Goal: Task Accomplishment & Management: Complete application form

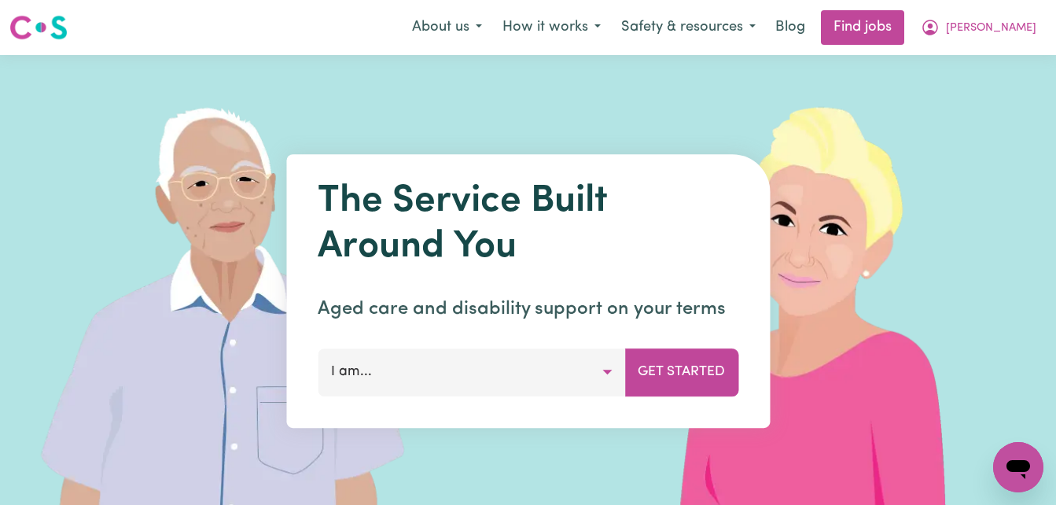
click at [605, 370] on button "I am..." at bounding box center [471, 371] width 307 height 47
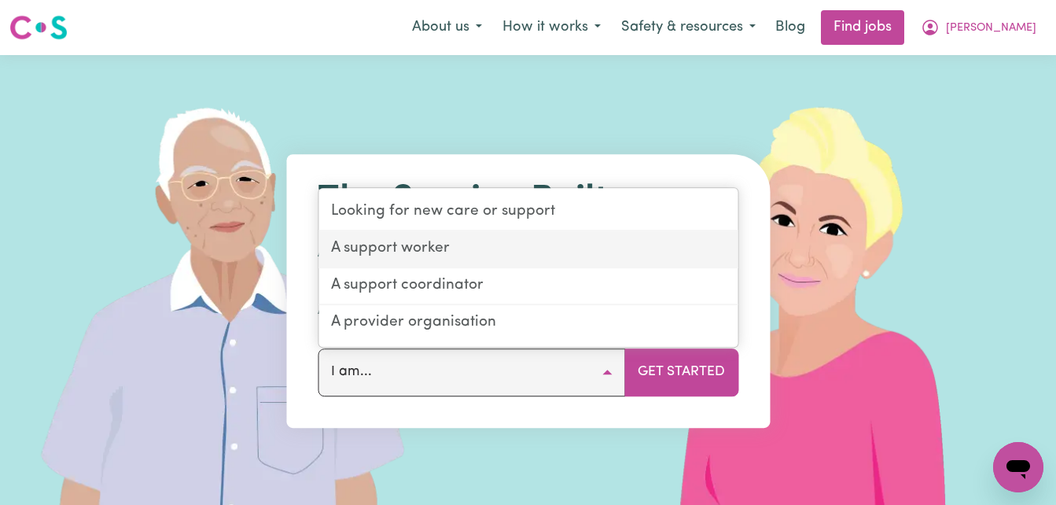
click at [509, 245] on link "A support worker" at bounding box center [527, 249] width 419 height 37
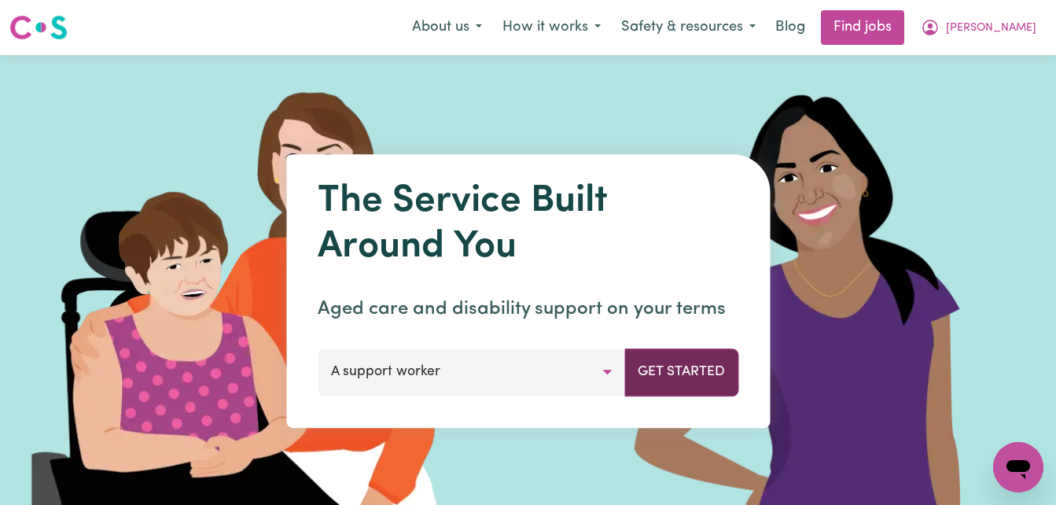
click at [673, 381] on button "Get Started" at bounding box center [681, 371] width 114 height 47
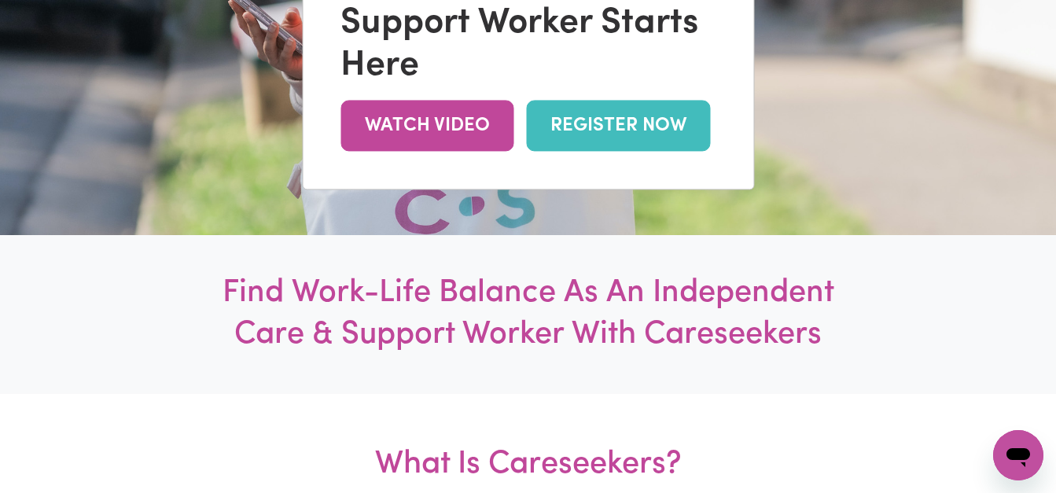
scroll to position [315, 0]
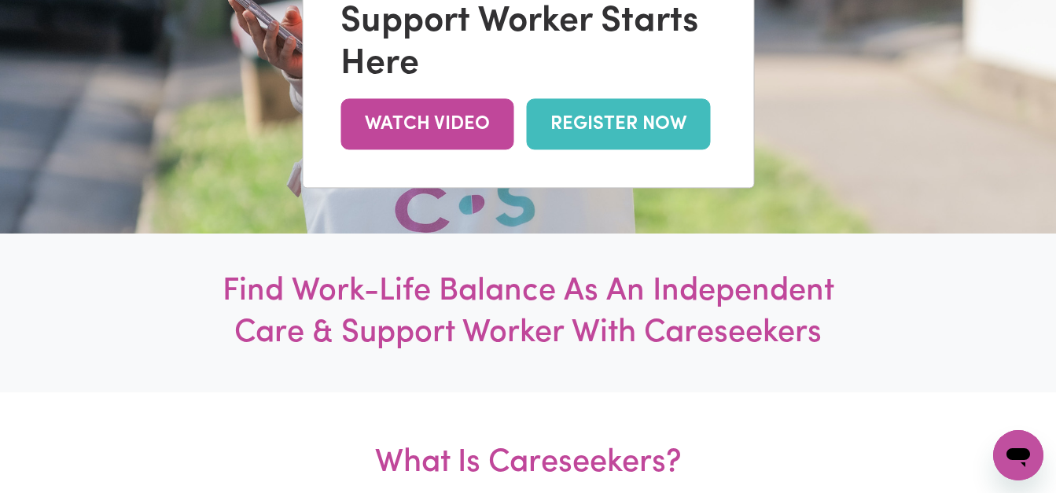
click at [640, 128] on link "REGISTER NOW" at bounding box center [618, 124] width 184 height 51
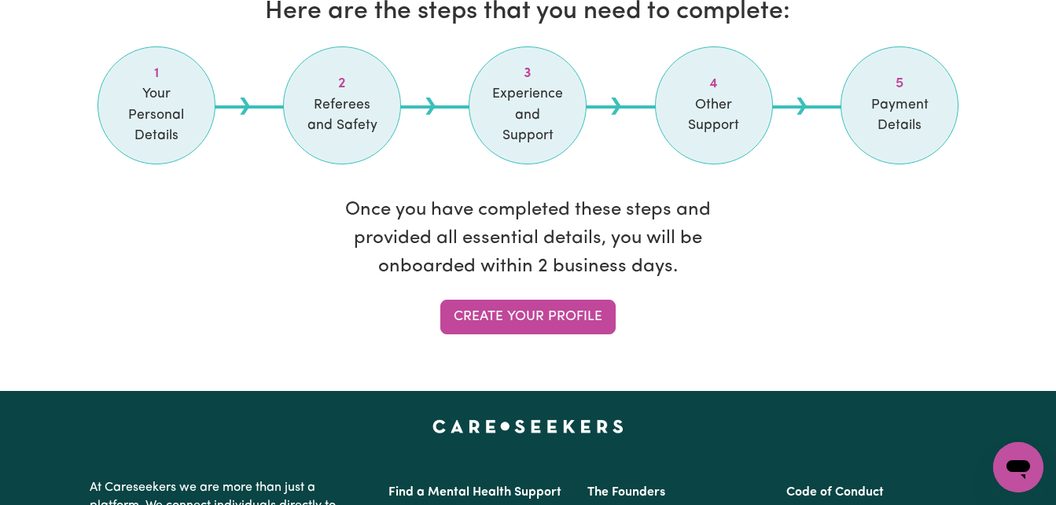
scroll to position [1384, 0]
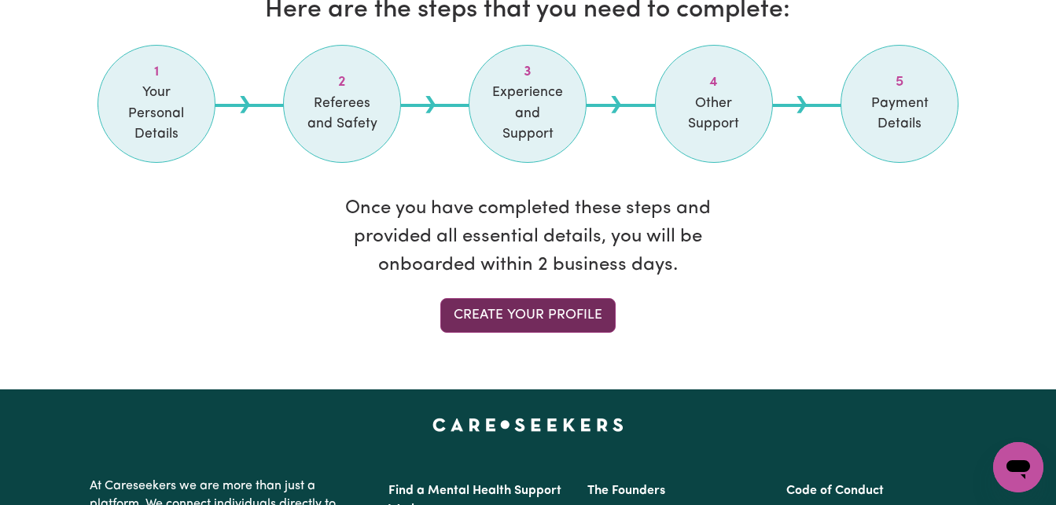
click at [540, 298] on link "Create your profile" at bounding box center [527, 315] width 175 height 35
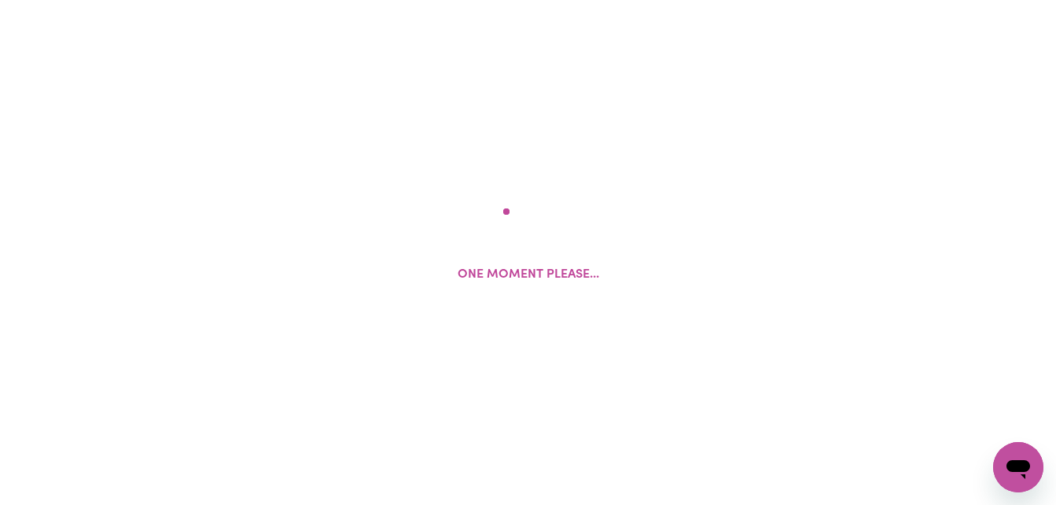
select select "male"
select select "Temporary Work Visa"
select select "Studying a healthcare related degree or qualification"
select select "50"
select select "60"
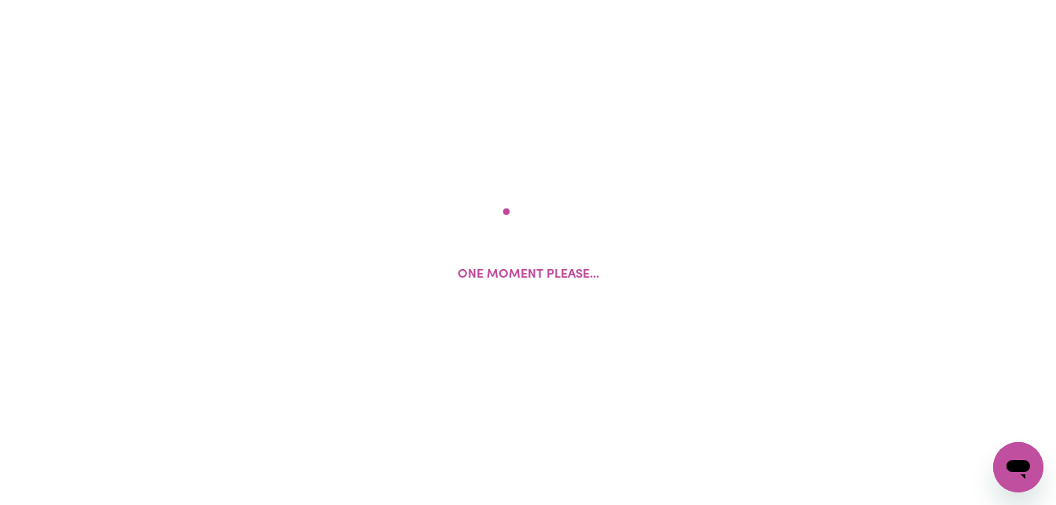
select select "70"
select select "80"
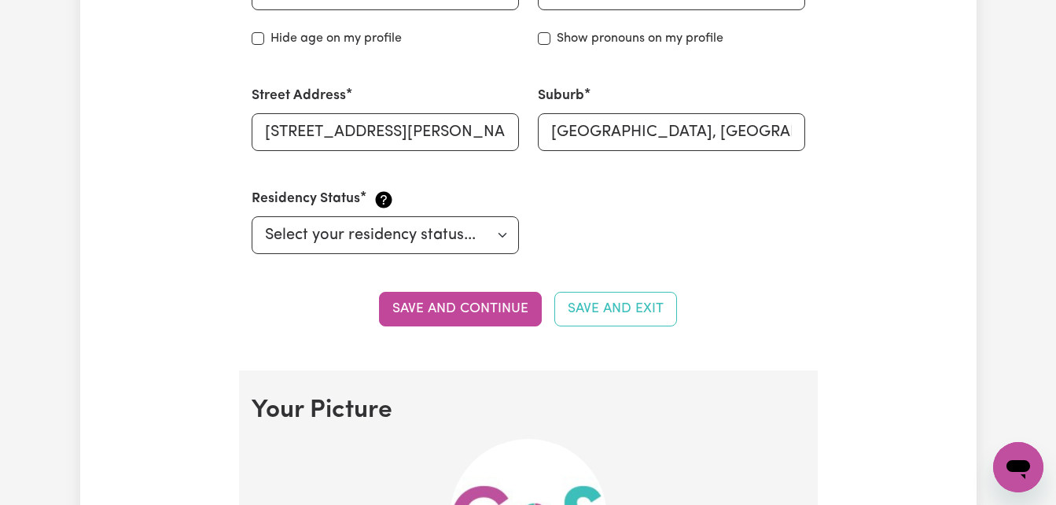
scroll to position [818, 0]
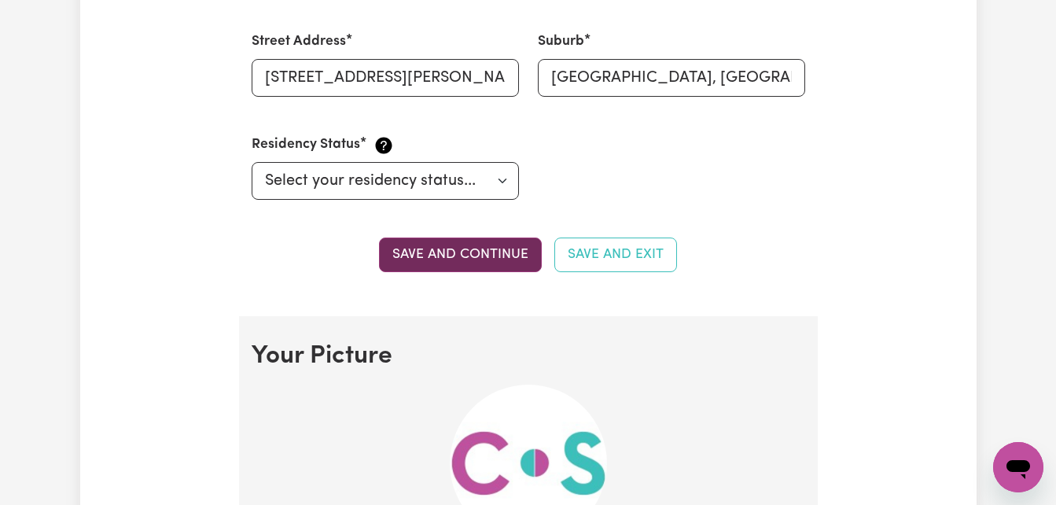
click at [471, 250] on button "Save and continue" at bounding box center [460, 254] width 163 height 35
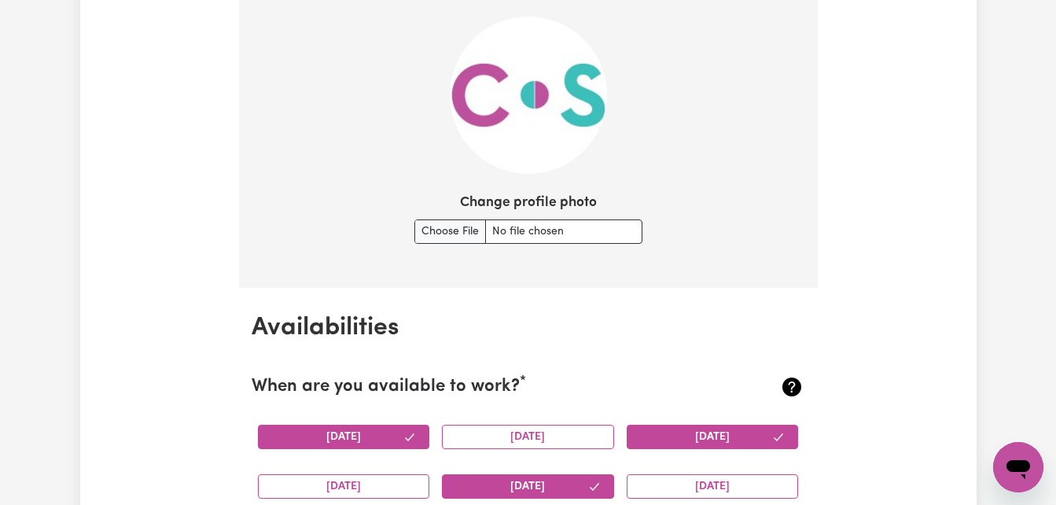
scroll to position [1187, 0]
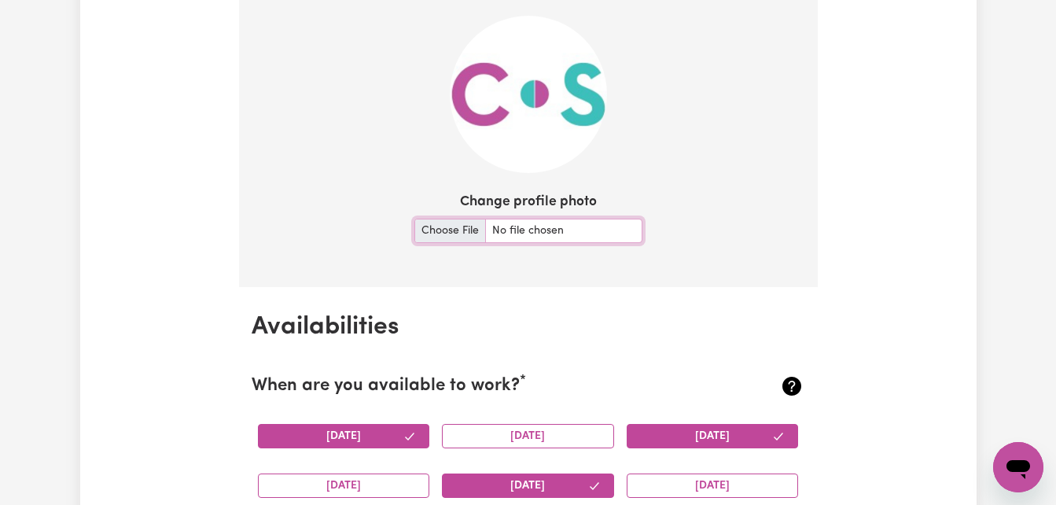
click at [535, 229] on input "Change profile photo" at bounding box center [528, 231] width 228 height 24
type input "C:\fakepath\gilly photo.jpg"
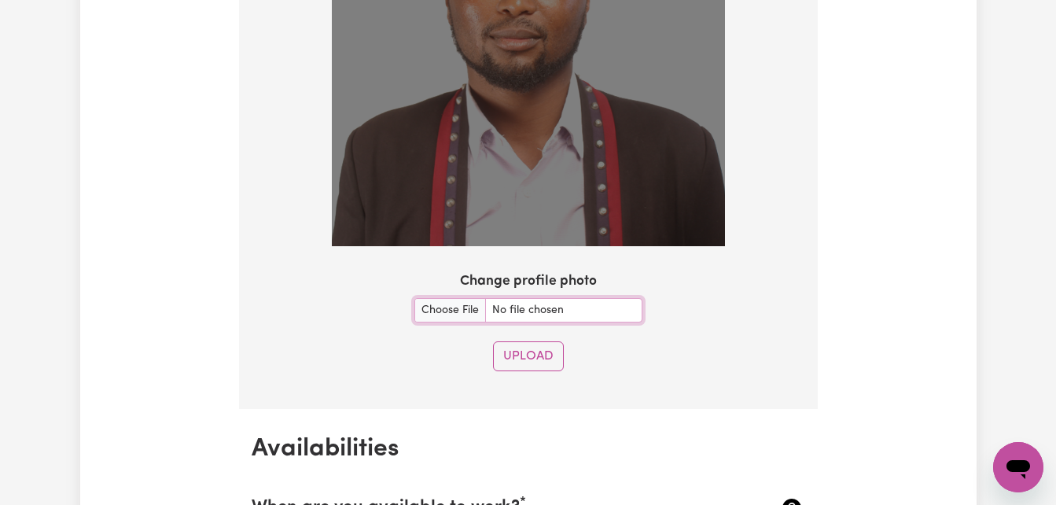
scroll to position [1344, 0]
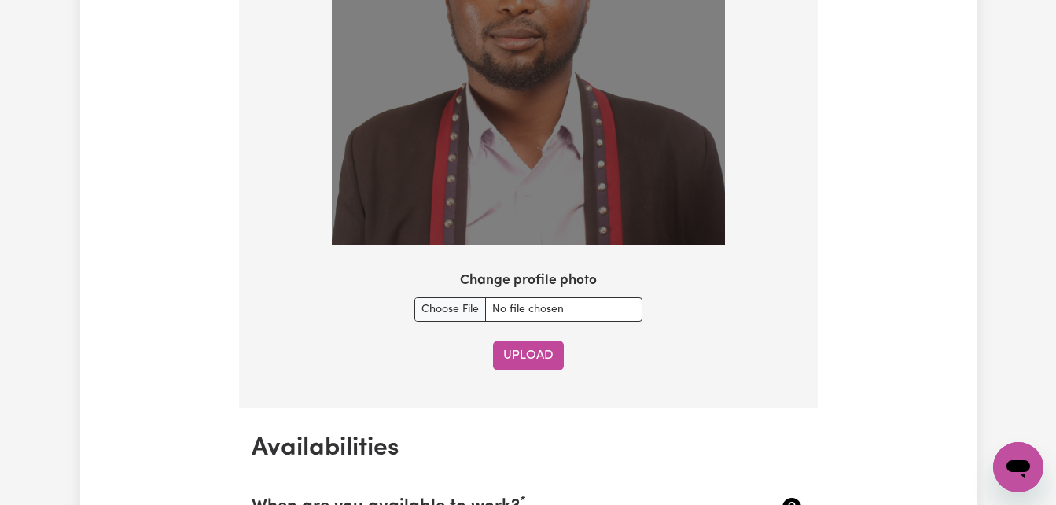
click at [540, 355] on button "Upload" at bounding box center [528, 356] width 71 height 30
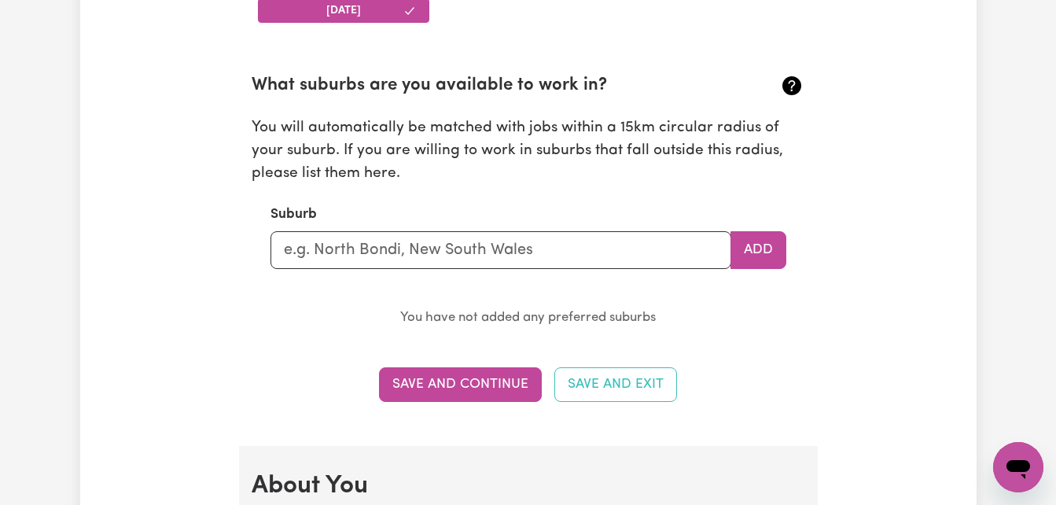
scroll to position [1725, 0]
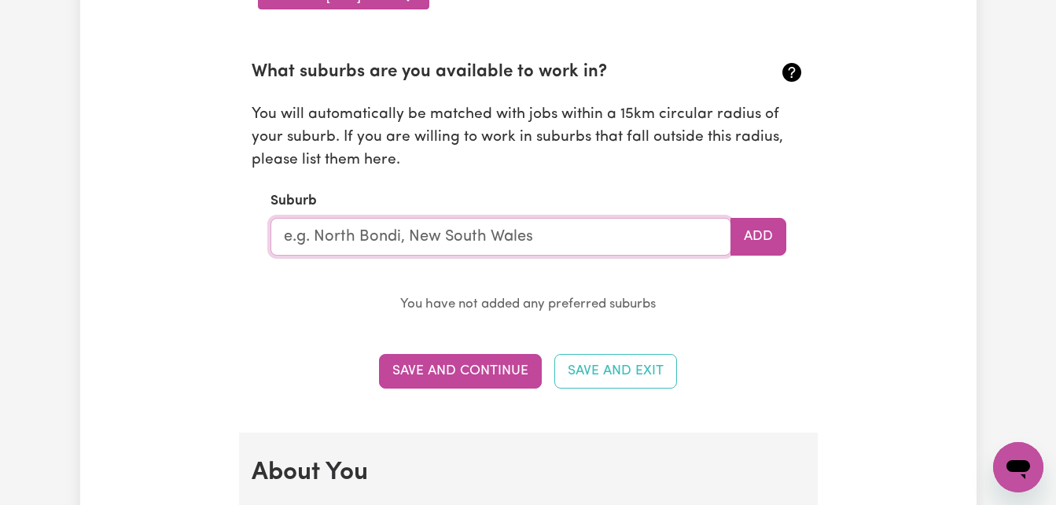
click at [634, 229] on input "text" at bounding box center [501, 237] width 461 height 38
type input "merr"
type input "merrEDIN, Western Australia, 6415"
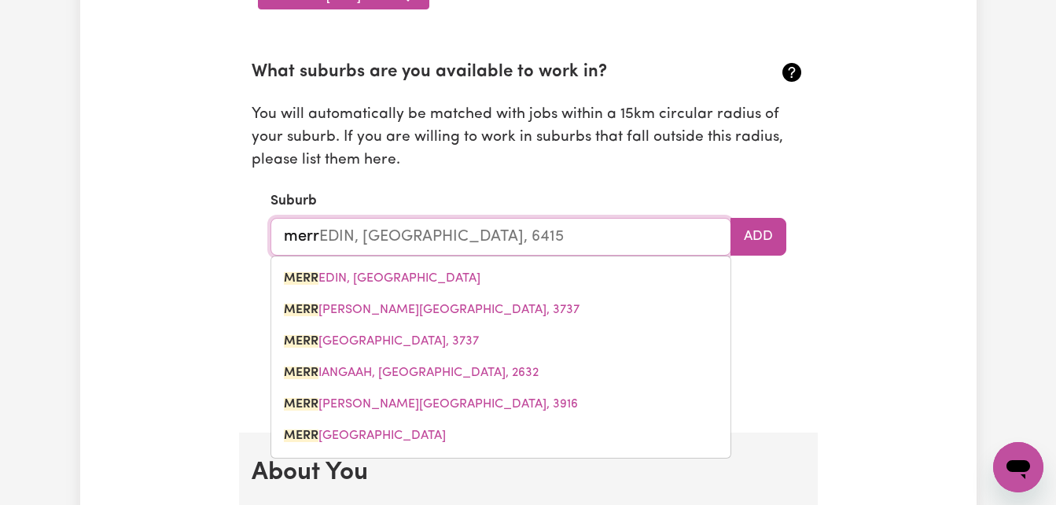
type input "merry"
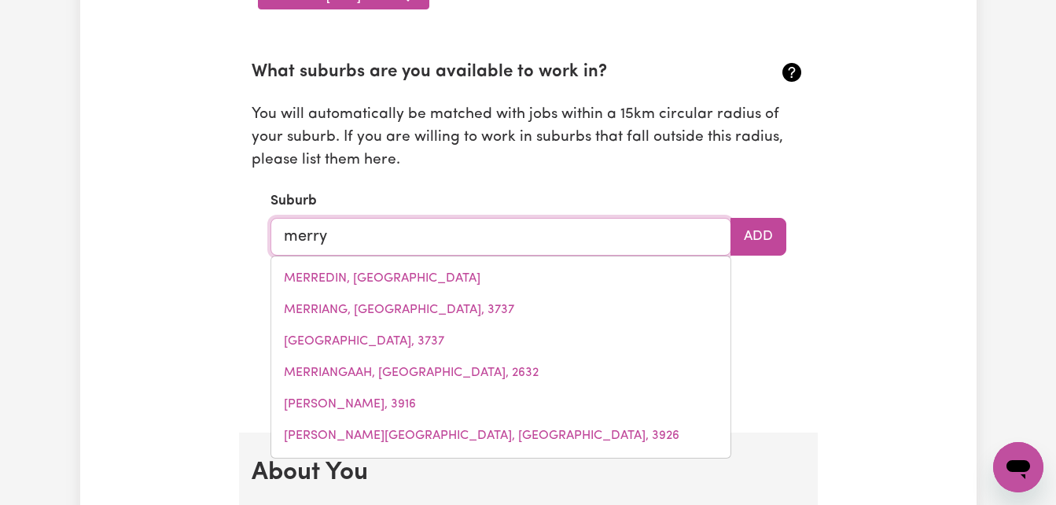
type input "merryBURN, Queensland, 4854"
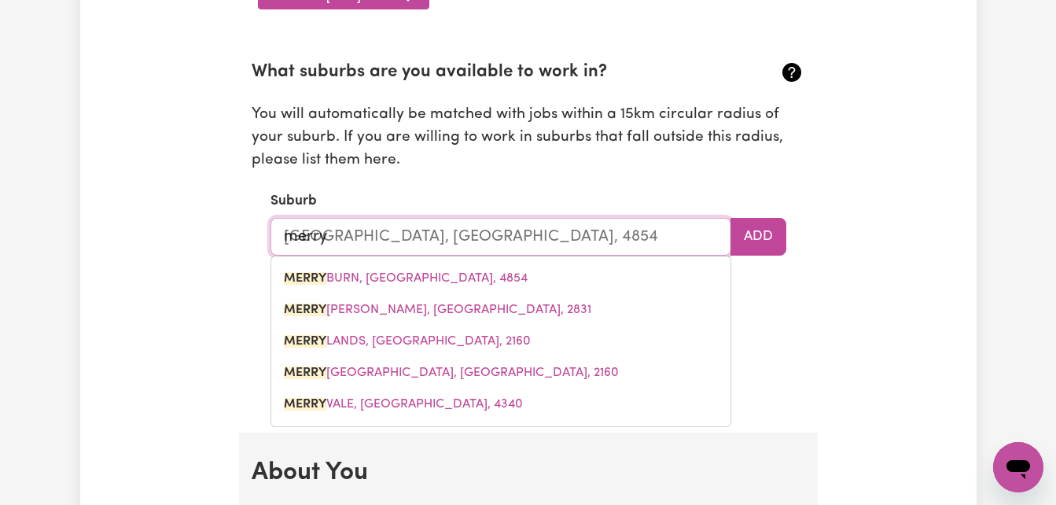
type input "merryl"
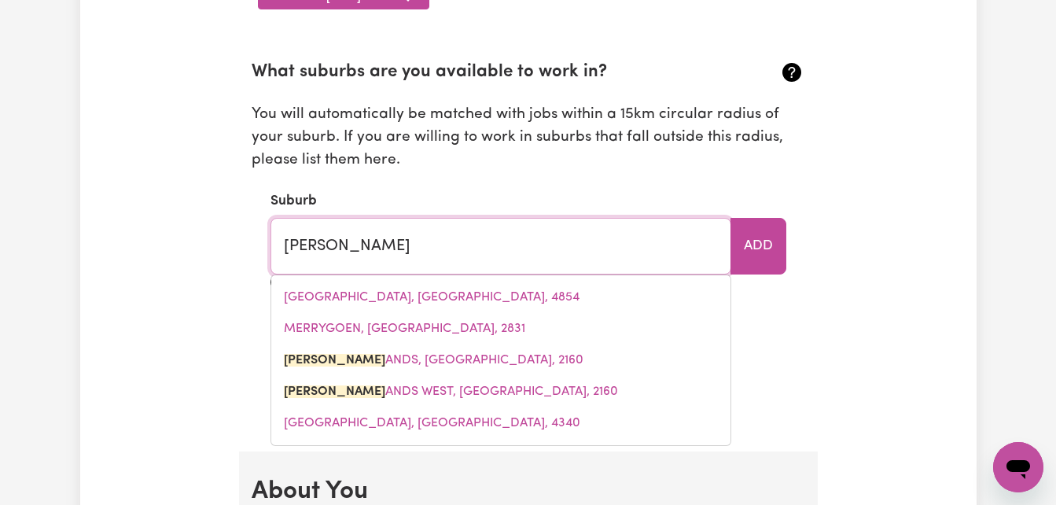
type input "merryla"
type input "merrylaNDS, New South Wales, 2160"
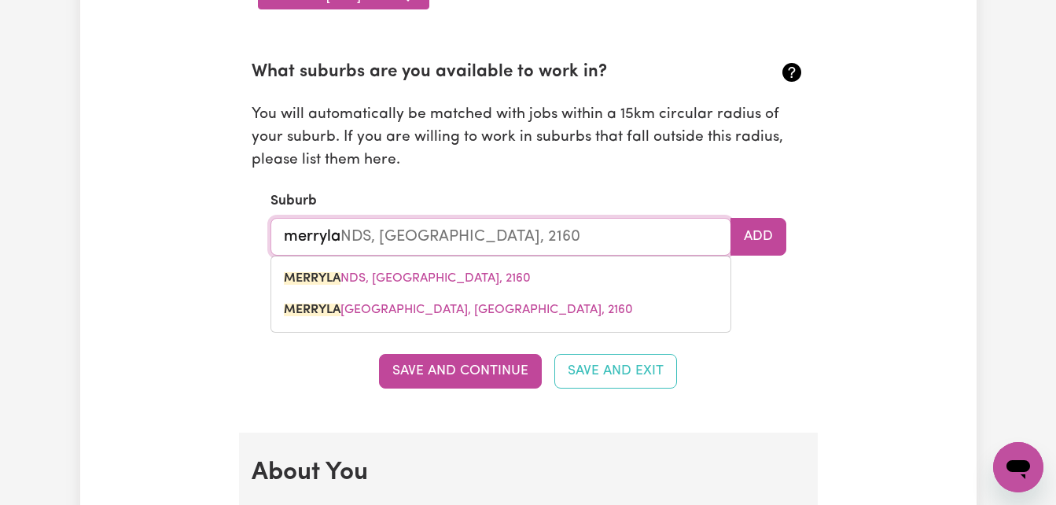
type input "merrylan"
type input "merrylanDS, New South Wales, 2160"
type input "merryland"
type input "merrylandS, New South Wales, 2160"
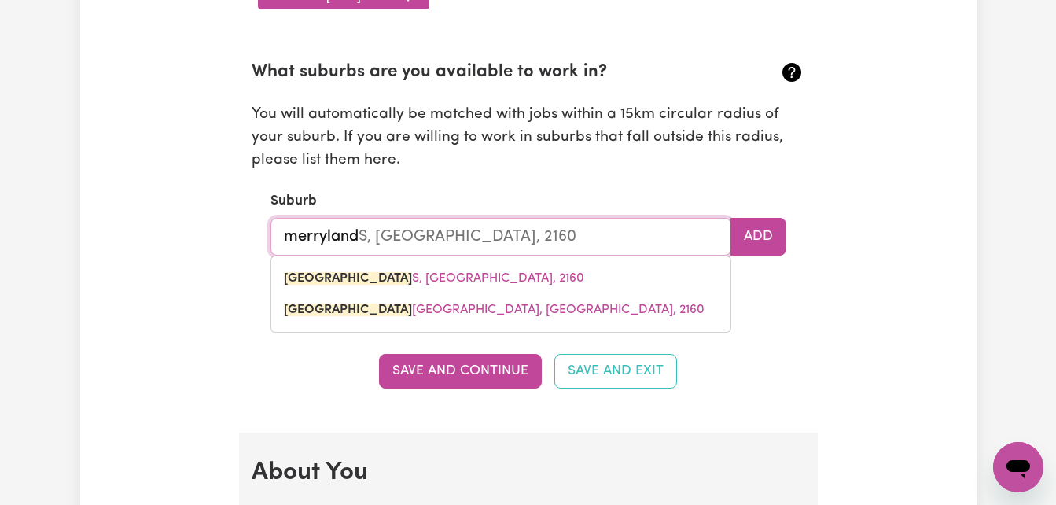
type input "merrylands"
type input "merrylands, New South Wales, 2160"
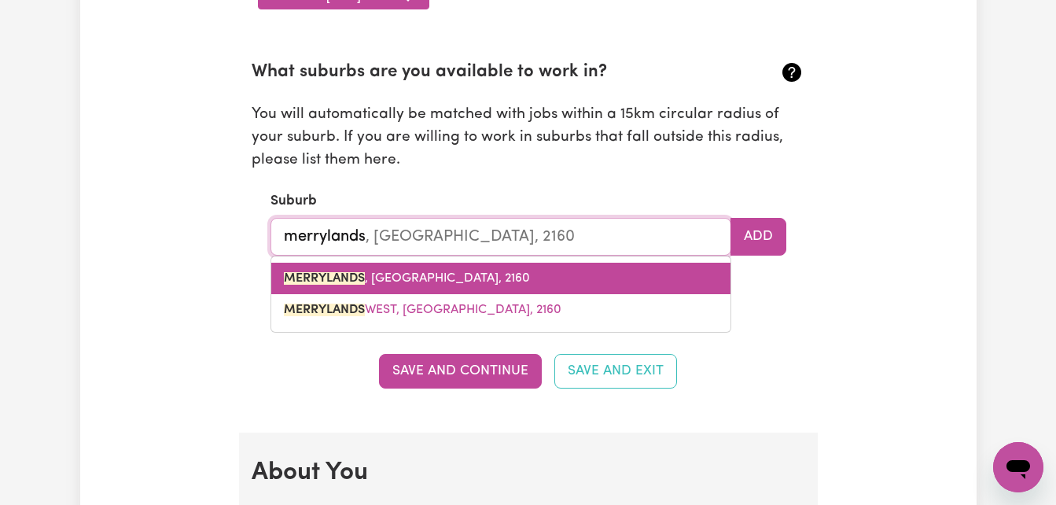
click at [477, 280] on span "MERRYLANDS , New South Wales, 2160" at bounding box center [407, 278] width 246 height 13
type input "MERRYLANDS, New South Wales, 2160"
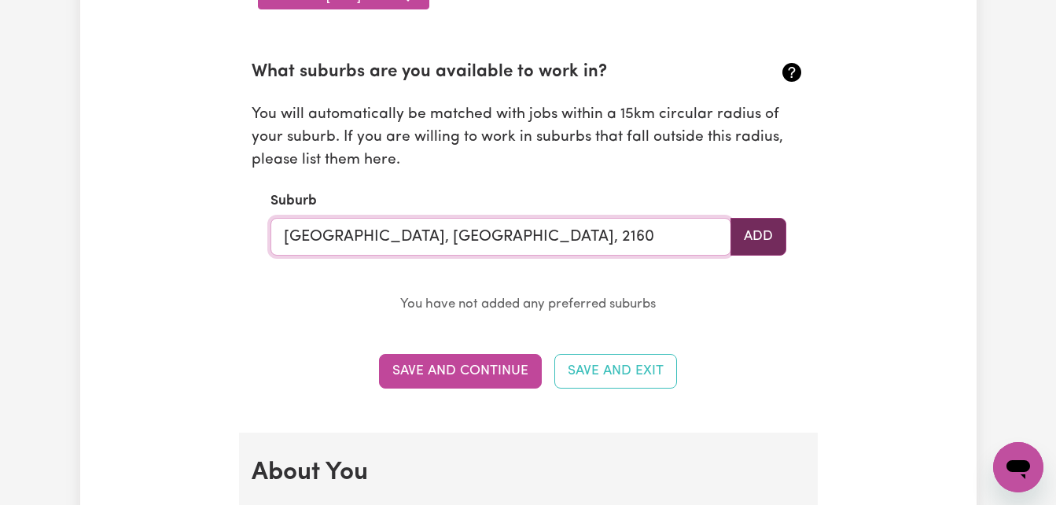
type input "MERRYLANDS, New South Wales, 2160"
click at [755, 234] on button "Add" at bounding box center [759, 237] width 56 height 38
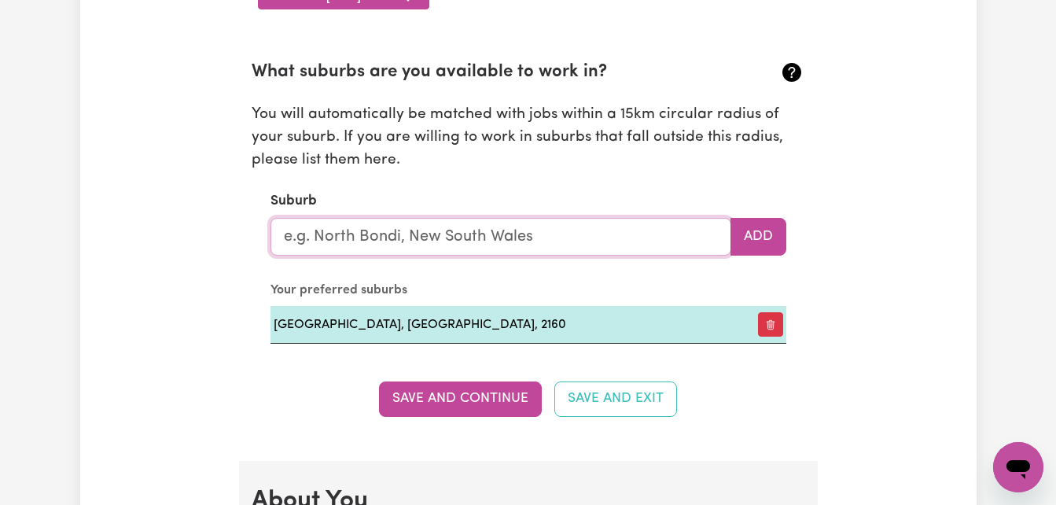
click at [458, 234] on input "text" at bounding box center [501, 237] width 461 height 38
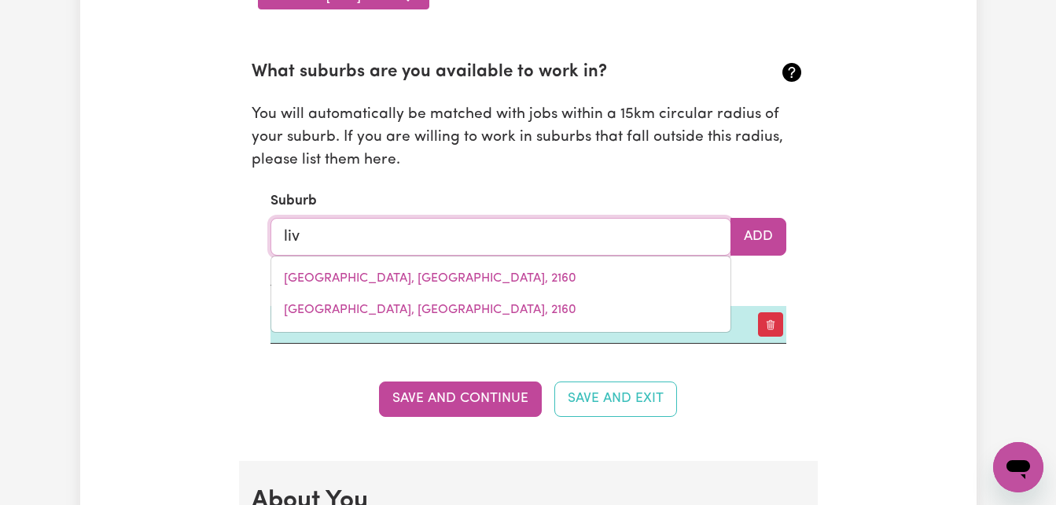
type input "live"
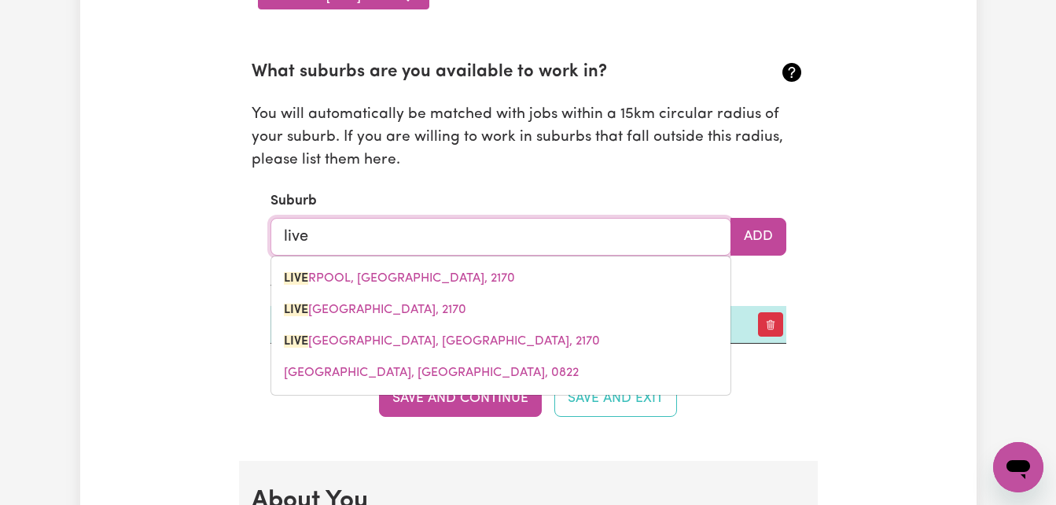
type input "liveRPOOL, New South Wales, 2170"
type input "liver"
type input "liverPOOL, New South Wales, 2170"
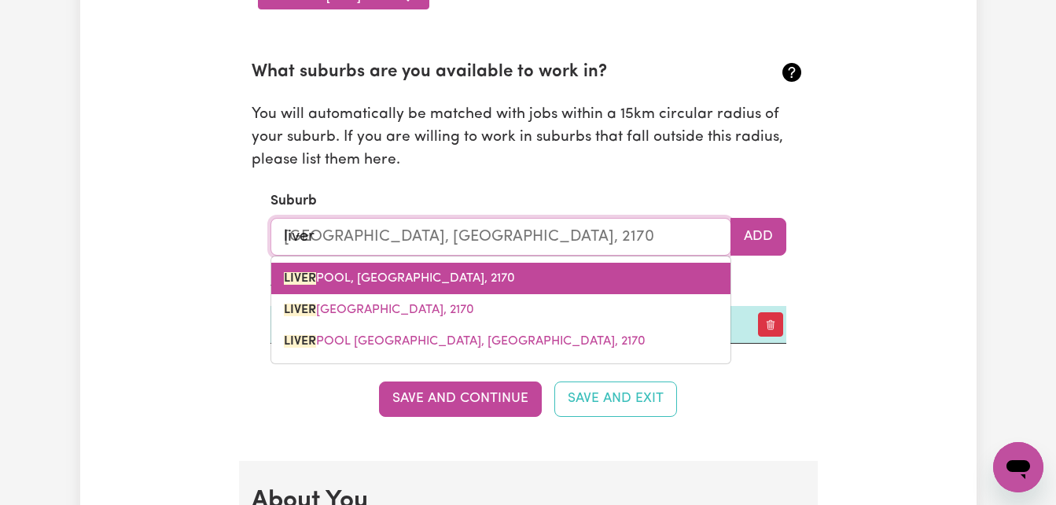
click at [420, 276] on span "LIVER POOL, New South Wales, 2170" at bounding box center [399, 278] width 231 height 13
type input "LIVERPOOL, New South Wales, 2170"
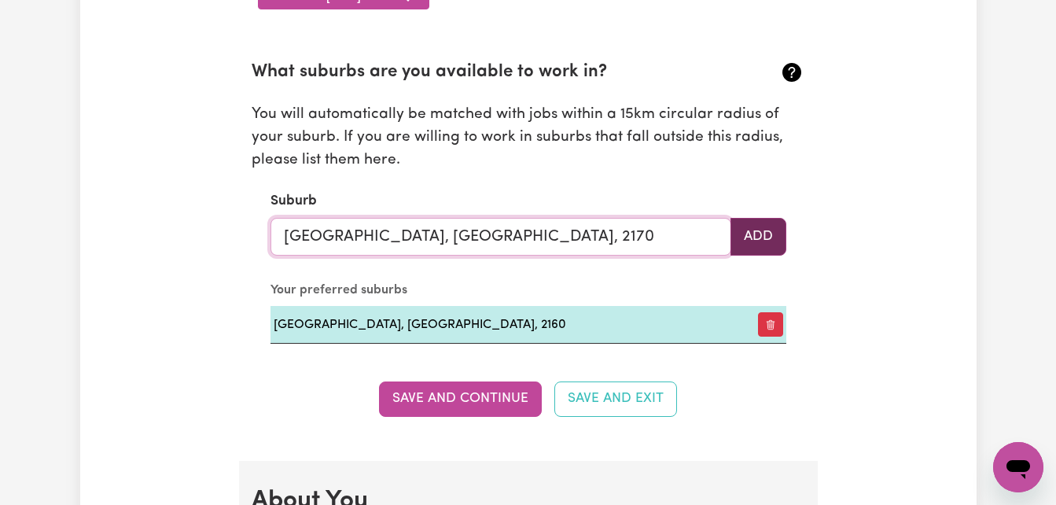
type input "LIVERPOOL, New South Wales, 2170"
click at [746, 241] on button "Add" at bounding box center [759, 237] width 56 height 38
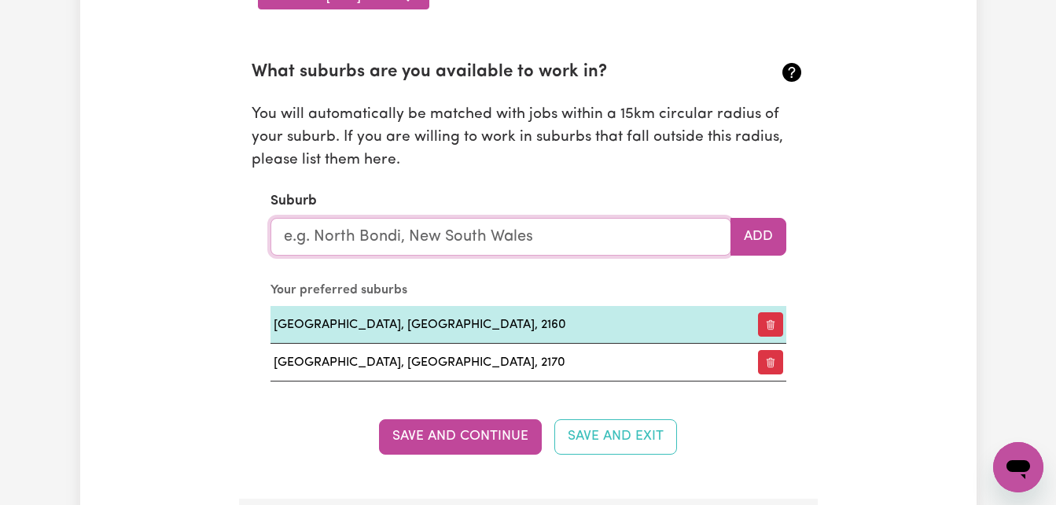
click at [593, 237] on input "text" at bounding box center [501, 237] width 461 height 38
type input "cam"
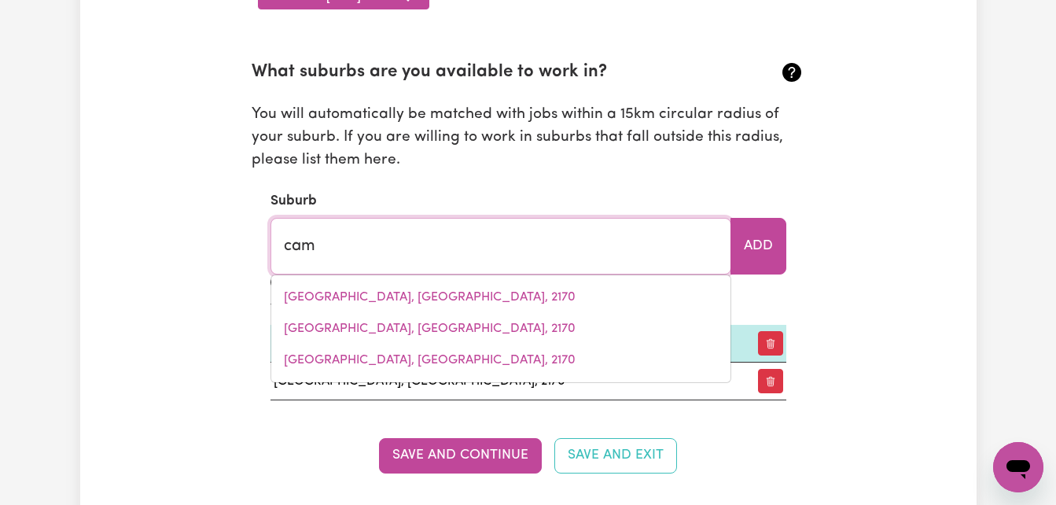
type input "camBALLIN, Western Australia, 6728"
type input "camp"
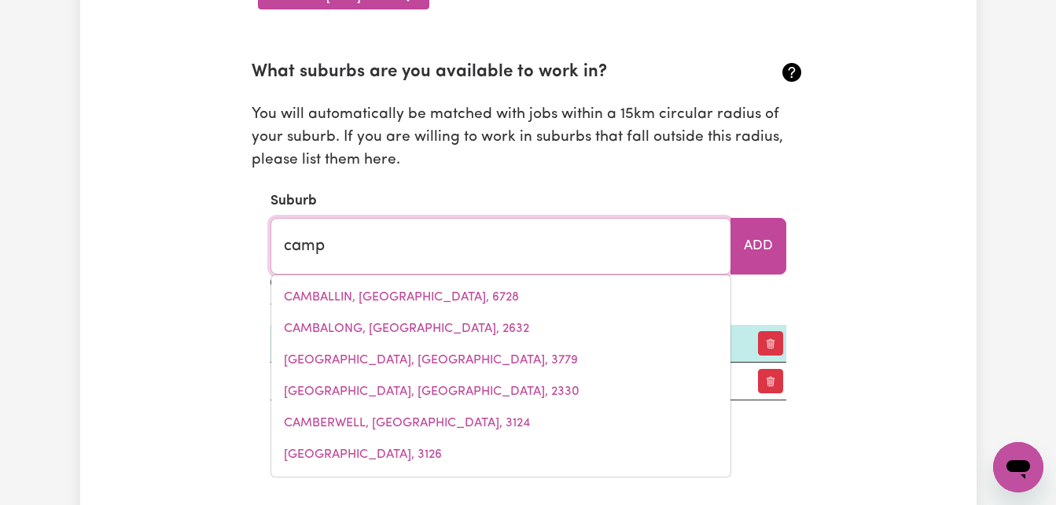
type input "camp CREEK, New South Wales, 4385"
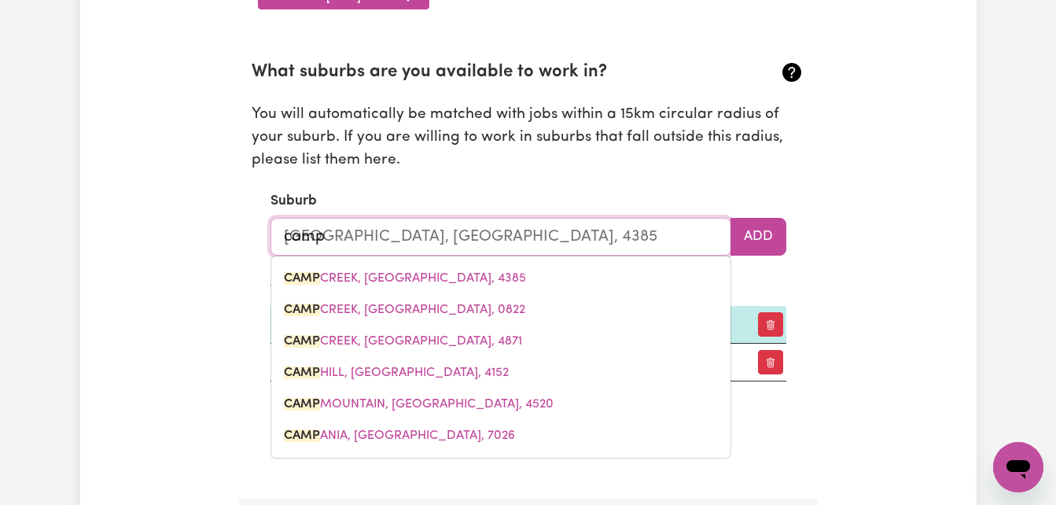
type input "campe"
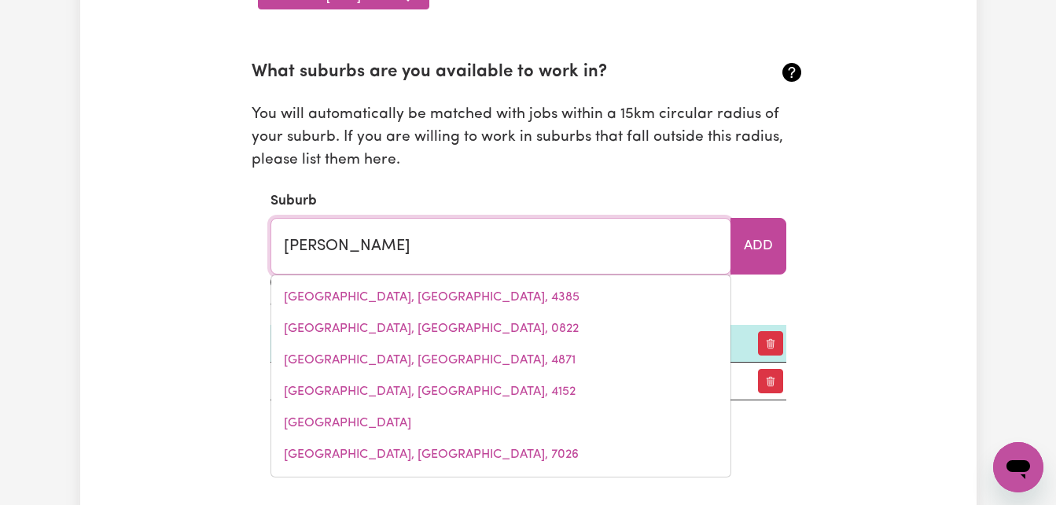
type input "campeRDOWN, New South Wales, 2050"
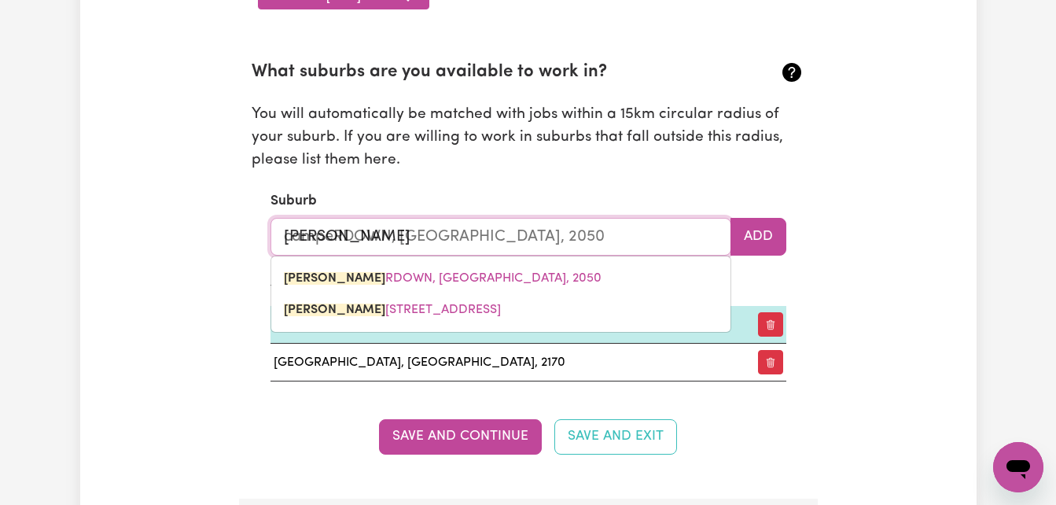
type input "campel"
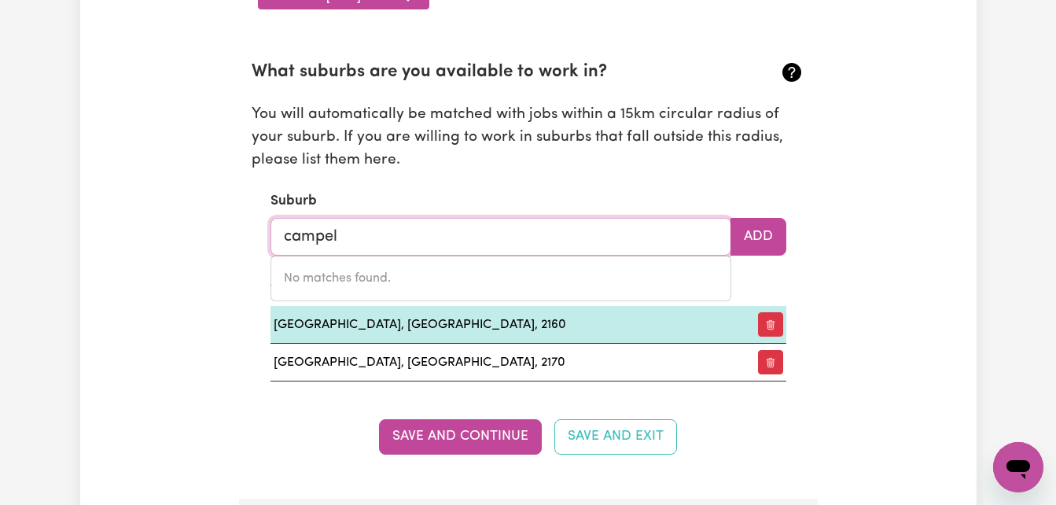
type input "campe"
type input "campeRDOWN, New South Wales, 2050"
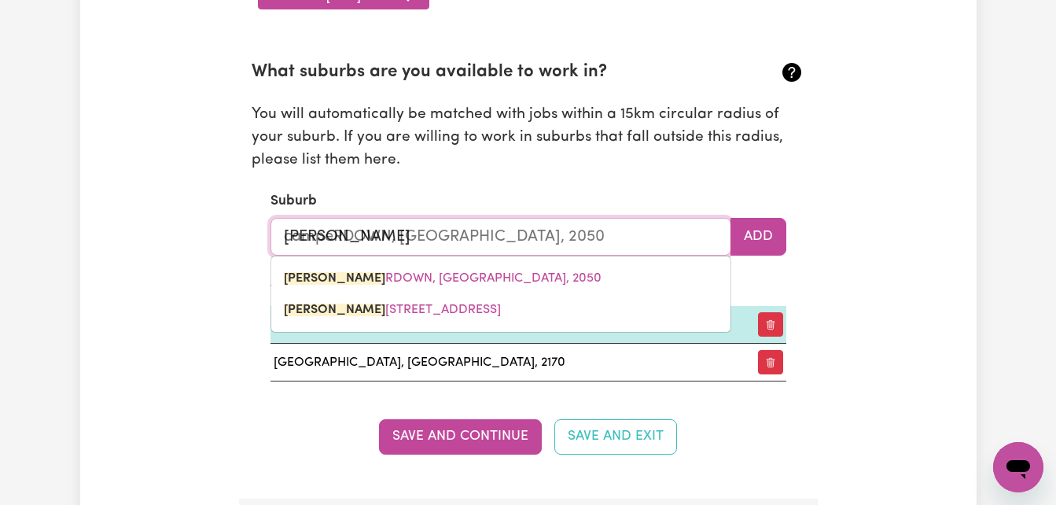
type input "camp"
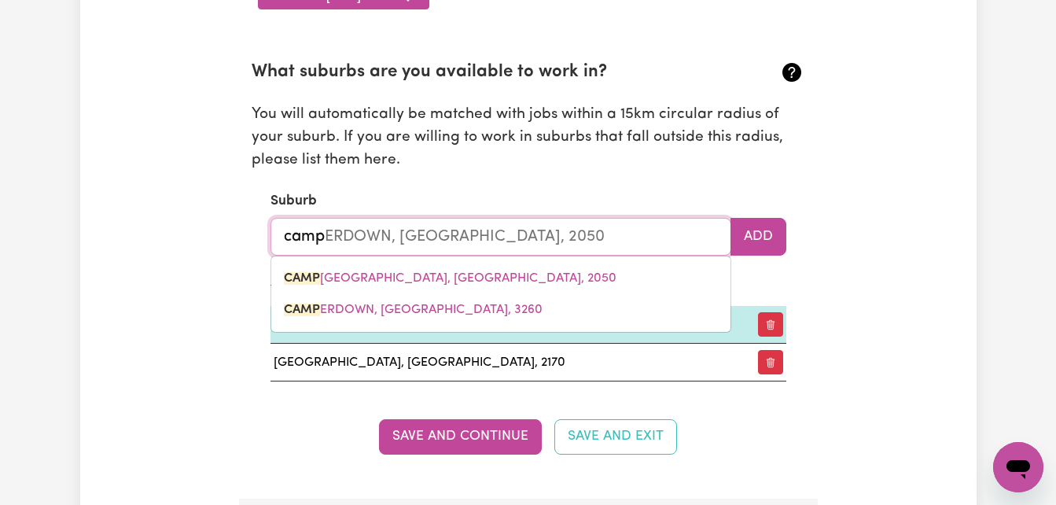
type input "camp CREEK, New South Wales, 4385"
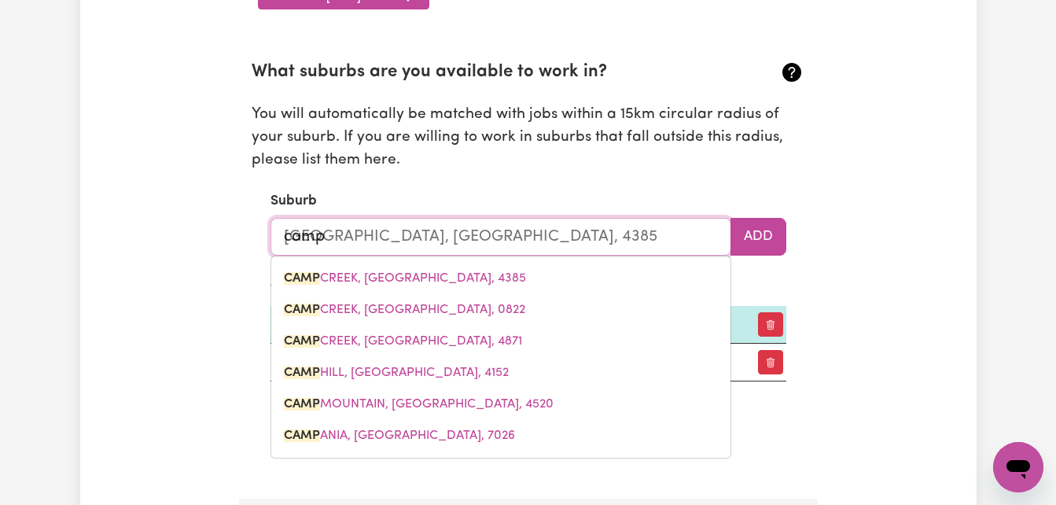
type input "cam"
type input "camBALLIN, Western Australia, 6728"
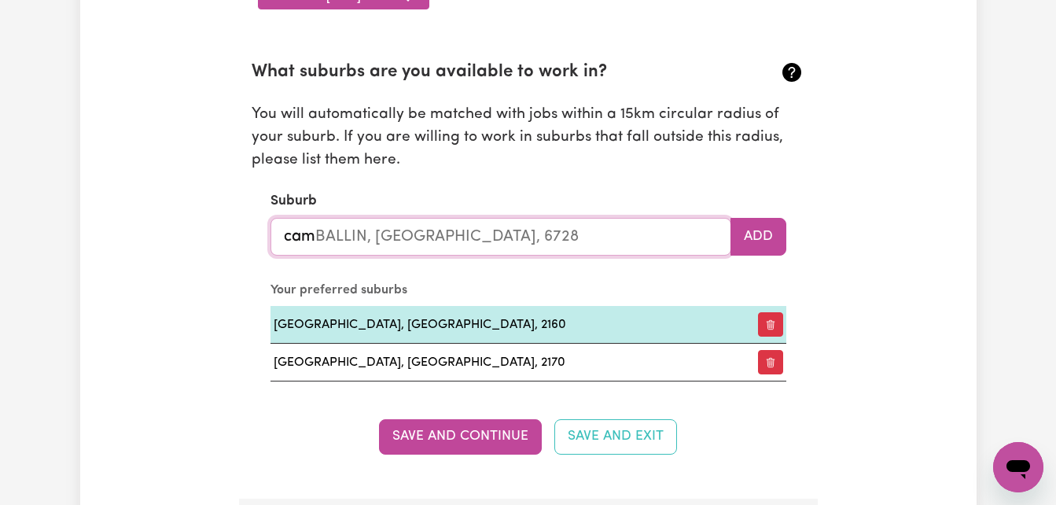
type input "ca"
type input "c"
type input "m"
type input "ric"
type input "ricH AVON, Victoria, 3480"
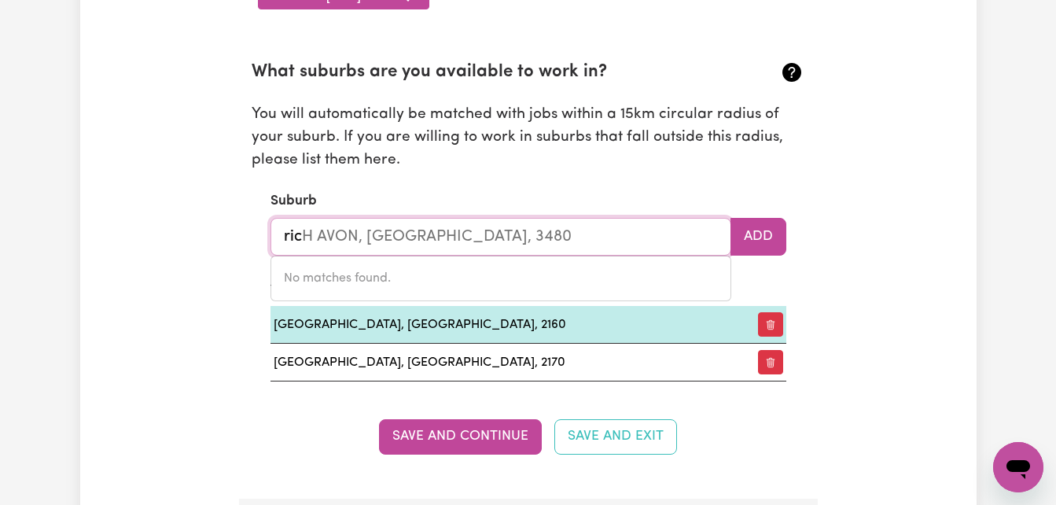
type input "rich"
type input "rich AVON, Victoria, 3480"
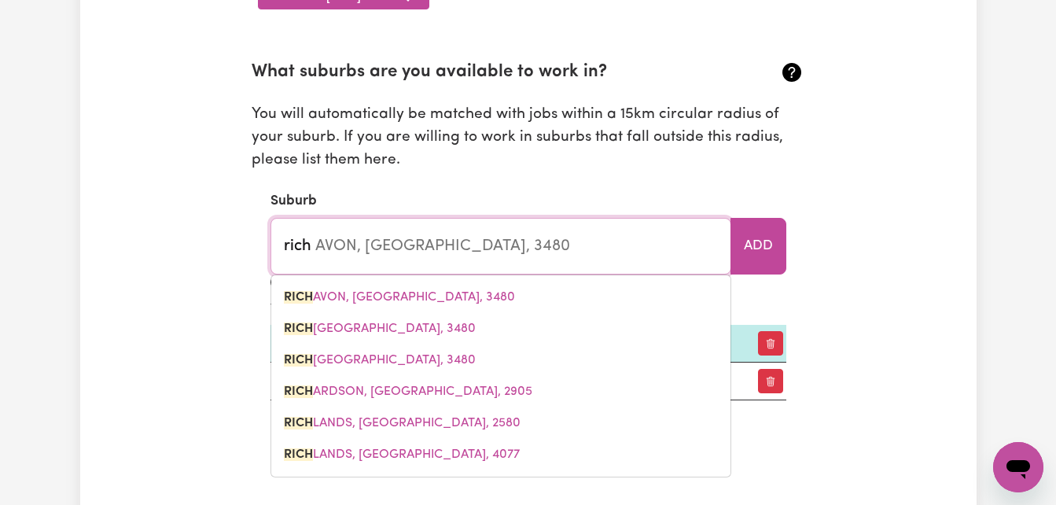
type input "richm"
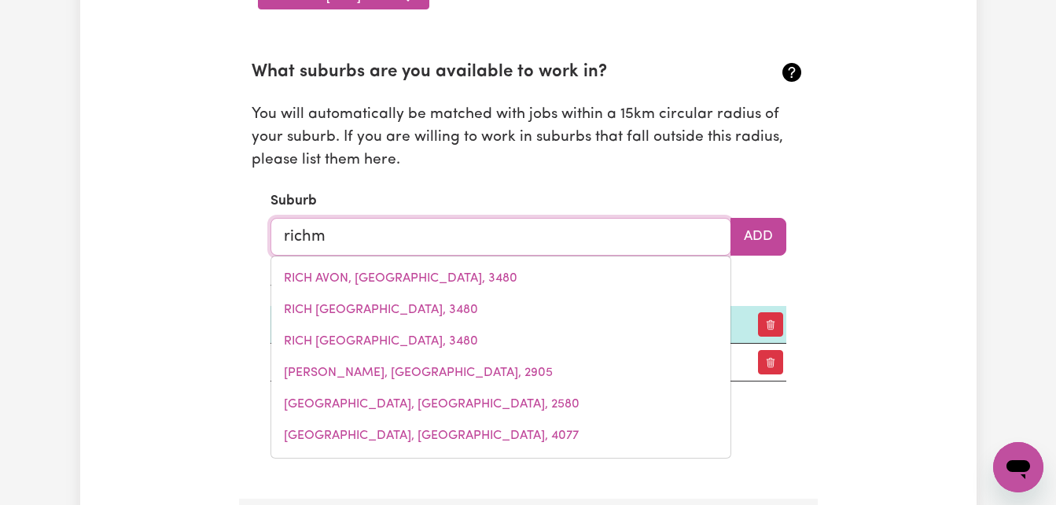
type input "richmo"
type input "richmoND, New South Wales, 2753"
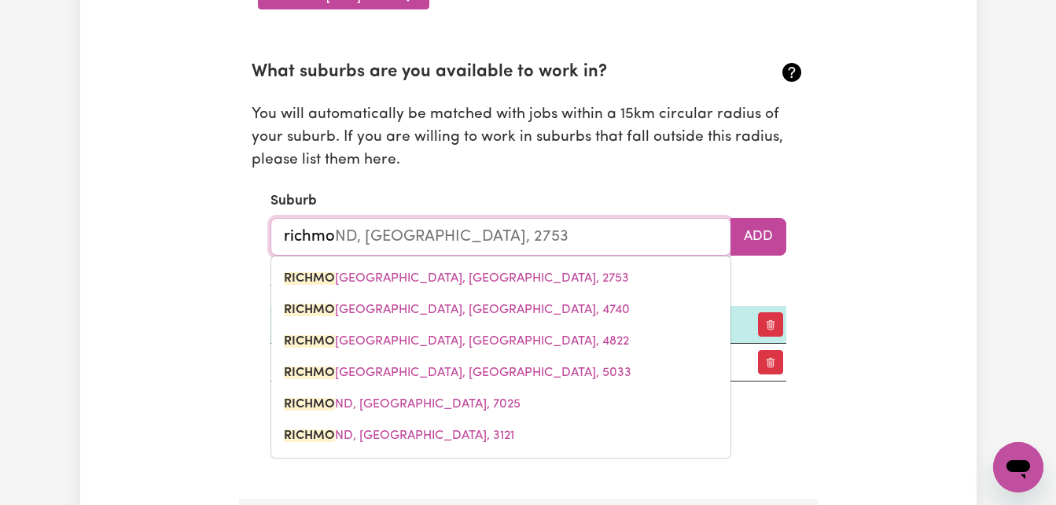
type input "richmon"
type input "richmonD, New South Wales, 2753"
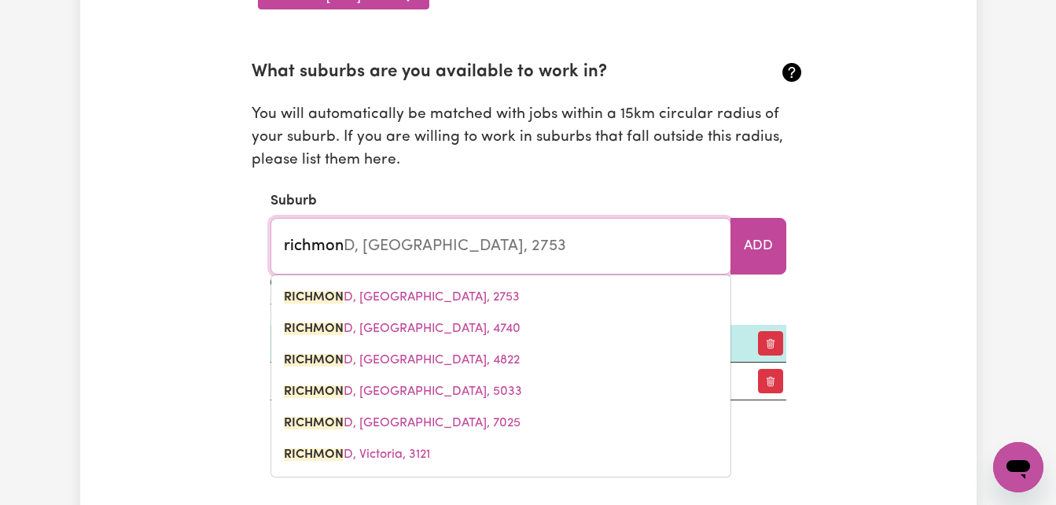
type input "richmond"
type input "richmond, New South Wales, 2753"
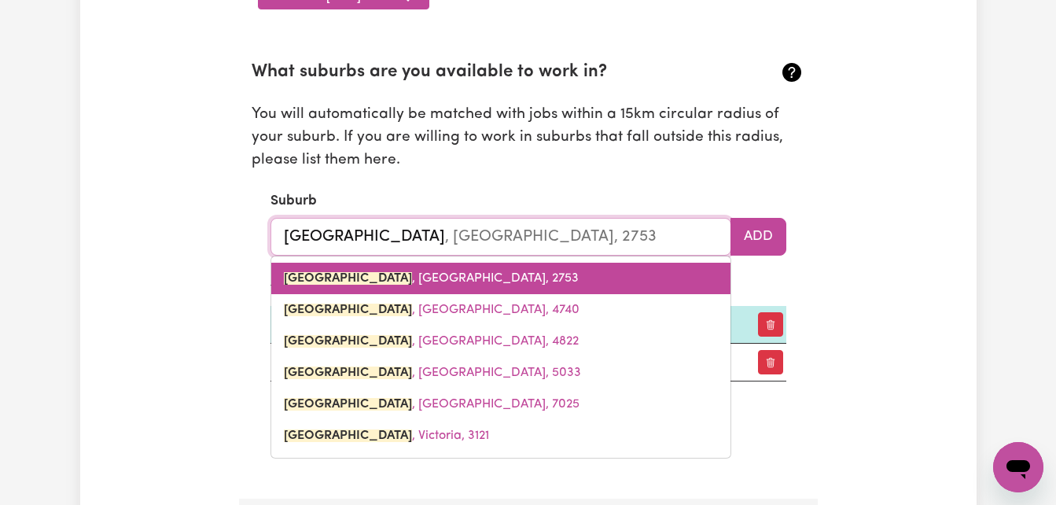
click at [437, 275] on span "RICHMOND , New South Wales, 2753" at bounding box center [431, 278] width 295 height 13
type input "RICHMOND, New South Wales, 2753"
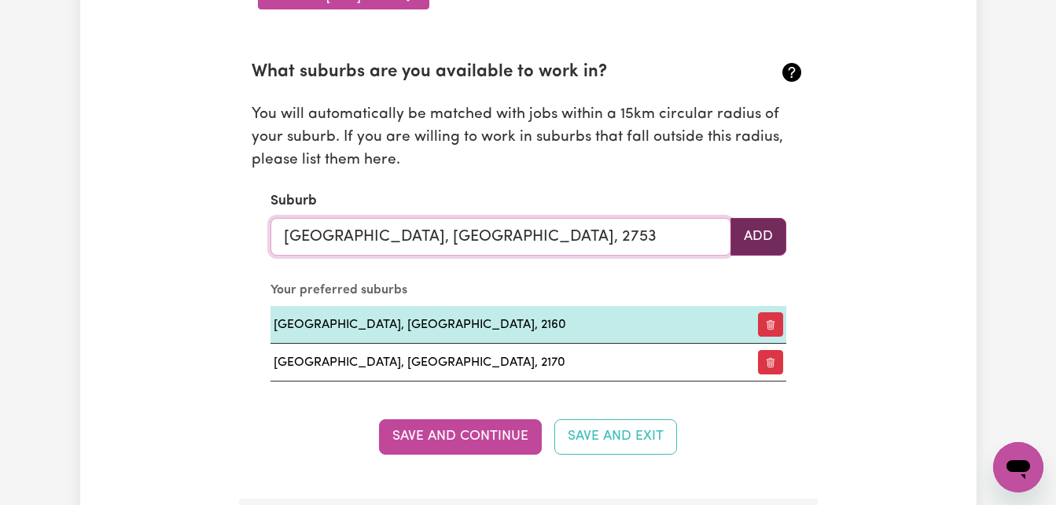
type input "RICHMOND, New South Wales, 2753"
click at [757, 231] on button "Add" at bounding box center [759, 237] width 56 height 38
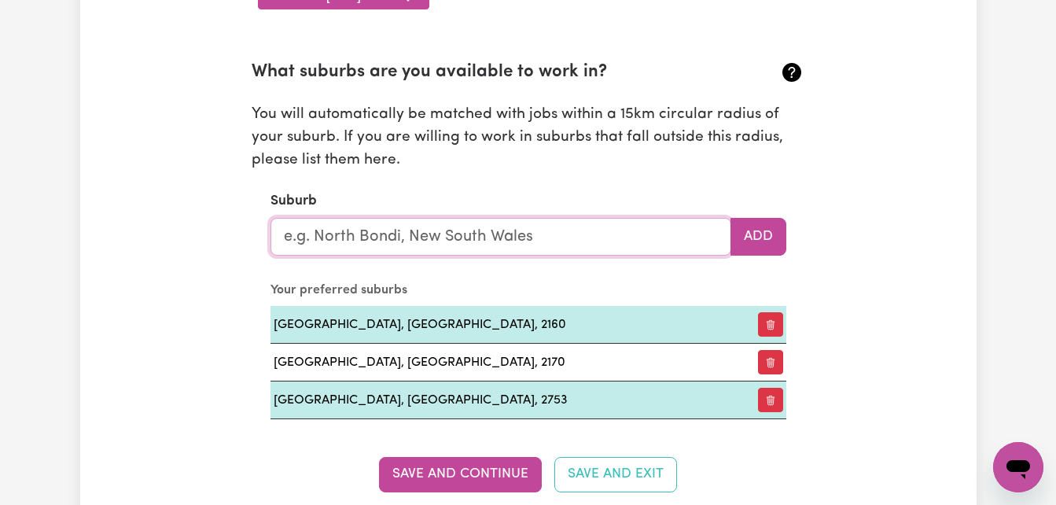
click at [551, 237] on input "text" at bounding box center [501, 237] width 461 height 38
type input "aub"
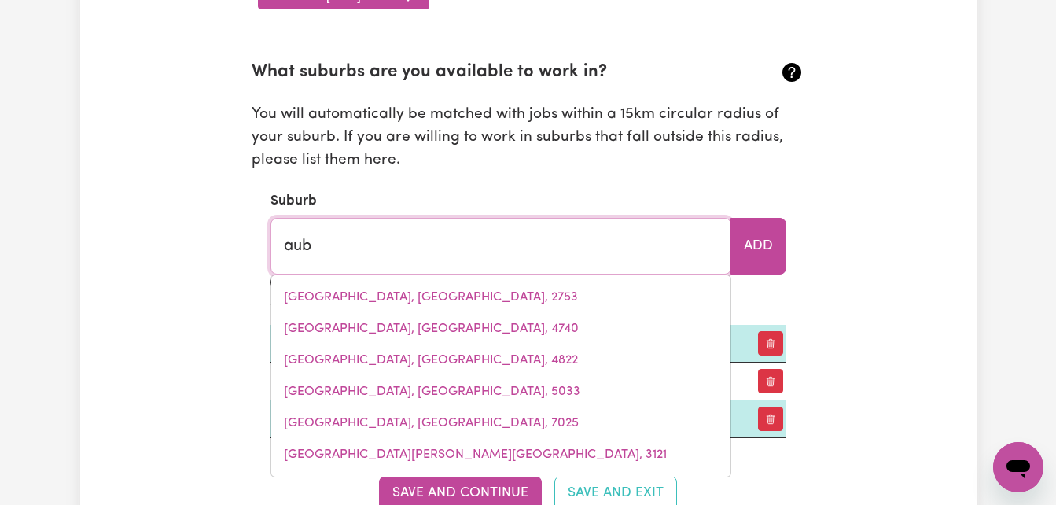
type input "aubIGNY, Queensland, 4401"
type input "aubu"
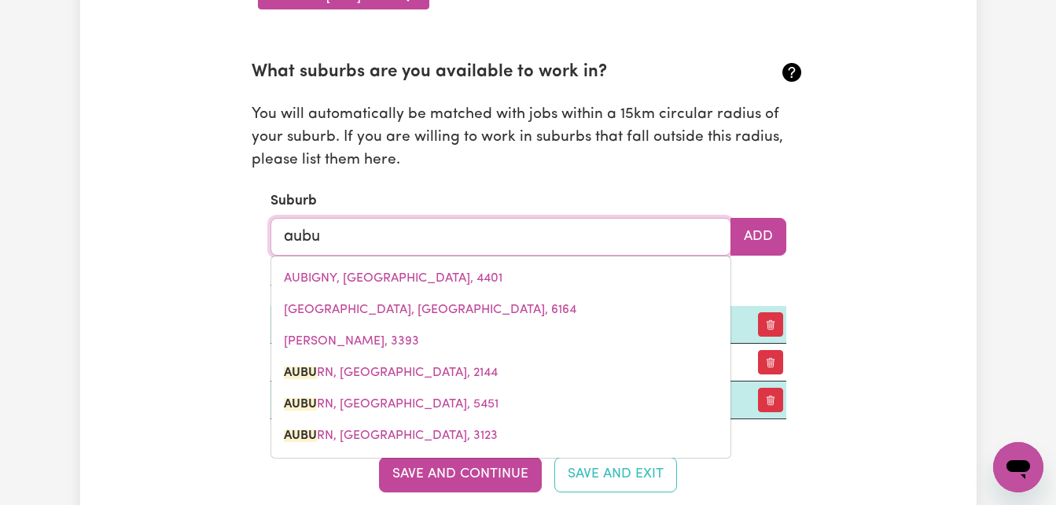
type input "aubur"
type input "auburN, New South Wales, 2144"
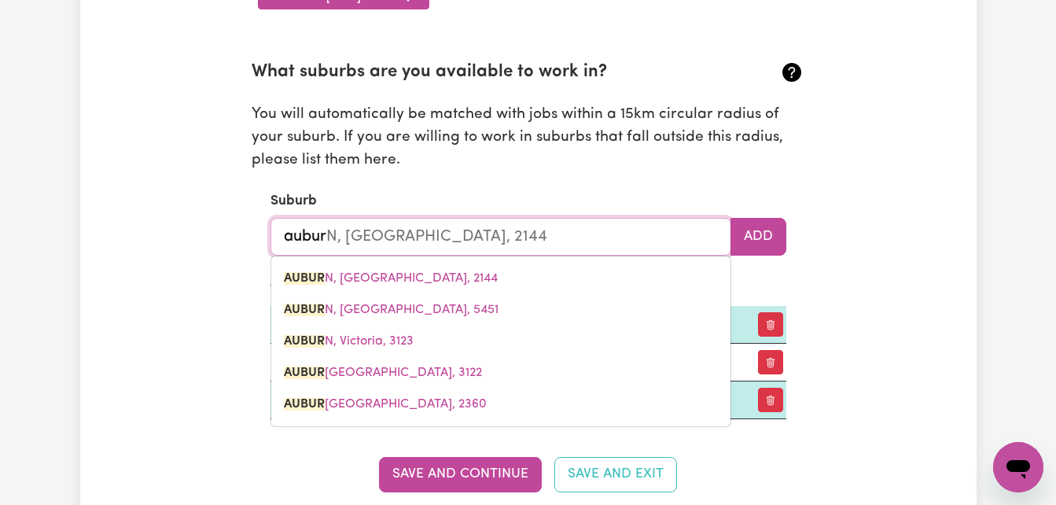
type input "auburn"
type input "auburn, New South Wales, 2144"
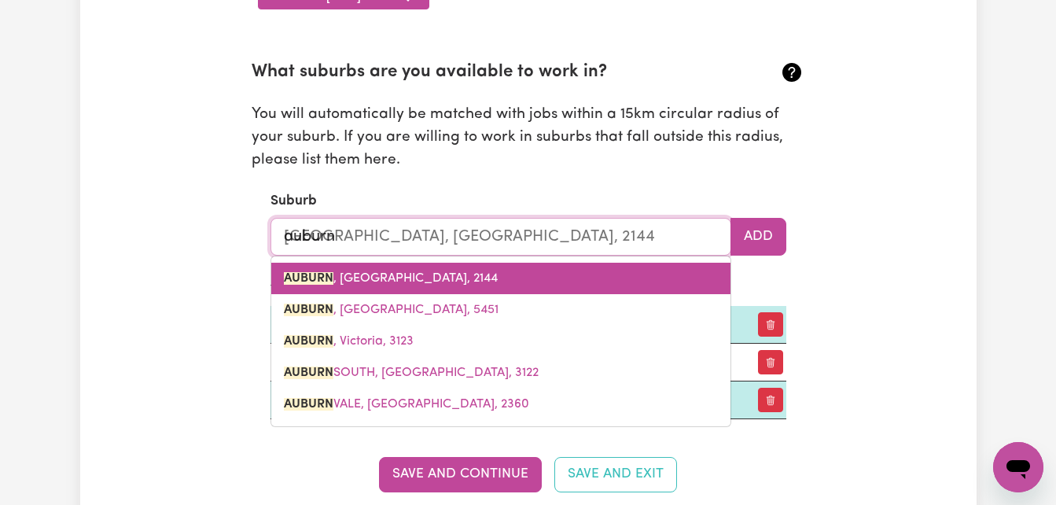
click at [462, 276] on span "AUBURN , New South Wales, 2144" at bounding box center [391, 278] width 214 height 13
type input "AUBURN, New South Wales, 2144"
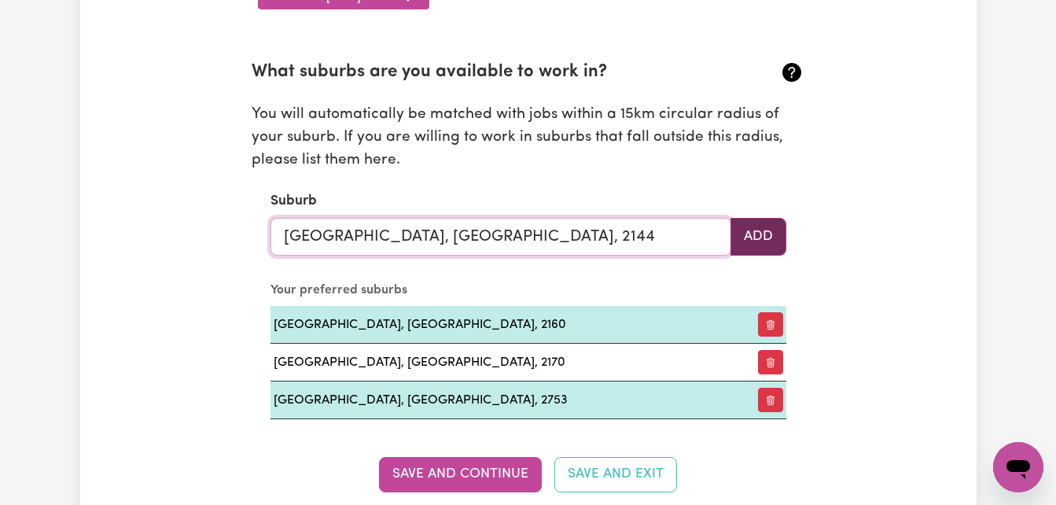
type input "AUBURN, New South Wales, 2144"
click at [772, 228] on button "Add" at bounding box center [759, 237] width 56 height 38
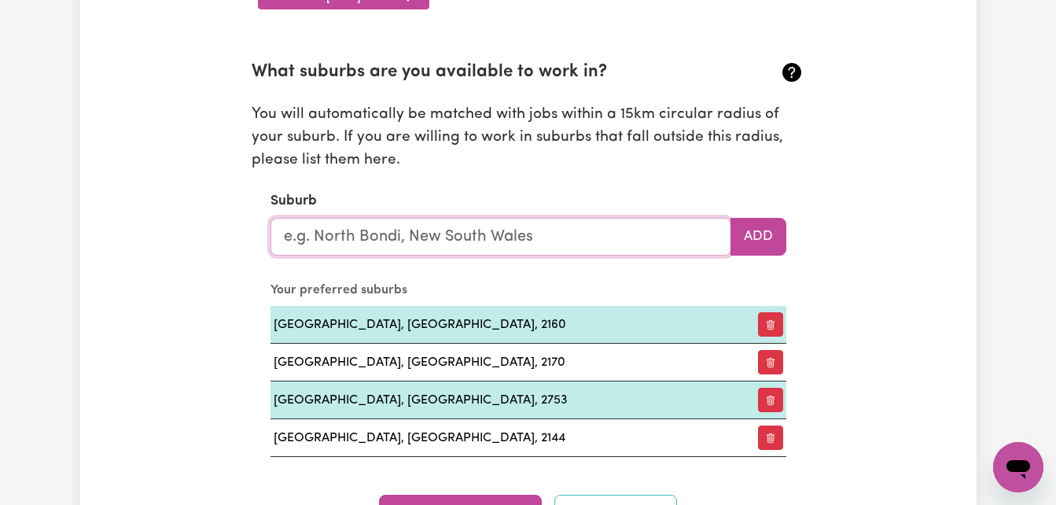
click at [562, 230] on input "text" at bounding box center [501, 237] width 461 height 38
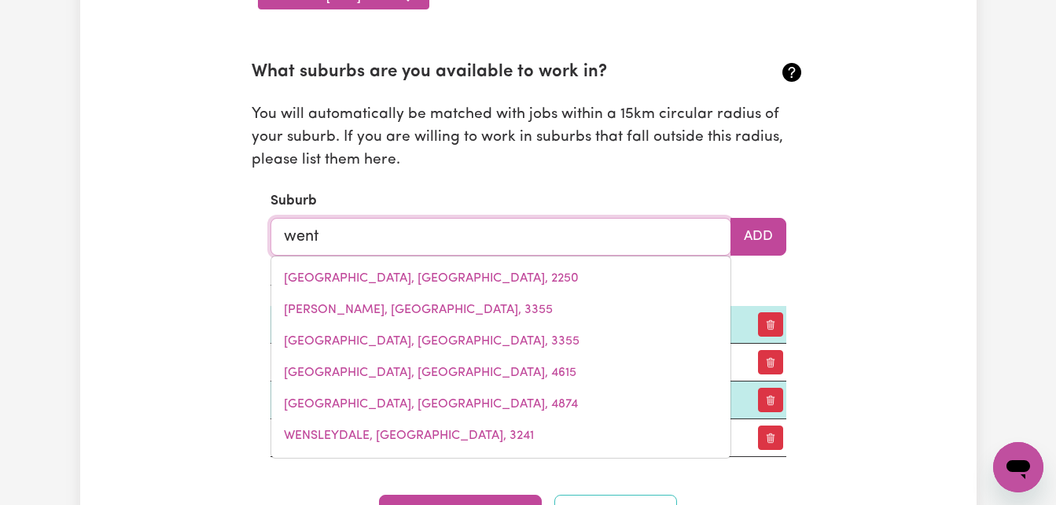
type input "wentw"
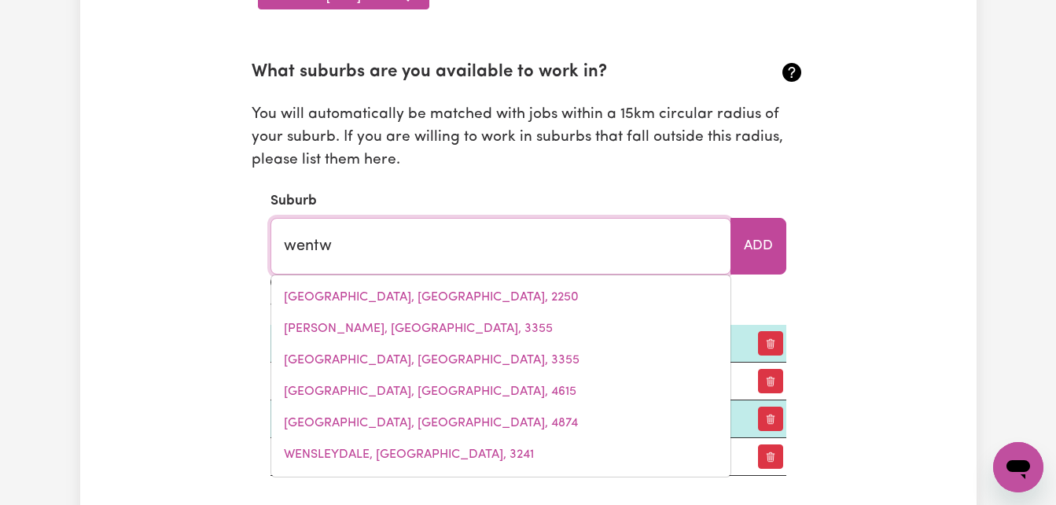
type input "wentwORTH, New South Wales, 2648"
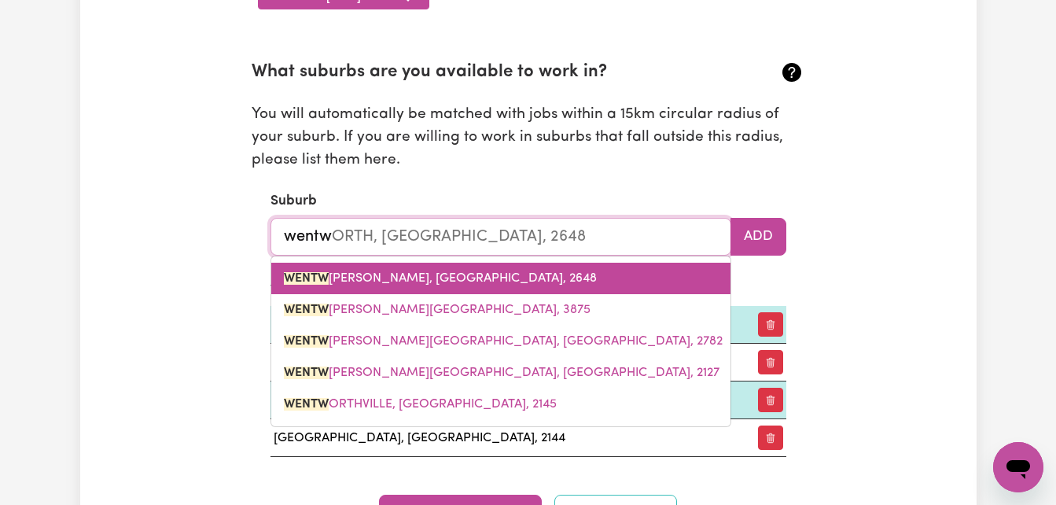
click at [463, 289] on link "WENTW ORTH, New South Wales, 2648" at bounding box center [500, 278] width 459 height 31
type input "WENTWORTH, New South Wales, 2648"
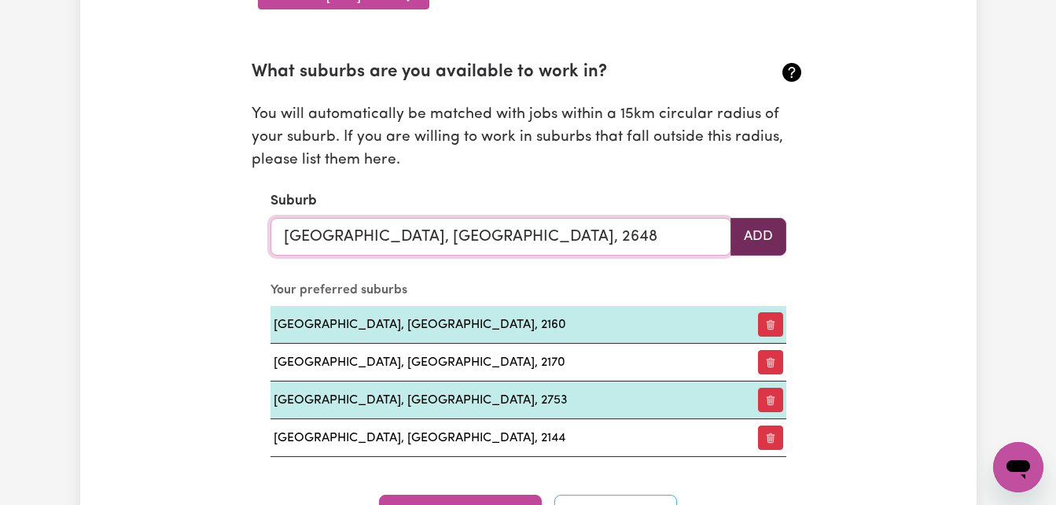
type input "WENTWORTH, New South Wales, 2648"
click at [749, 236] on button "Add" at bounding box center [759, 237] width 56 height 38
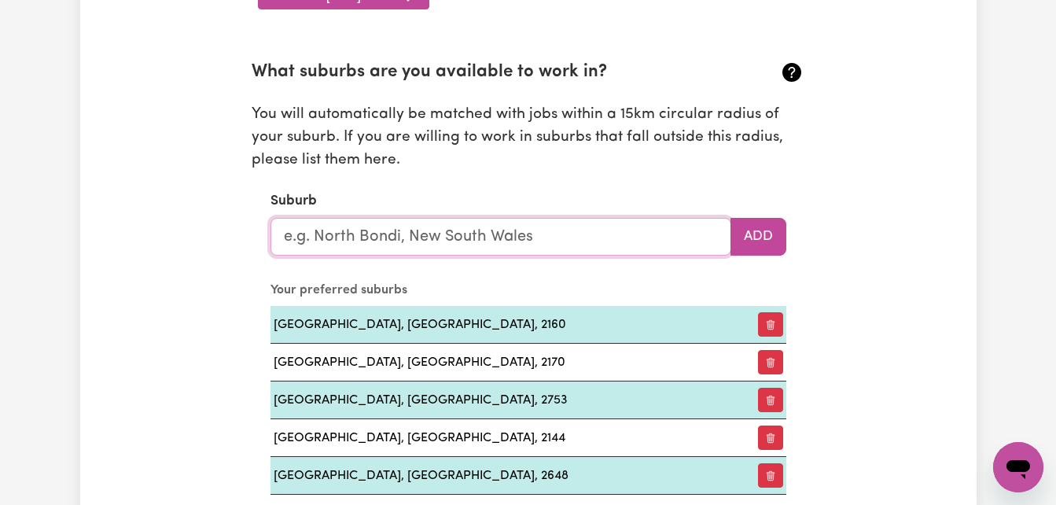
click at [570, 235] on input "text" at bounding box center [501, 237] width 461 height 38
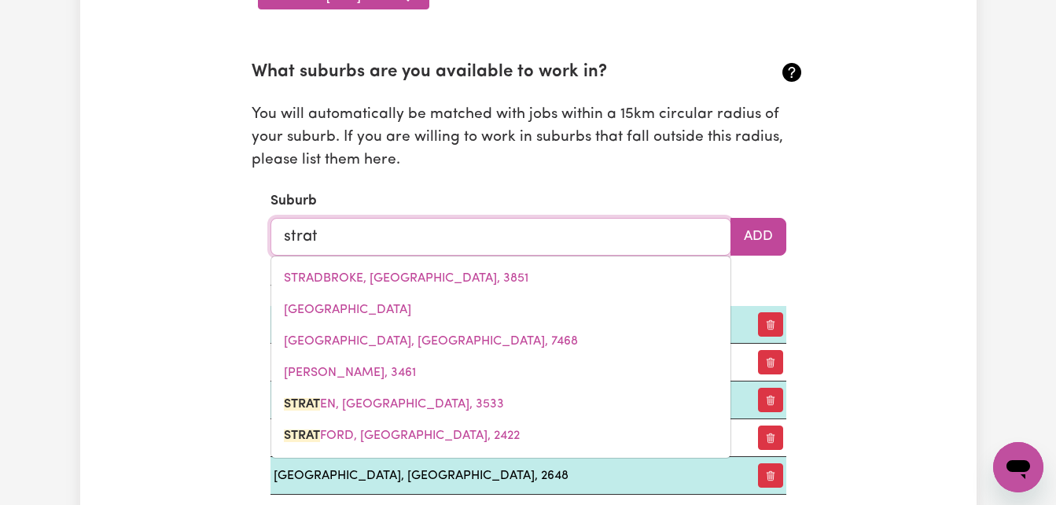
type input "stratf"
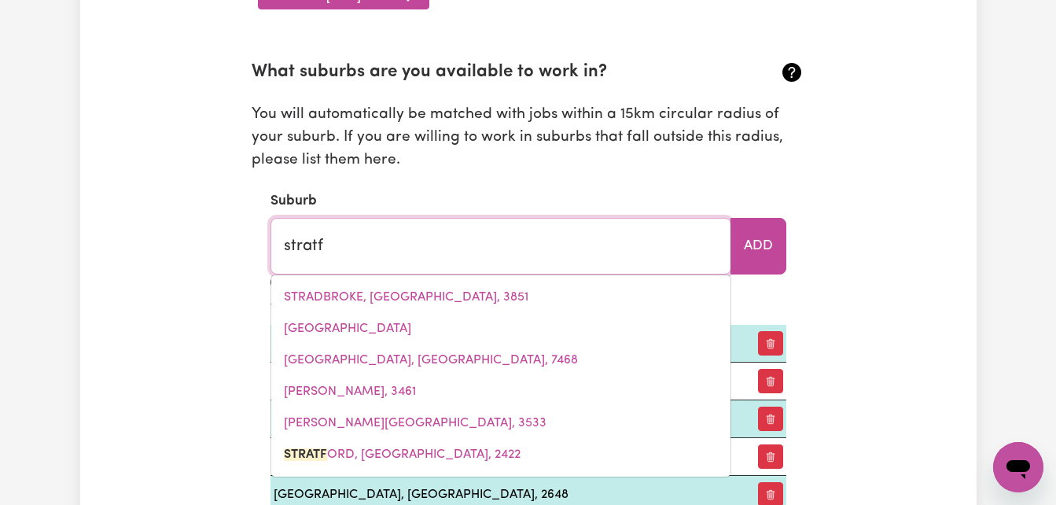
type input "stratfORD, New South Wales, 2422"
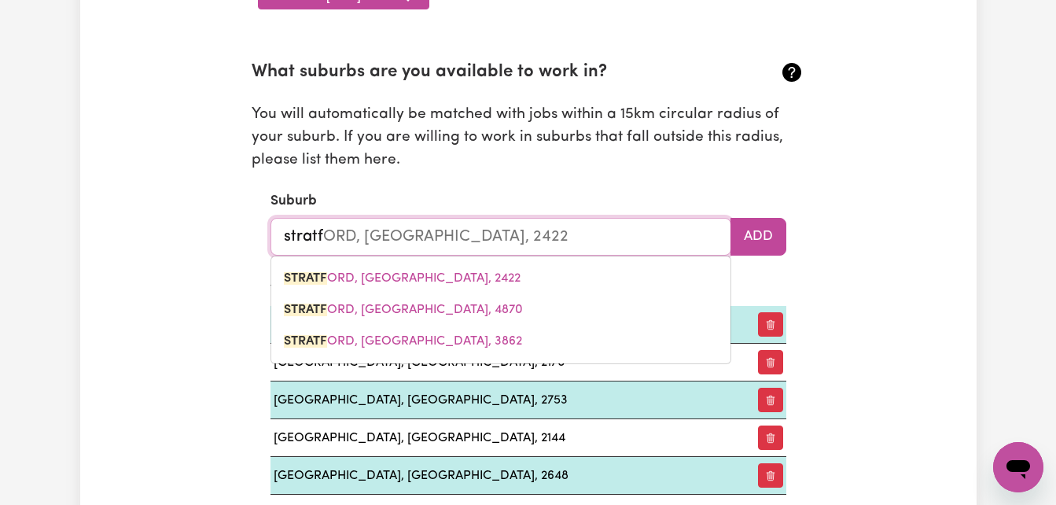
type input "stratfi"
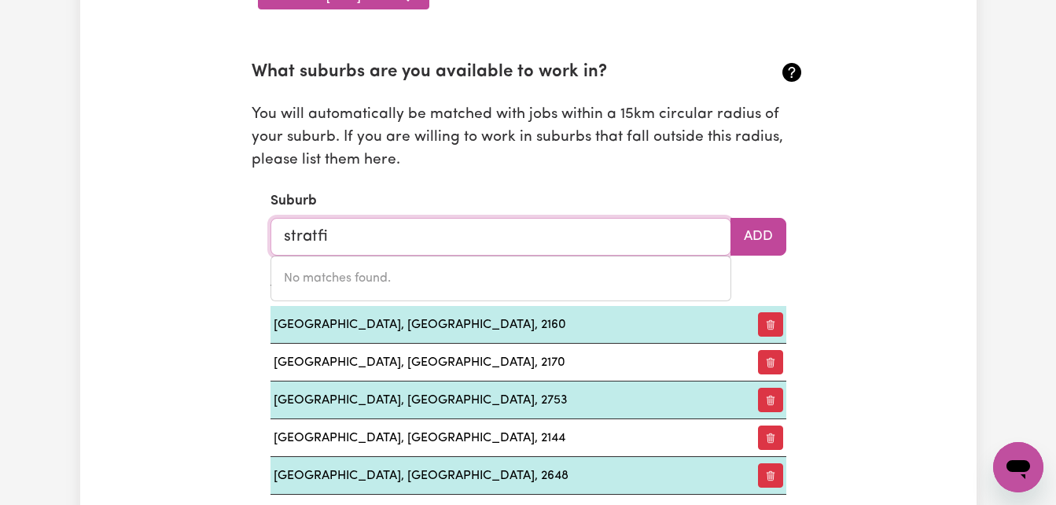
type input "stratf"
type input "stratfORD, New South Wales, 2422"
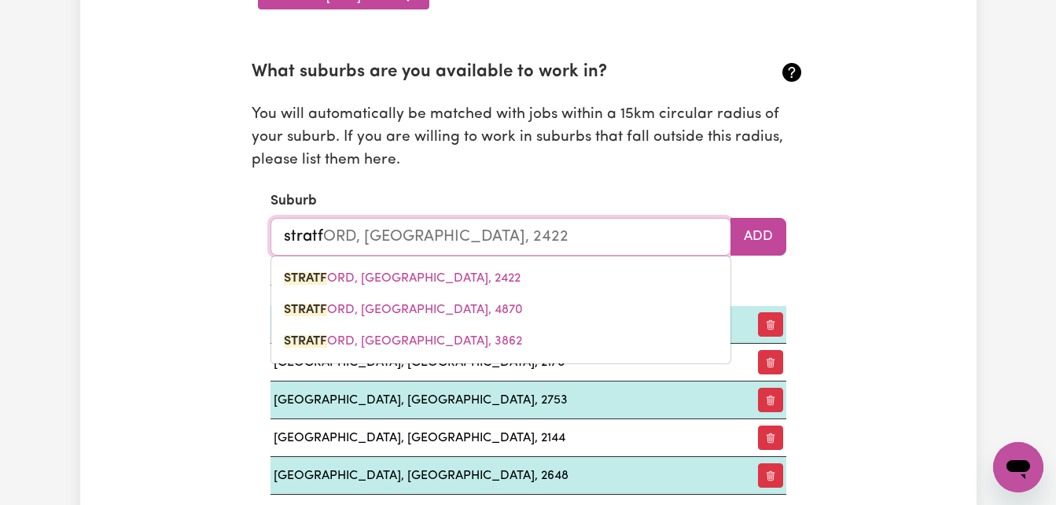
type input "strat"
type input "stratFORD, New South Wales, 2422"
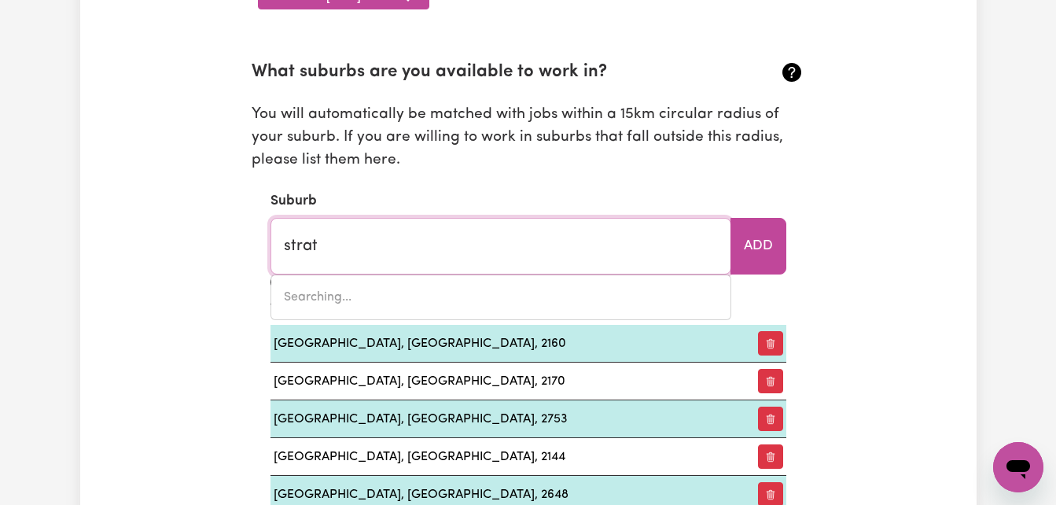
type input "stratEN, Victoria, 3533"
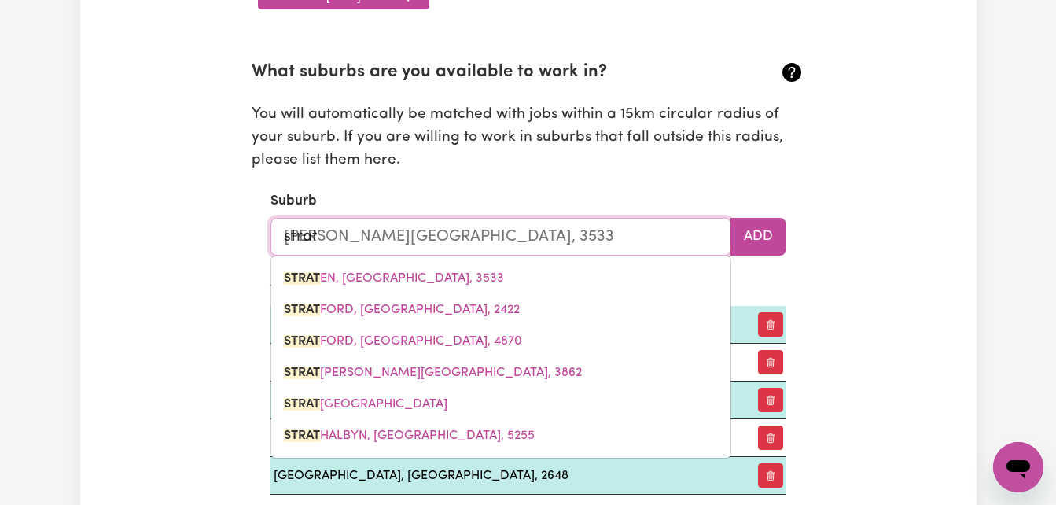
type input "stratf"
type input "stratfORD, New South Wales, 2422"
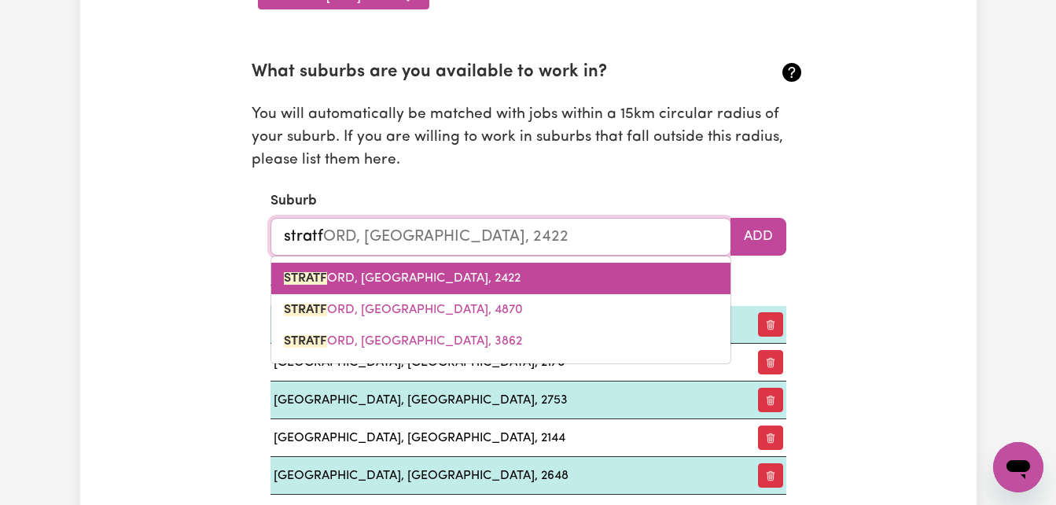
click at [481, 272] on span "STRATF ORD, New South Wales, 2422" at bounding box center [402, 278] width 237 height 13
type input "STRATFORD, New South Wales, 2422"
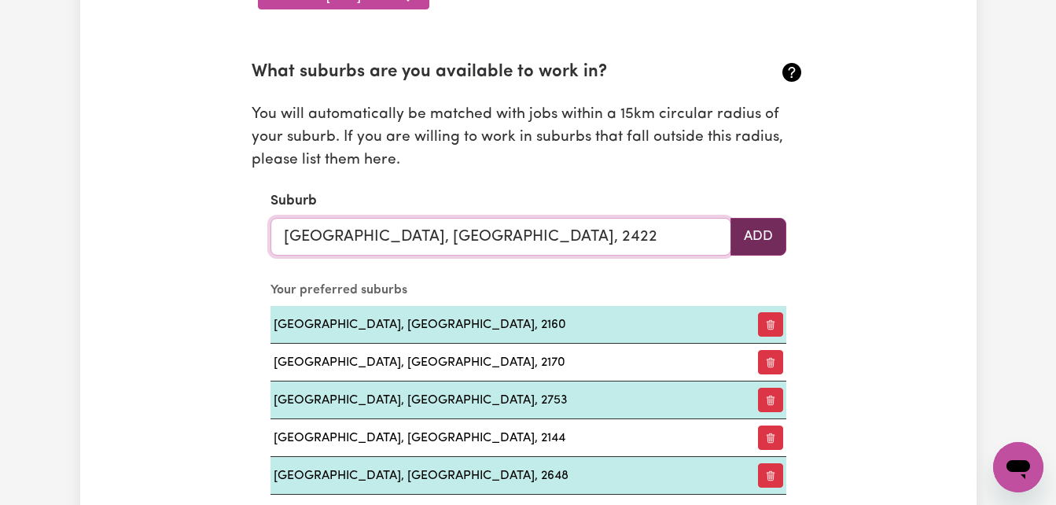
type input "STRATFORD, New South Wales, 2422"
click at [755, 241] on button "Add" at bounding box center [759, 237] width 56 height 38
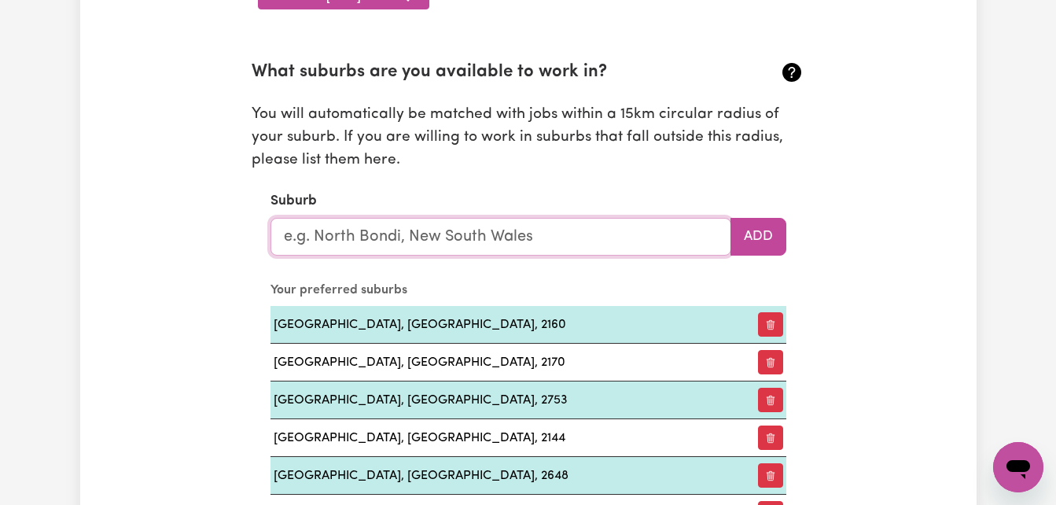
click at [595, 237] on input "text" at bounding box center [501, 237] width 461 height 38
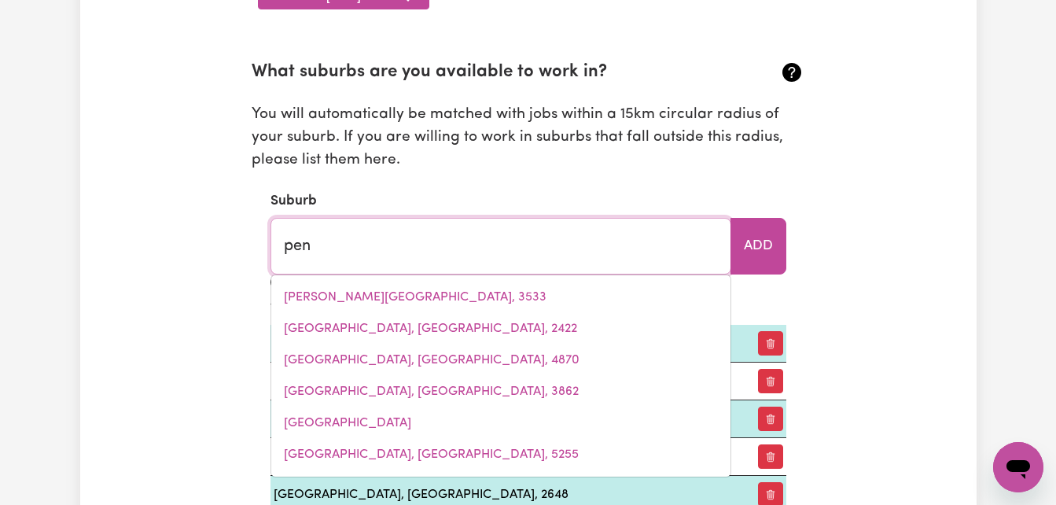
type input "pend"
type input "pendLE HILL, New South Wales, 2145"
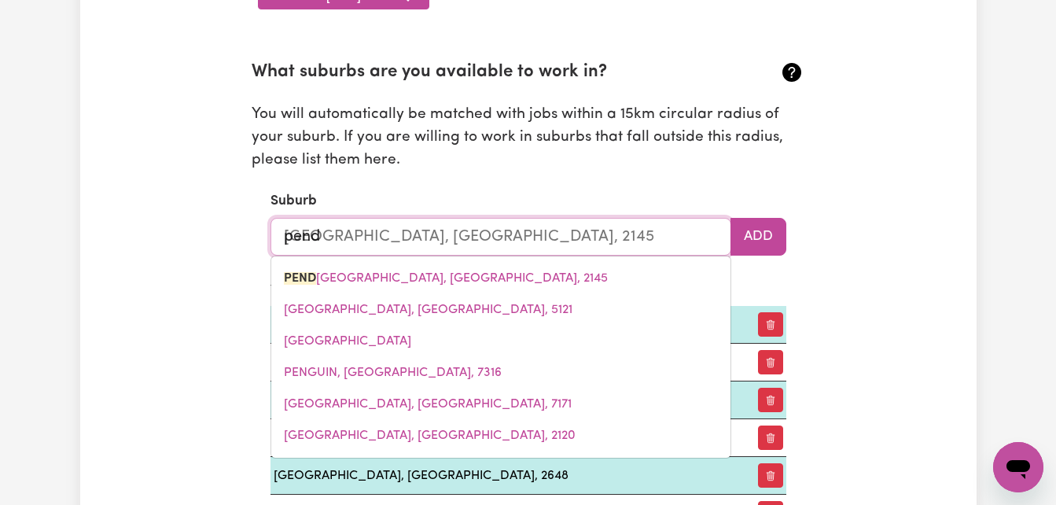
type input "pendl"
type input "pendlE HILL, New South Wales, 2145"
type input "pendle"
type input "pendle HILL, New South Wales, 2145"
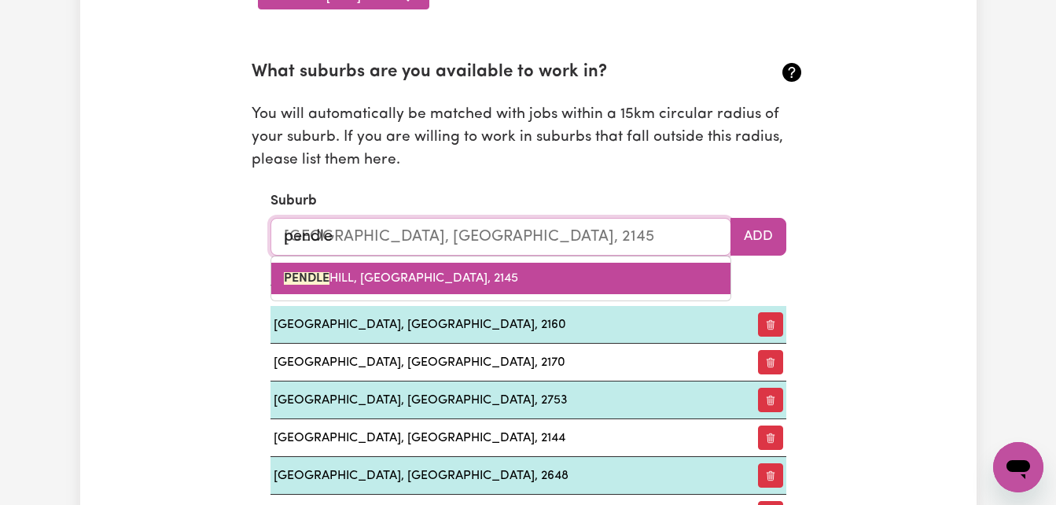
click at [468, 285] on link "PENDLE HILL, New South Wales, 2145" at bounding box center [500, 278] width 459 height 31
type input "PENDLE HILL, New South Wales, 2145"
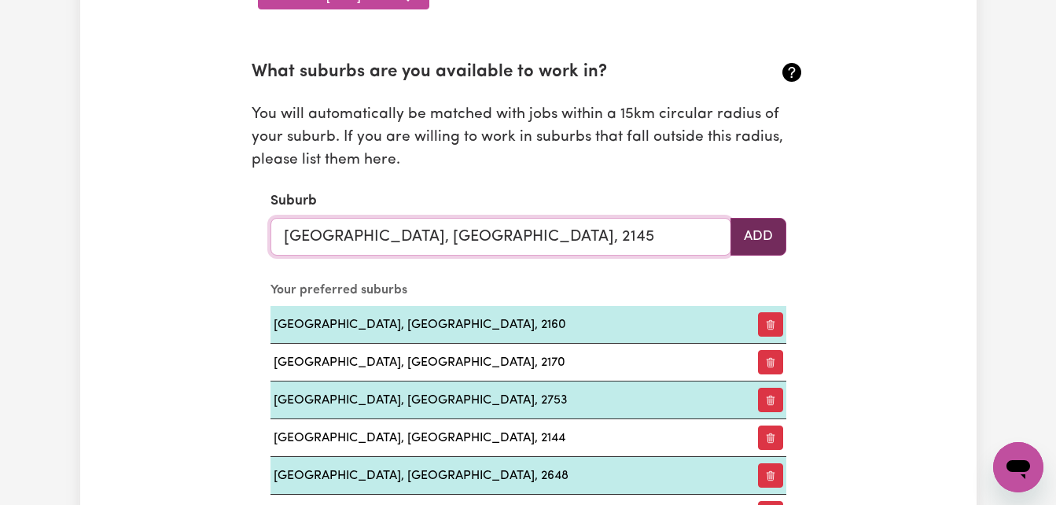
type input "PENDLE HILL, New South Wales, 2145"
click at [761, 237] on button "Add" at bounding box center [759, 237] width 56 height 38
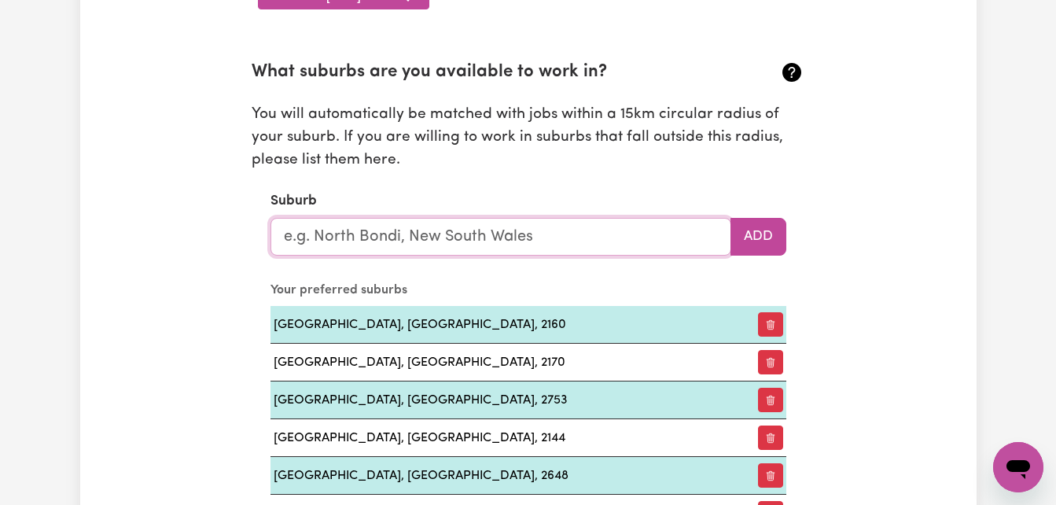
click at [553, 229] on input "text" at bounding box center [501, 237] width 461 height 38
type input "e"
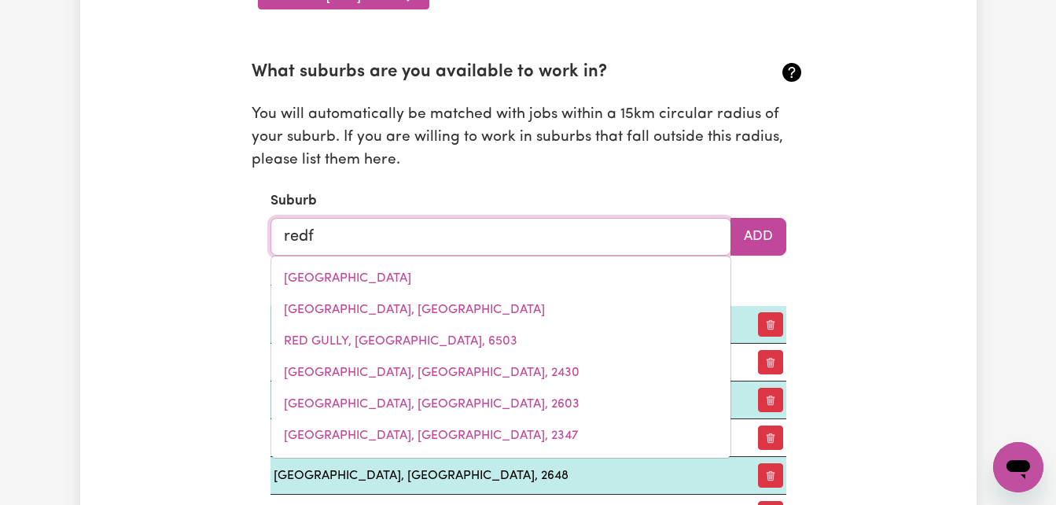
type input "redfe"
type input "redfeRN, New South Wales, 2016"
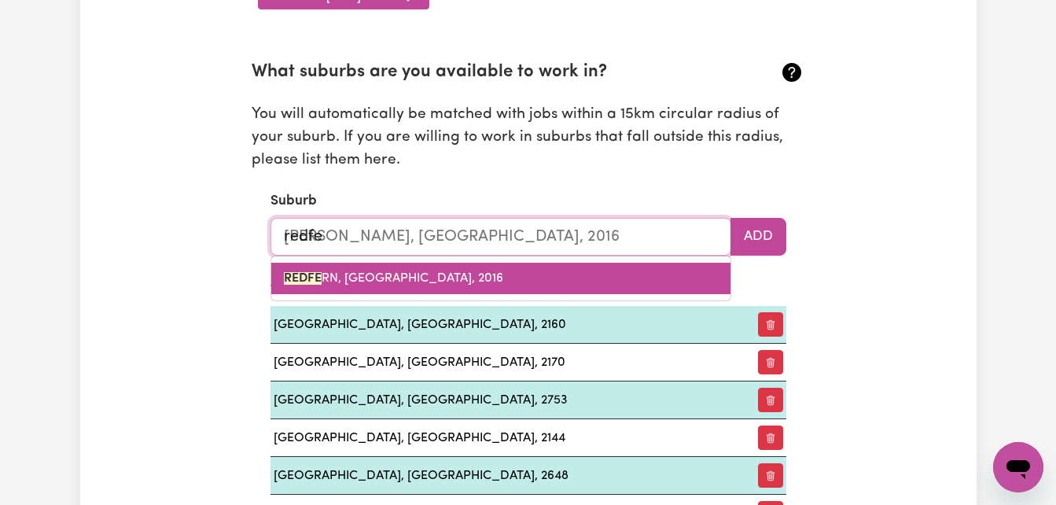
click at [445, 286] on link "REDFE RN, New South Wales, 2016" at bounding box center [500, 278] width 459 height 31
type input "REDFERN, New South Wales, 2016"
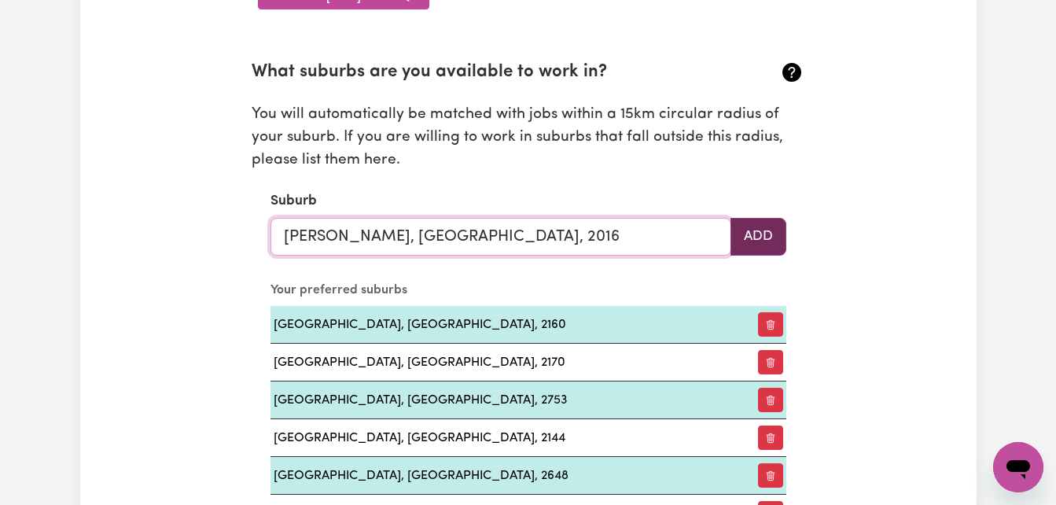
type input "REDFERN, New South Wales, 2016"
click at [766, 232] on button "Add" at bounding box center [759, 237] width 56 height 38
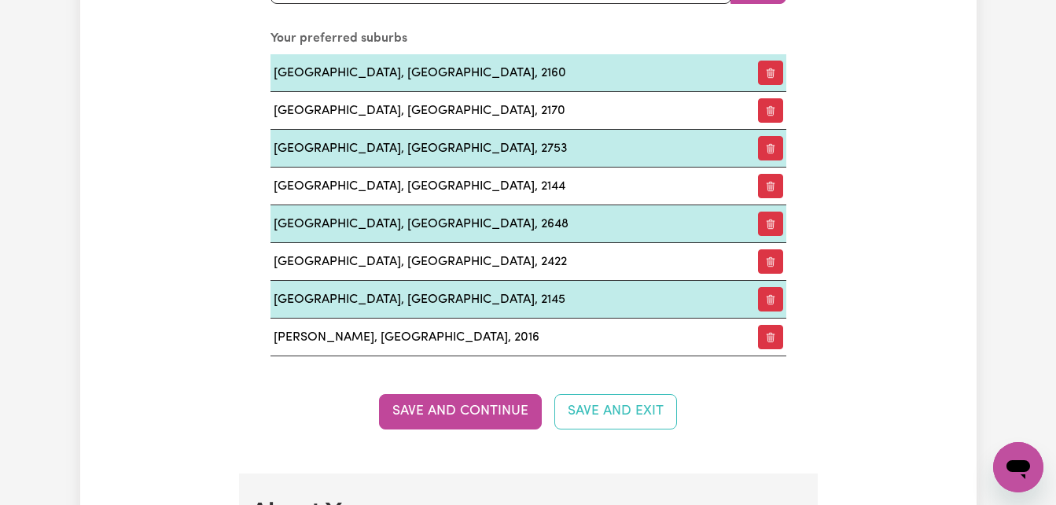
scroll to position [2028, 0]
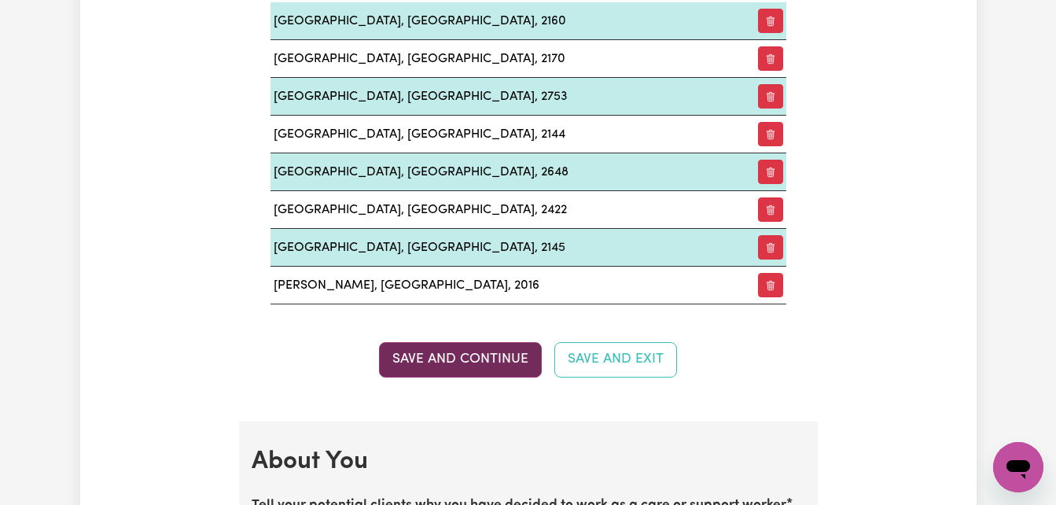
click at [483, 348] on button "Save and Continue" at bounding box center [460, 359] width 163 height 35
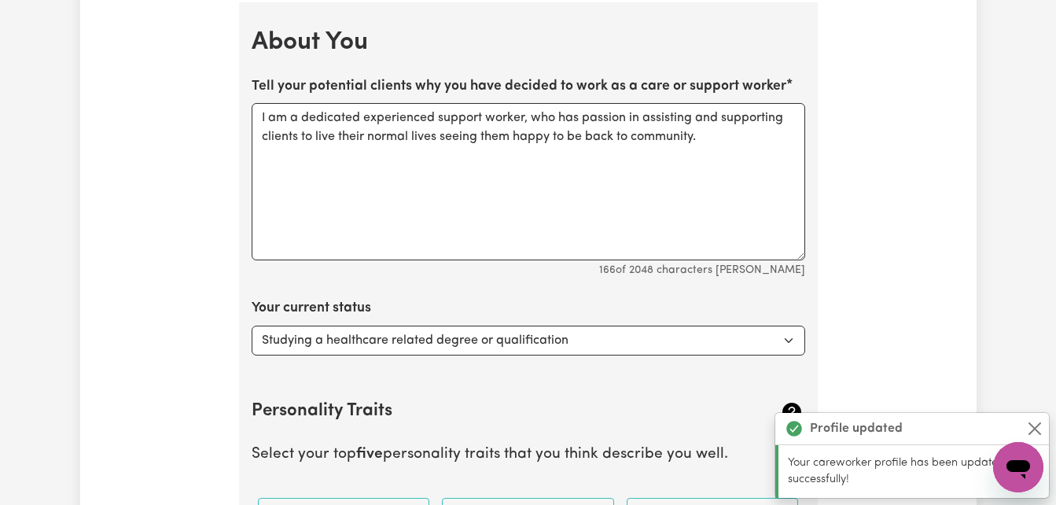
scroll to position [2449, 0]
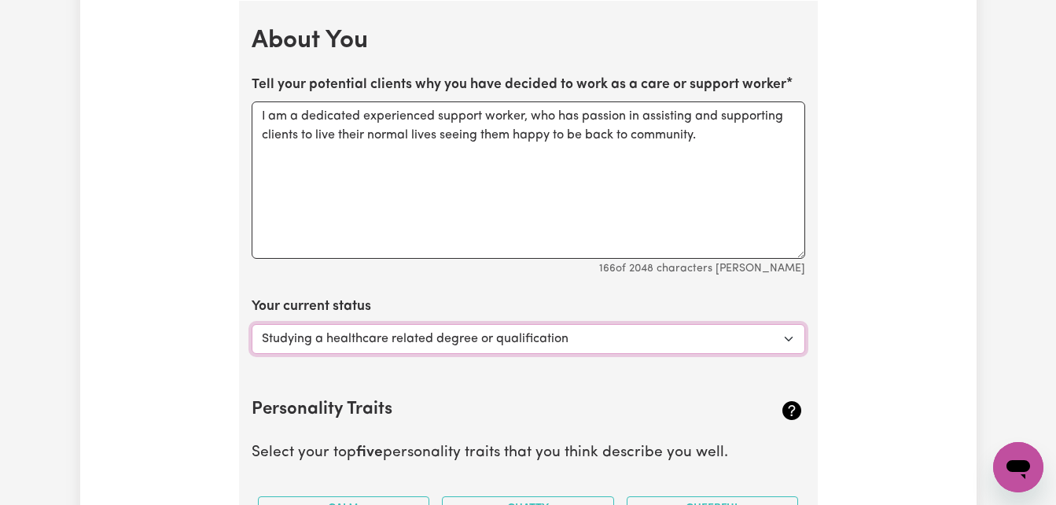
click at [783, 328] on select "Select... Studying a healthcare related degree or qualification Studying a non-…" at bounding box center [529, 339] width 554 height 30
select select "Looking for work - I just graduated"
click at [252, 324] on select "Select... Studying a healthcare related degree or qualification Studying a non-…" at bounding box center [529, 339] width 554 height 30
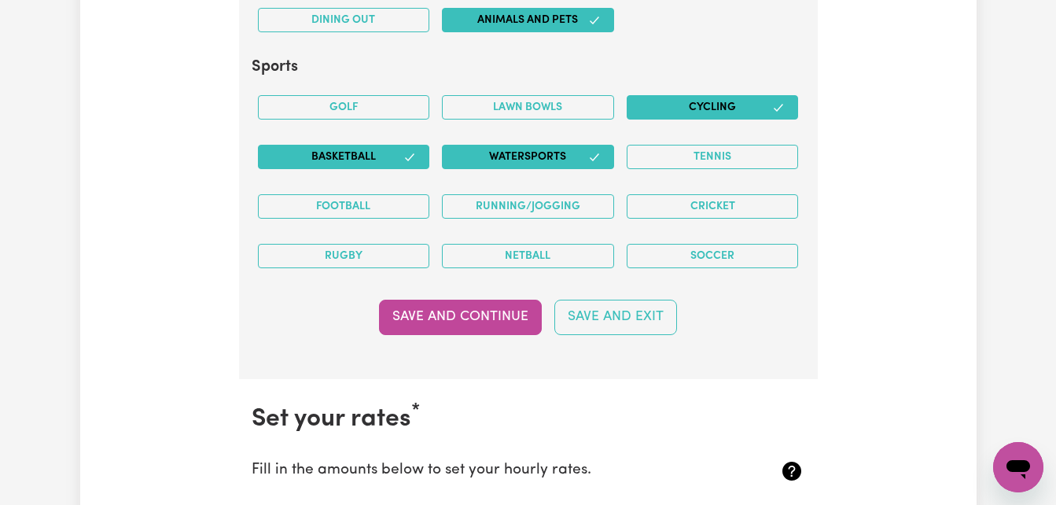
scroll to position [3612, 0]
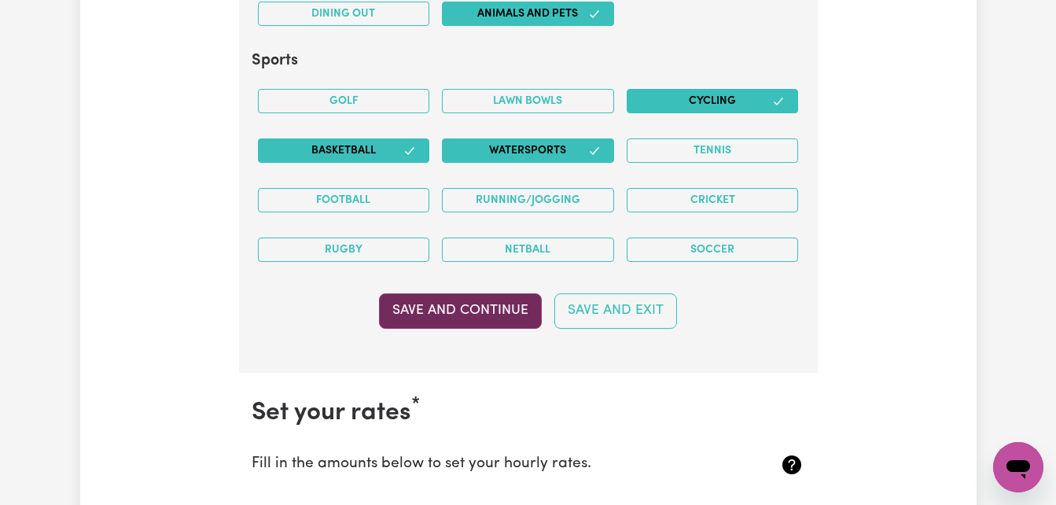
click at [493, 311] on button "Save and Continue" at bounding box center [460, 310] width 163 height 35
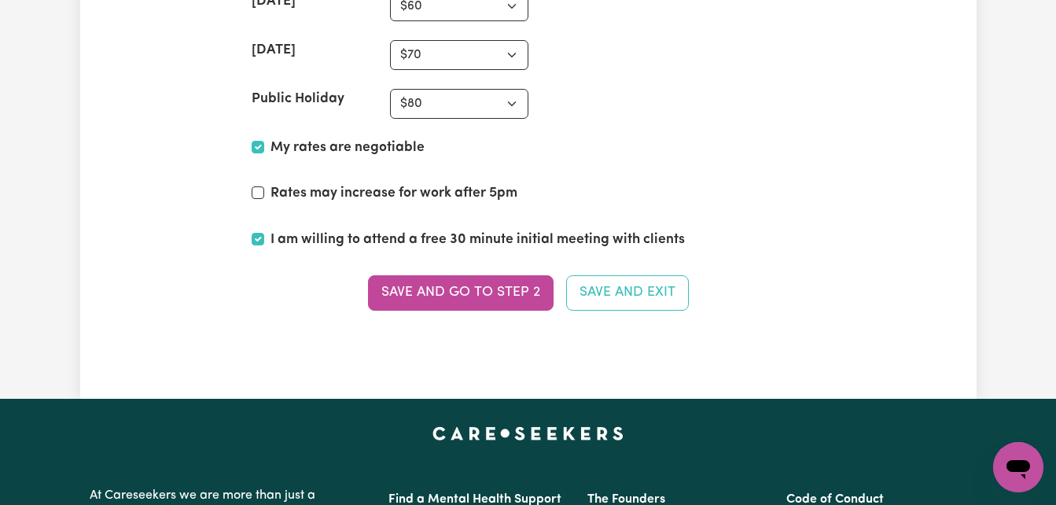
scroll to position [4214, 0]
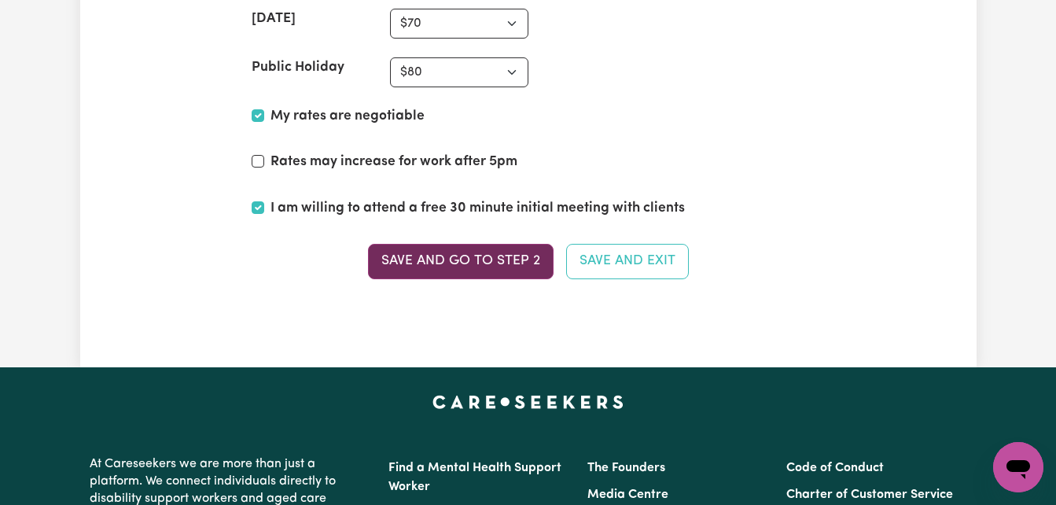
click at [466, 259] on button "Save and go to Step 2" at bounding box center [461, 261] width 186 height 35
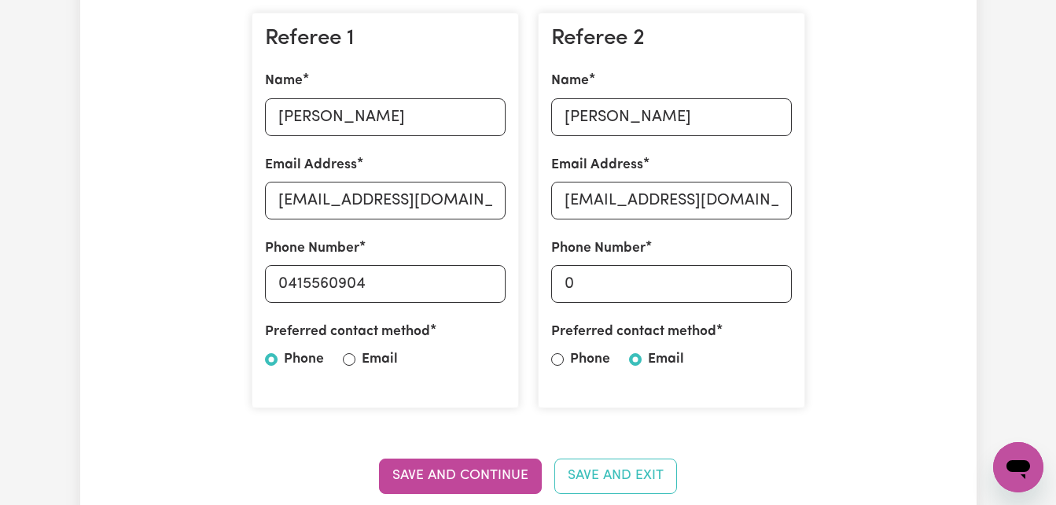
scroll to position [503, 0]
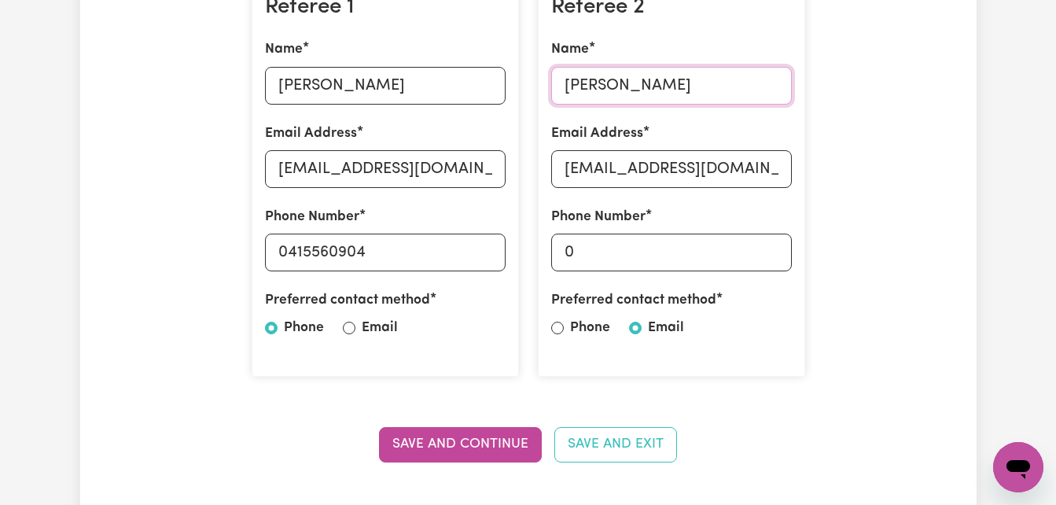
click at [678, 83] on input "keith crowley" at bounding box center [671, 86] width 241 height 38
type input "k"
type input "nelly seroney"
click at [771, 172] on input "kcrowleymills@afea.com.au" at bounding box center [671, 169] width 241 height 38
type input "k"
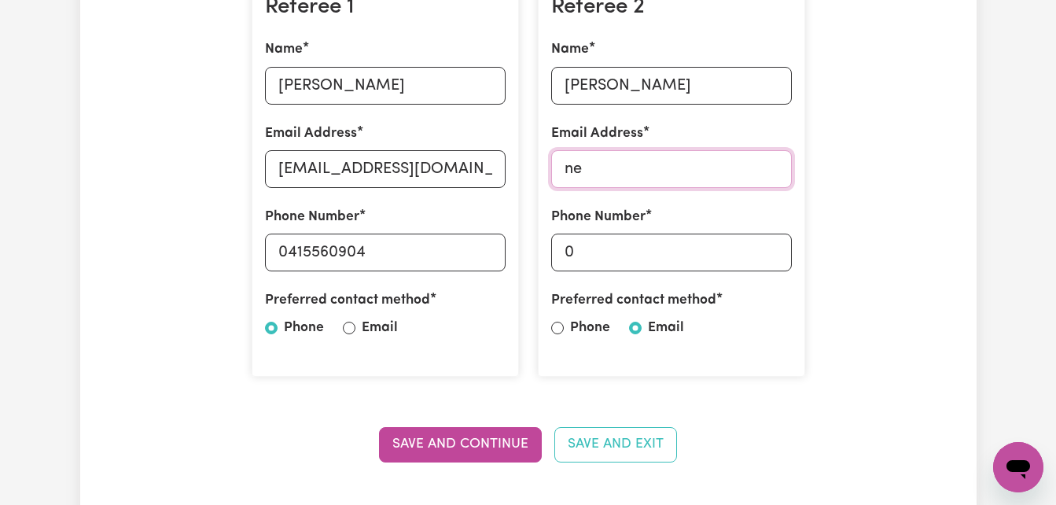
type input "nellyjepchirchir@gmail.com"
click at [610, 258] on input "0" at bounding box center [671, 253] width 241 height 38
type input "0449547100"
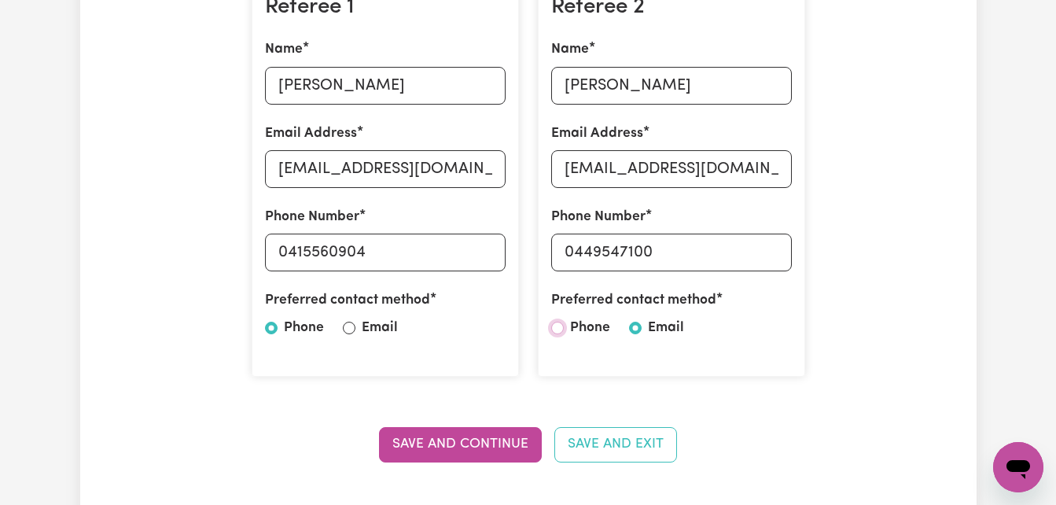
click at [554, 326] on input "Phone" at bounding box center [557, 328] width 13 height 13
radio input "true"
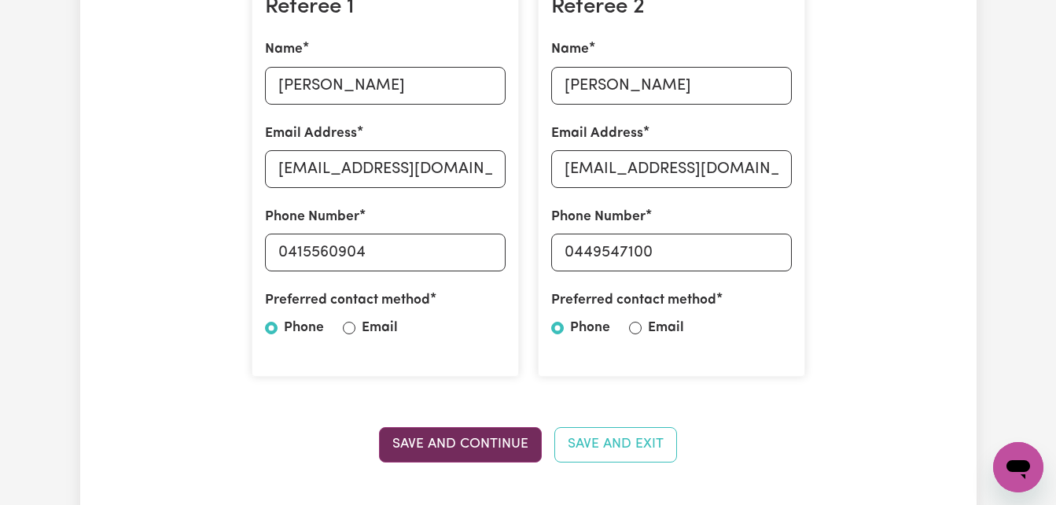
click at [471, 439] on button "Save and Continue" at bounding box center [460, 444] width 163 height 35
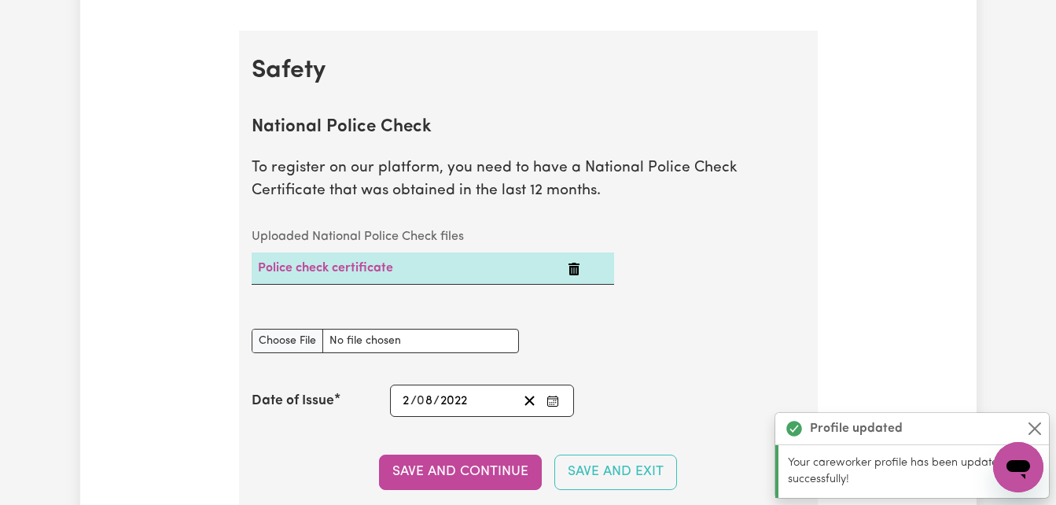
scroll to position [1010, 0]
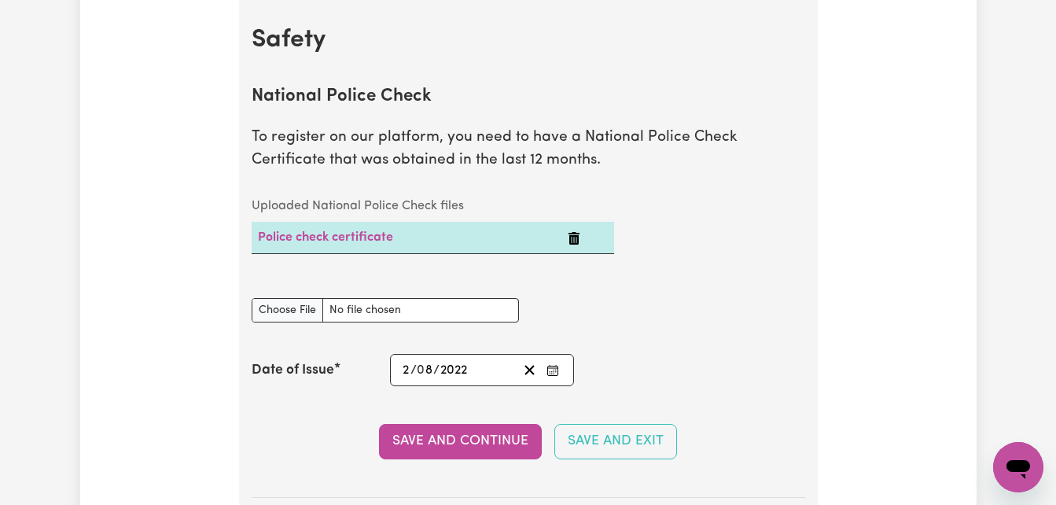
click at [576, 242] on icon "Delete Police check certificate" at bounding box center [574, 238] width 13 height 13
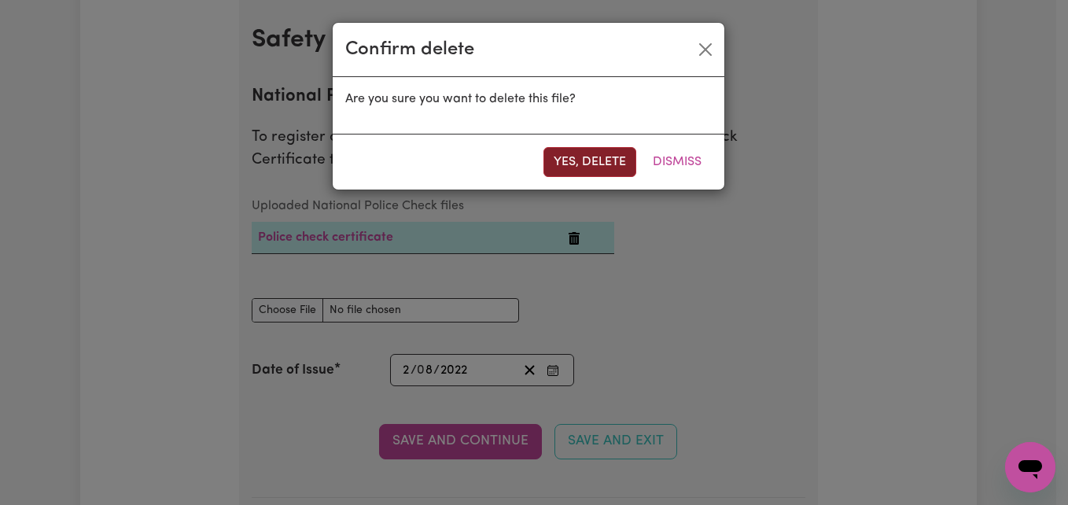
click at [594, 167] on button "Yes, delete" at bounding box center [589, 162] width 93 height 30
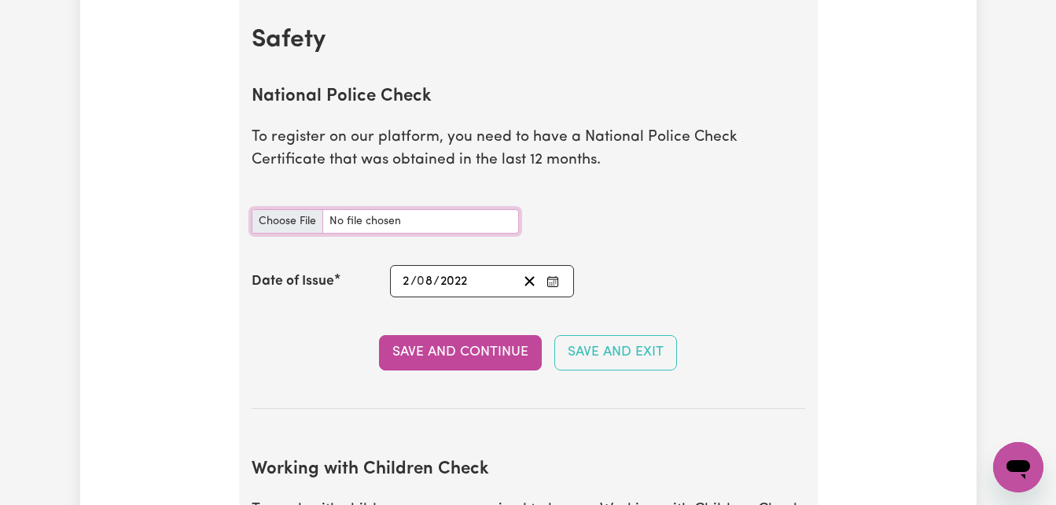
click at [360, 223] on input "National Police Check document" at bounding box center [385, 221] width 267 height 24
type input "C:\fakepath\3784071.pdf"
click at [468, 280] on input "2022" at bounding box center [454, 281] width 29 height 21
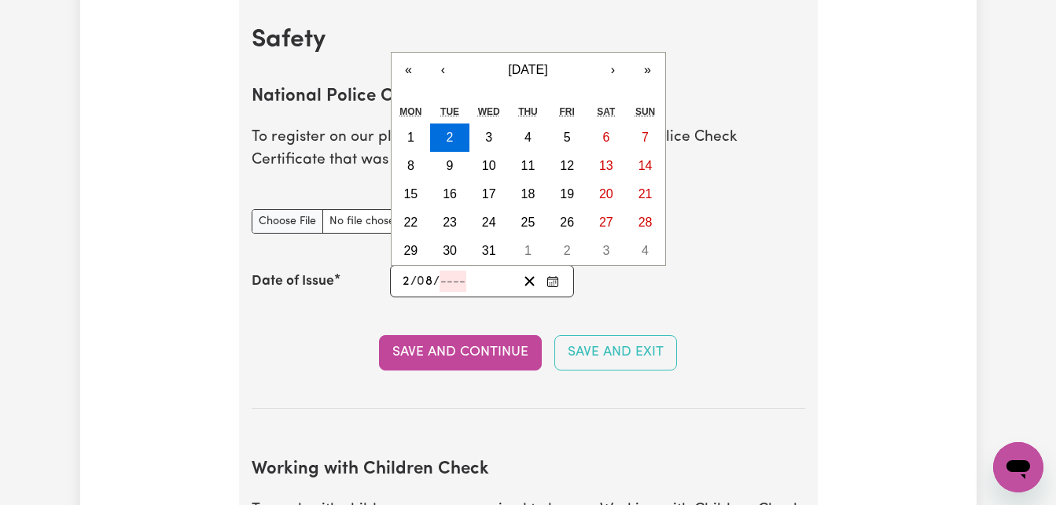
type input "0002-08-02"
type input "2"
type input "0020-08-02"
type input "20"
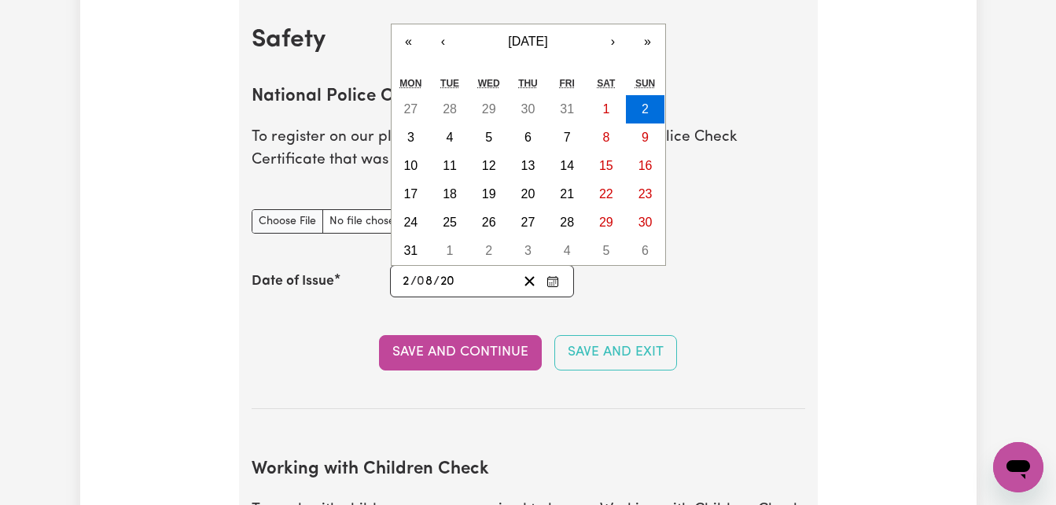
type input "0202-08-02"
type input "202"
type input "2025-08-02"
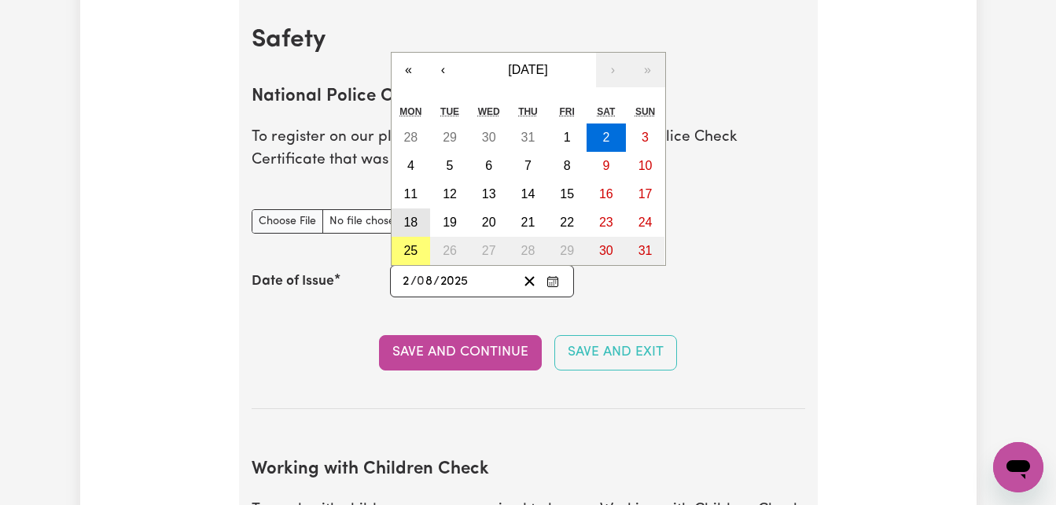
type input "2025"
click at [410, 218] on abbr "18" at bounding box center [410, 221] width 14 height 13
type input "2025-08-18"
type input "18"
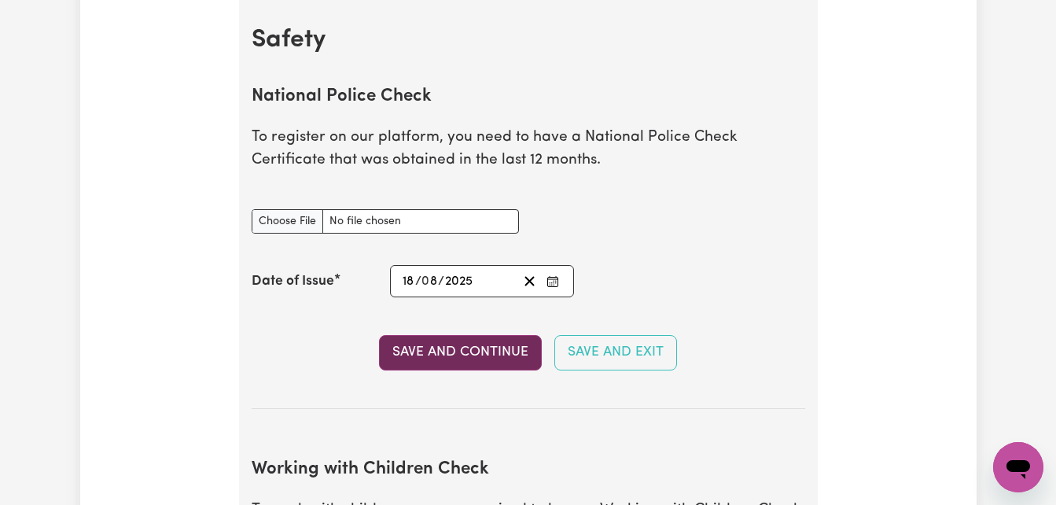
click at [451, 347] on button "Save and Continue" at bounding box center [460, 352] width 163 height 35
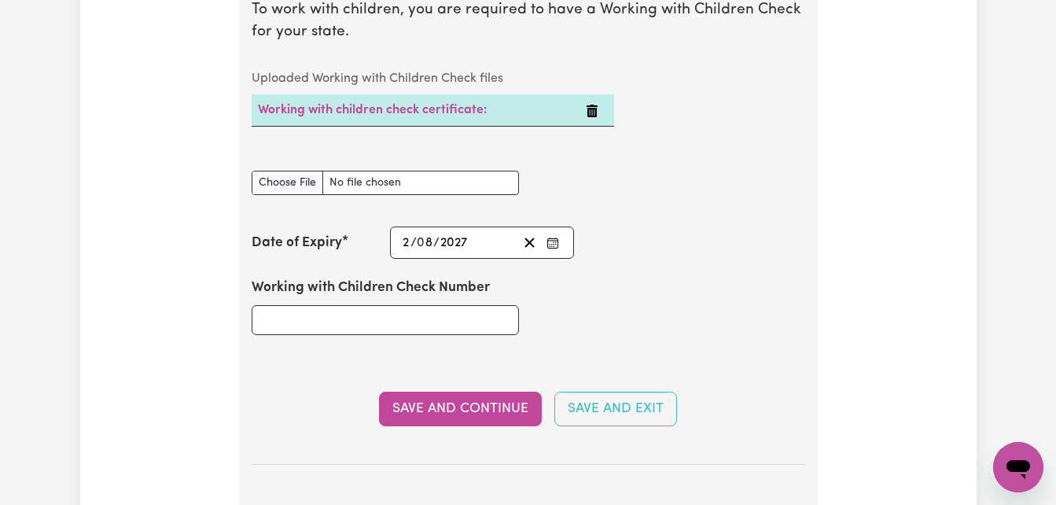
scroll to position [1601, 0]
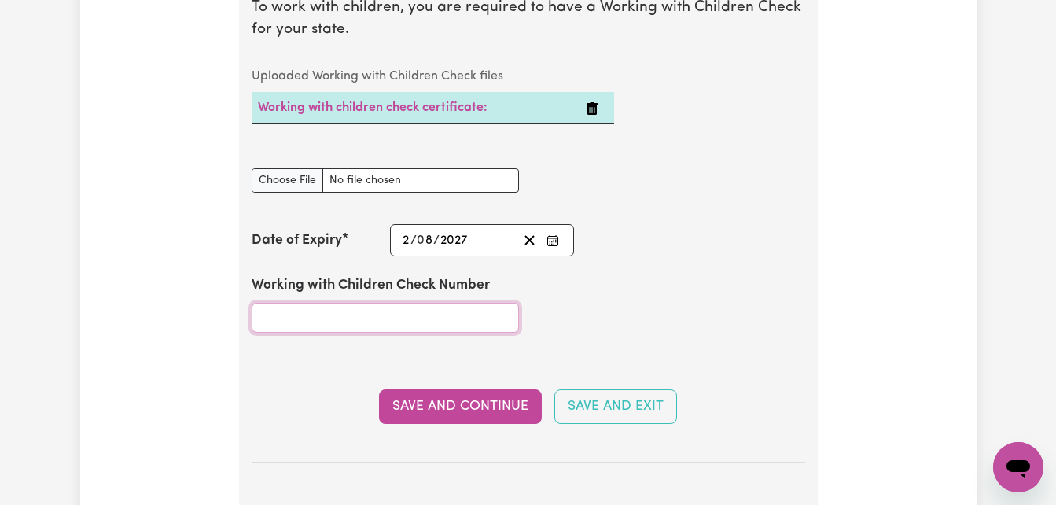
click at [395, 320] on input "Working with Children Check Number" at bounding box center [385, 318] width 267 height 30
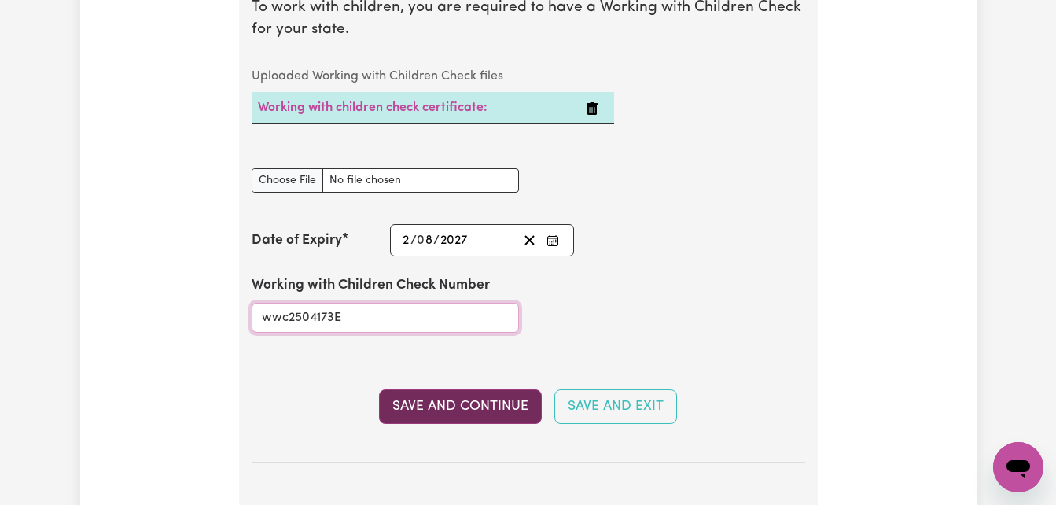
type input "wwc2504173E"
click at [455, 407] on button "Save and Continue" at bounding box center [460, 406] width 163 height 35
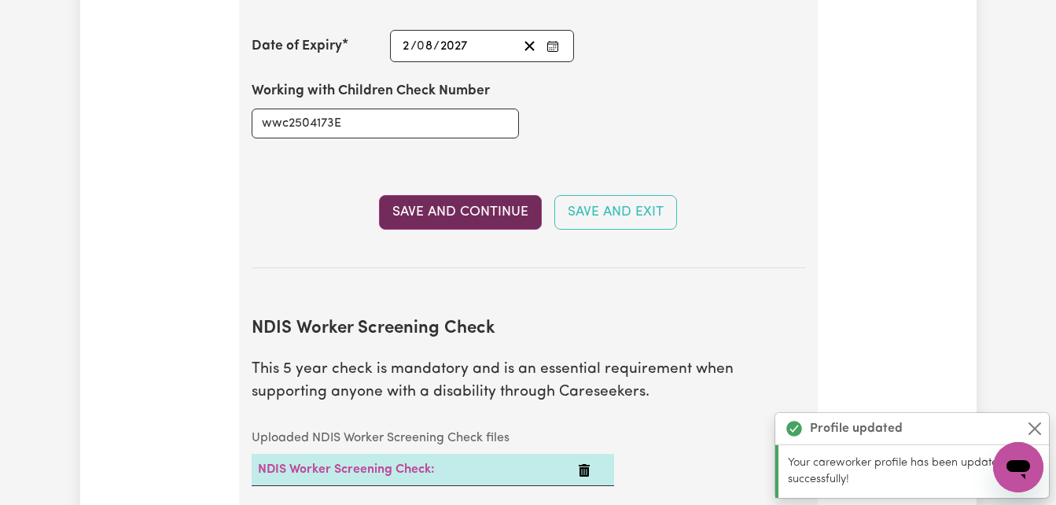
scroll to position [2089, 0]
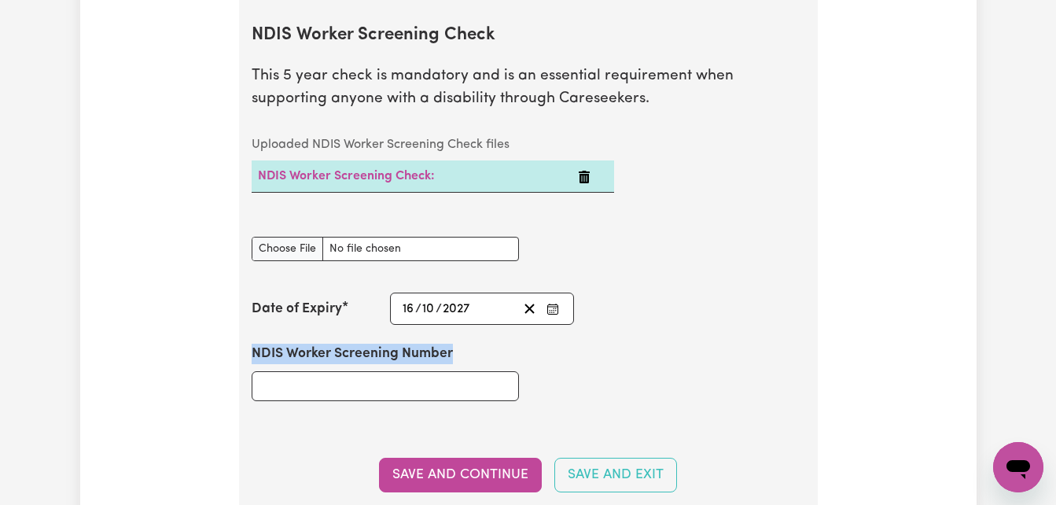
drag, startPoint x: 455, startPoint y: 407, endPoint x: 412, endPoint y: 387, distance: 46.8
click at [412, 387] on div "NDIS Worker Screening Number" at bounding box center [385, 372] width 286 height 94
click at [412, 387] on input "NDIS Worker Screening Number" at bounding box center [385, 386] width 267 height 30
paste input "82484406"
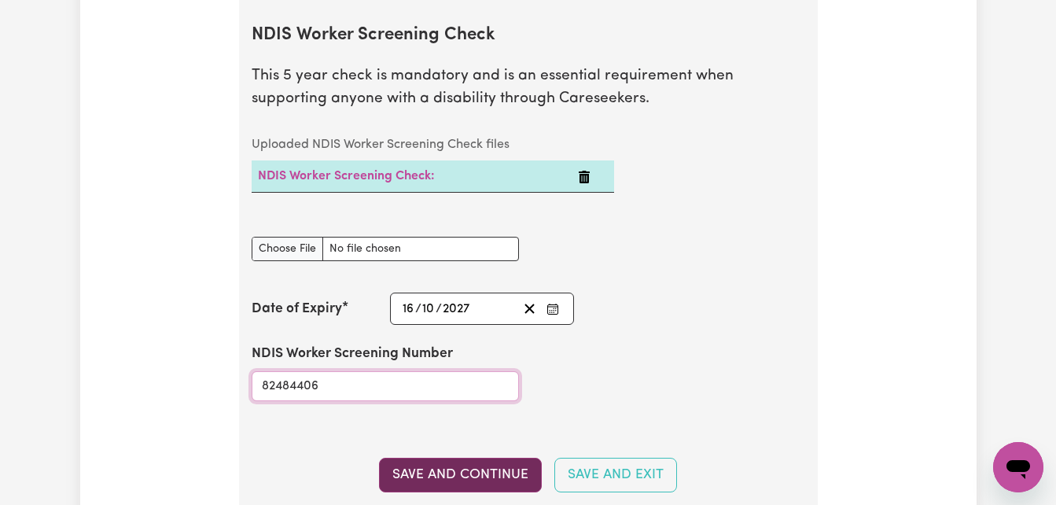
type input "82484406"
click at [472, 468] on button "Save and Continue" at bounding box center [460, 475] width 163 height 35
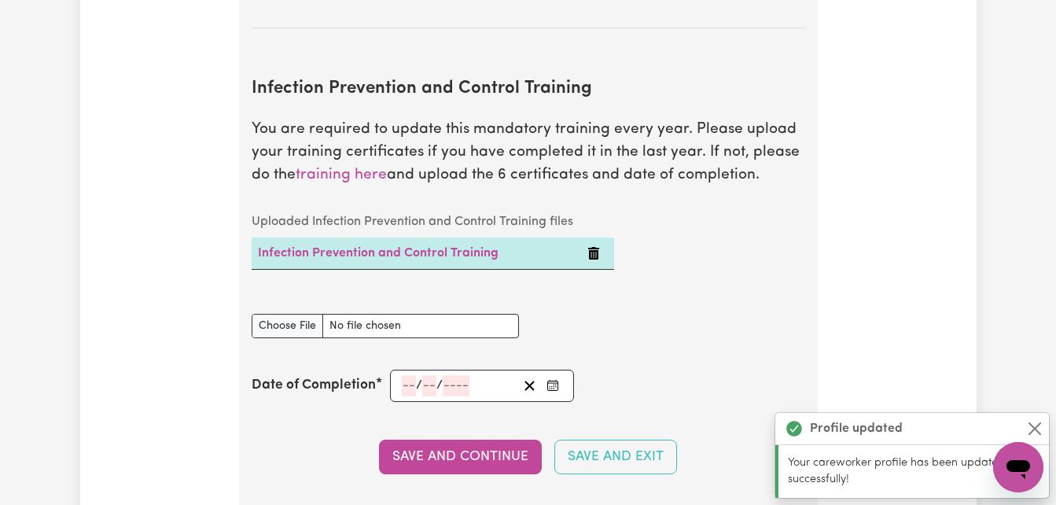
scroll to position [2645, 0]
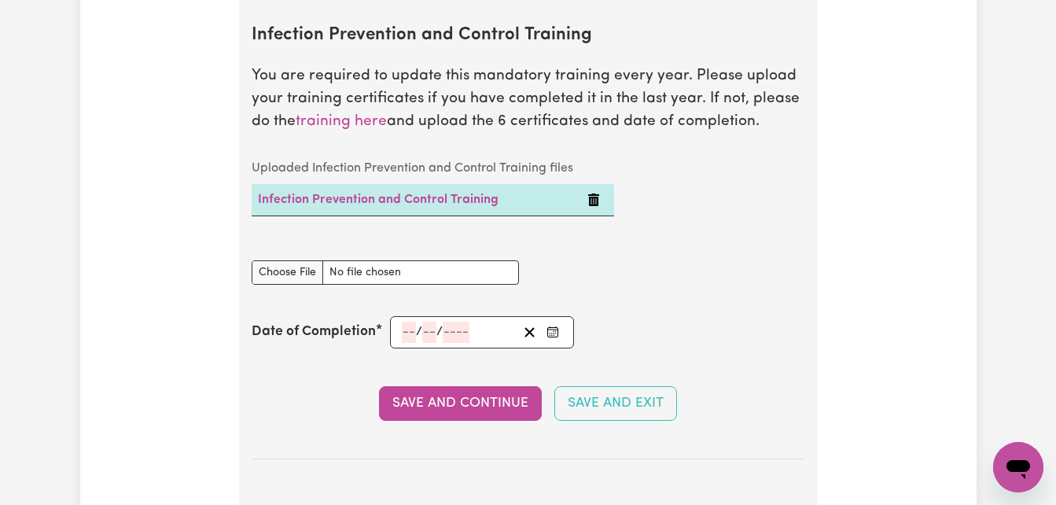
click at [592, 203] on icon "Delete Infection Prevention and Control Training" at bounding box center [593, 199] width 11 height 13
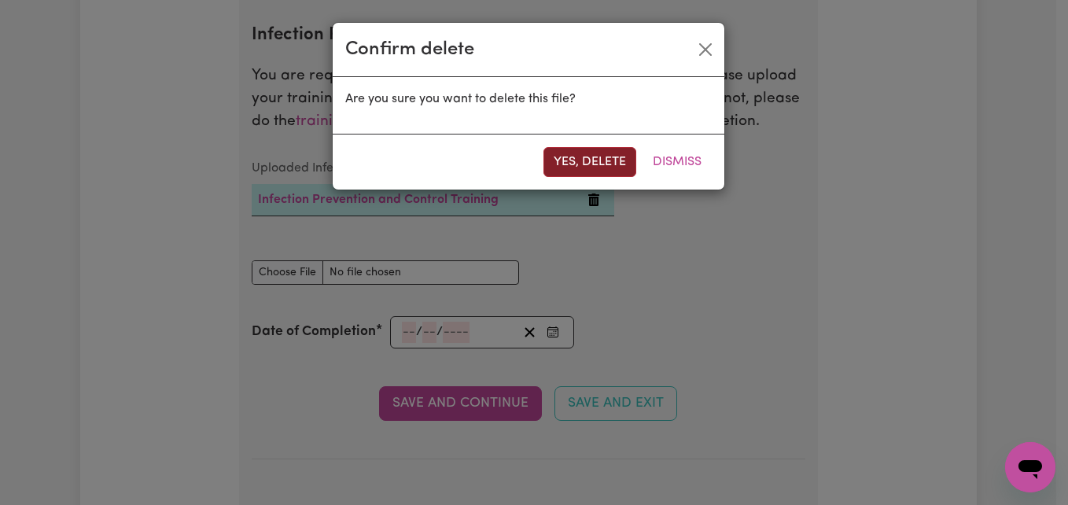
click at [566, 164] on button "Yes, delete" at bounding box center [589, 162] width 93 height 30
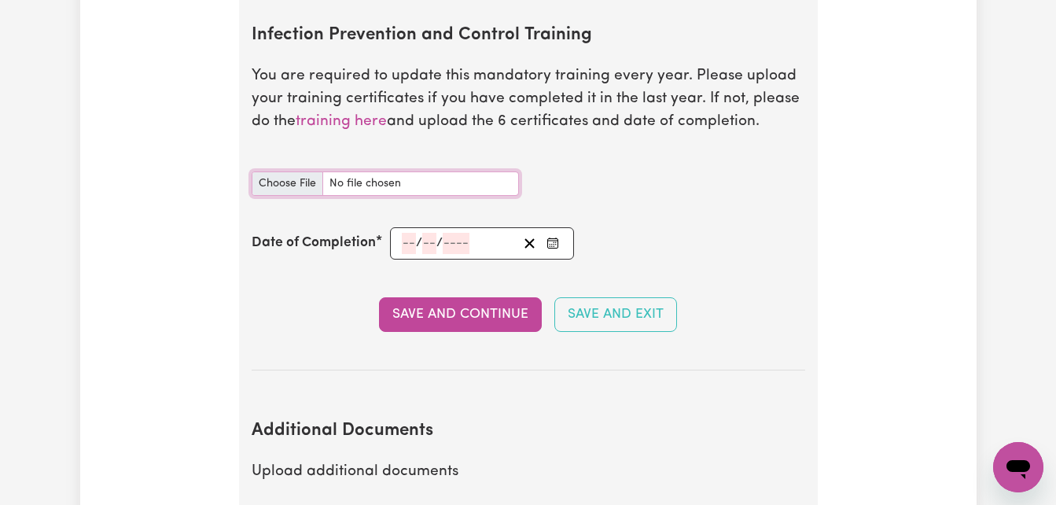
click at [448, 184] on input "Infection Prevention and Control Training document" at bounding box center [385, 183] width 267 height 24
type input "C:\fakepath\certificate infection contol 2025.pdf"
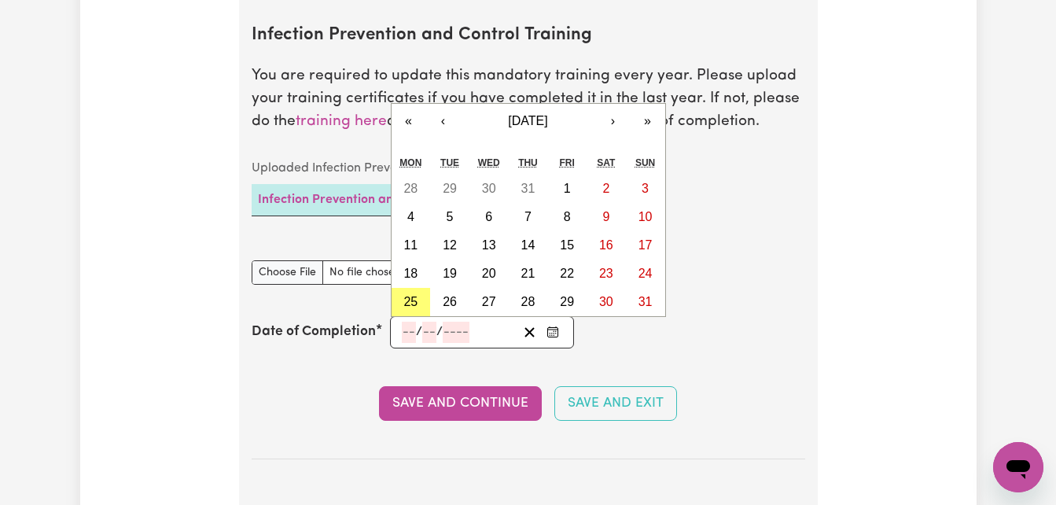
click at [402, 334] on input "number" at bounding box center [409, 332] width 14 height 21
click at [527, 267] on abbr "21" at bounding box center [528, 273] width 14 height 13
type input "2025-08-21"
type input "21"
type input "8"
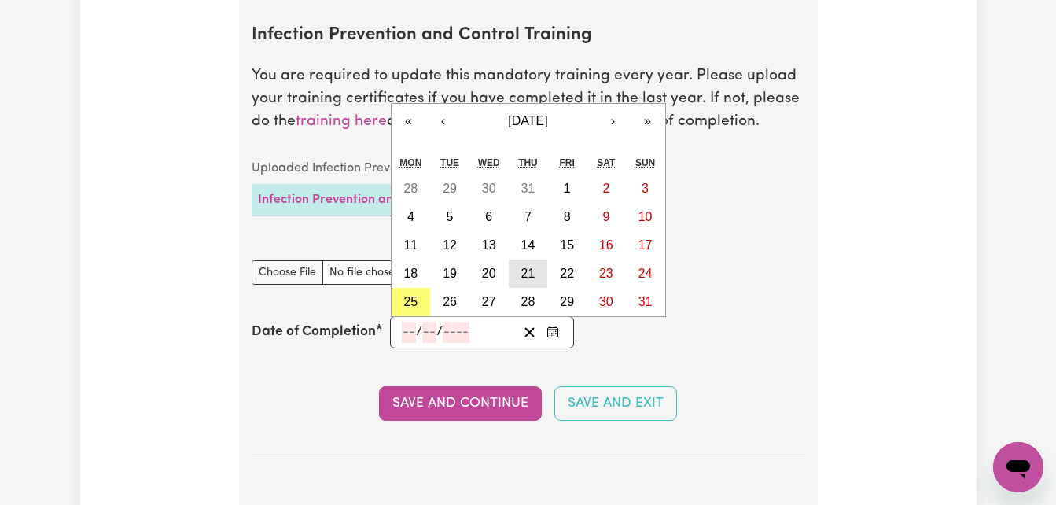
type input "2025"
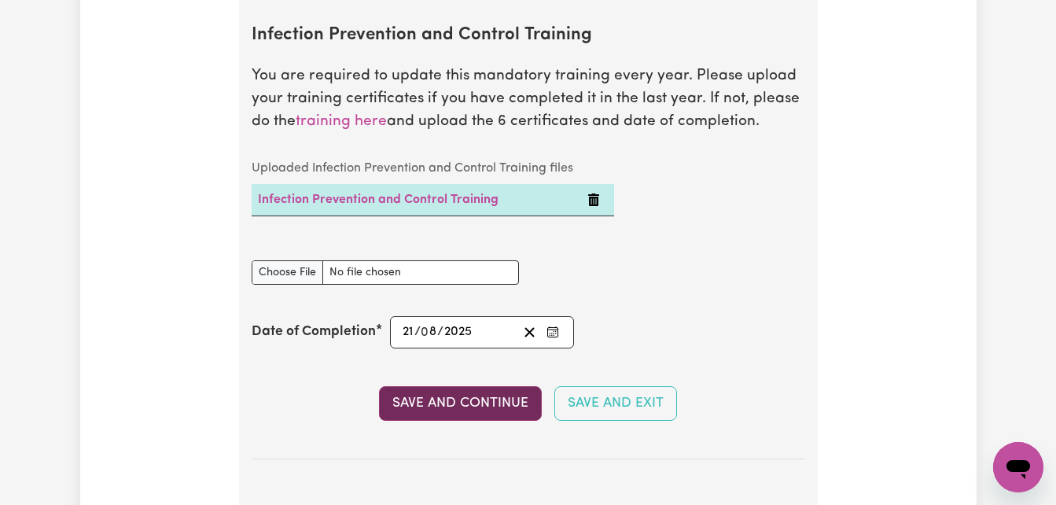
click at [451, 398] on button "Save and Continue" at bounding box center [460, 403] width 163 height 35
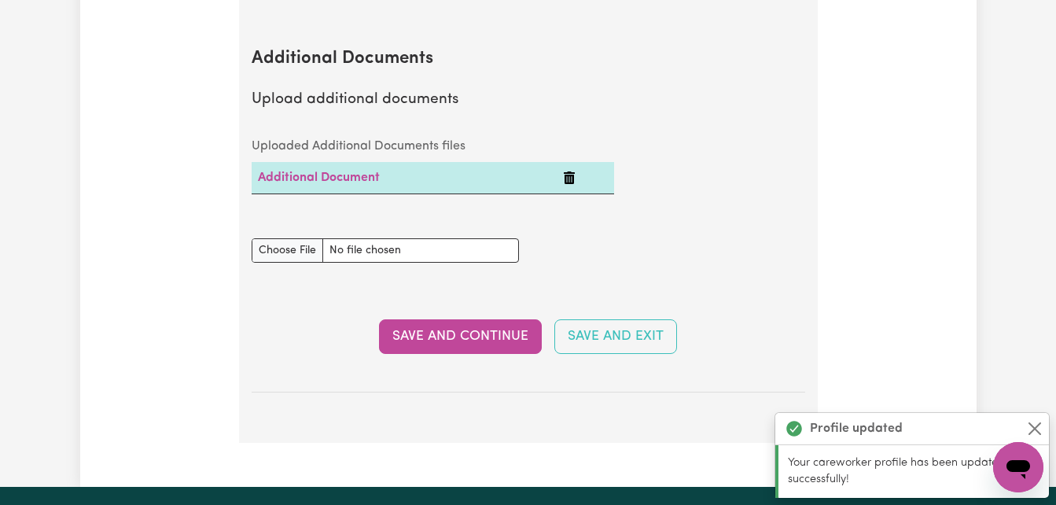
scroll to position [3129, 0]
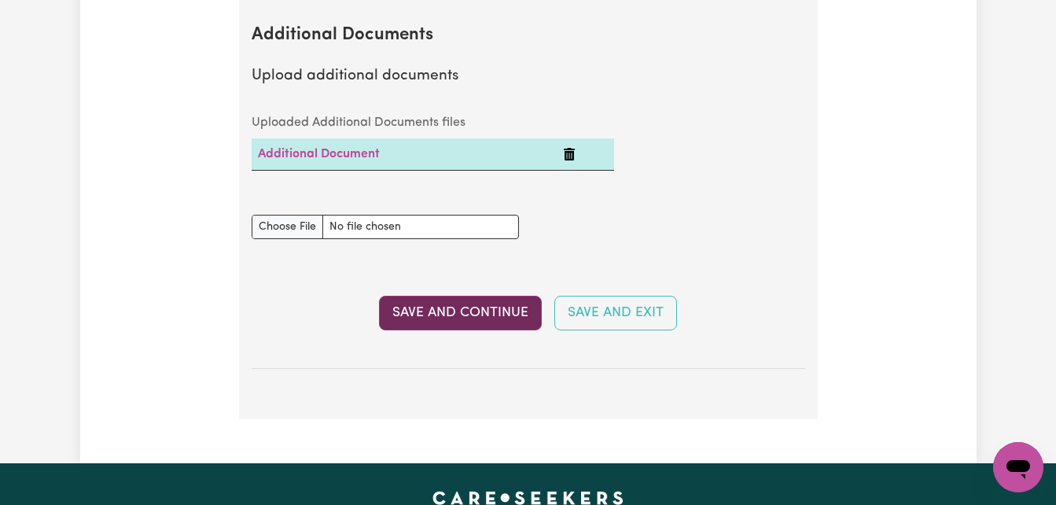
click at [448, 315] on button "Save and Continue" at bounding box center [460, 313] width 163 height 35
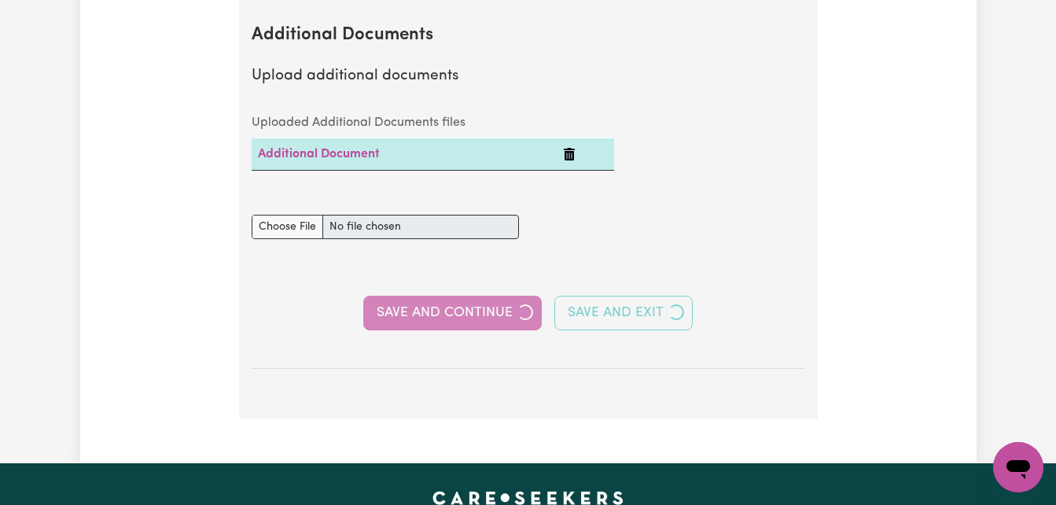
select select "2022"
select select "Certificate III (Individual Support)"
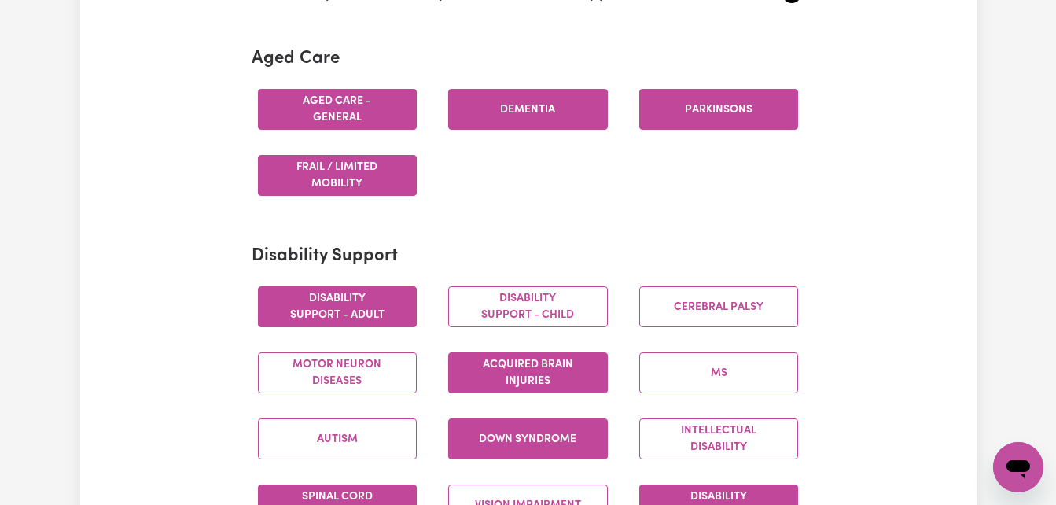
scroll to position [535, 0]
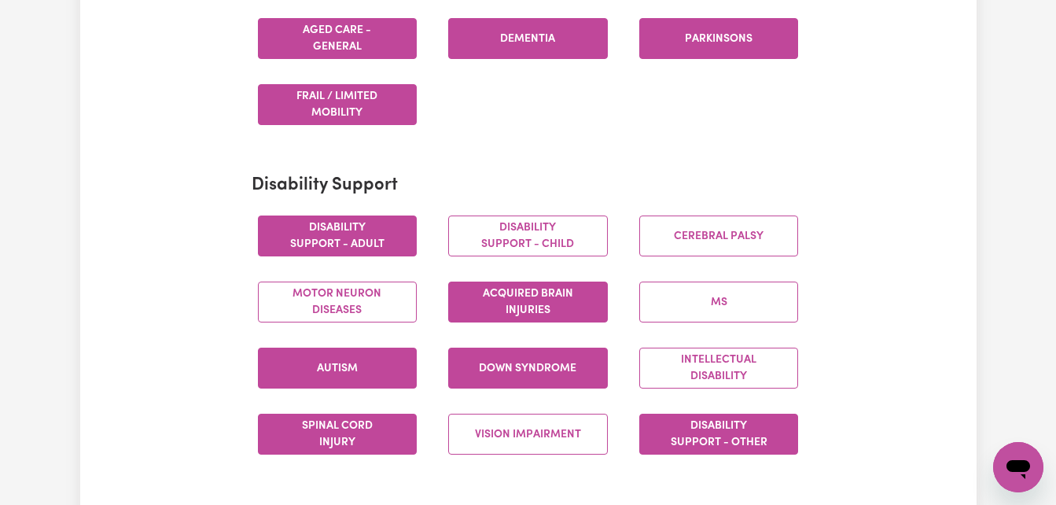
click at [370, 369] on button "Autism" at bounding box center [338, 368] width 160 height 41
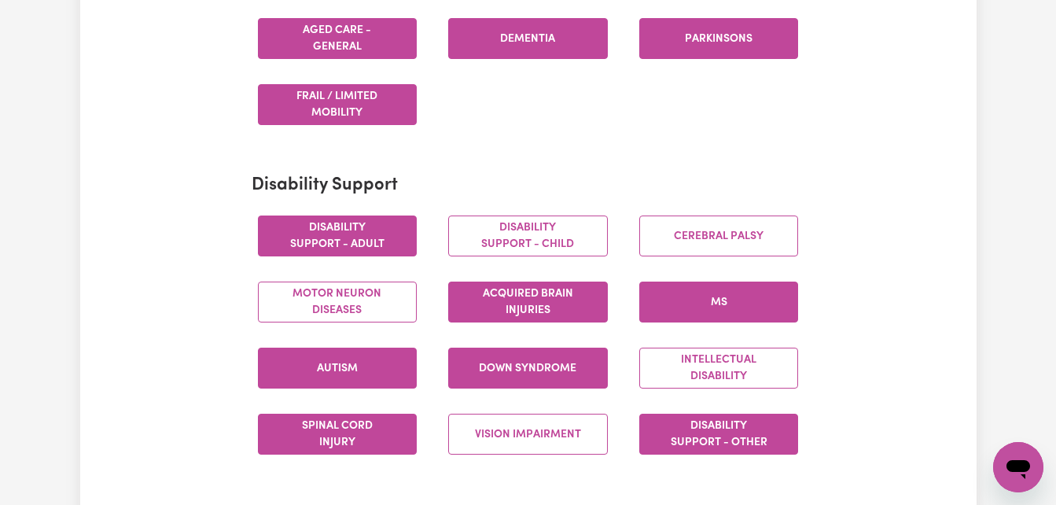
click at [720, 302] on button "MS" at bounding box center [719, 302] width 160 height 41
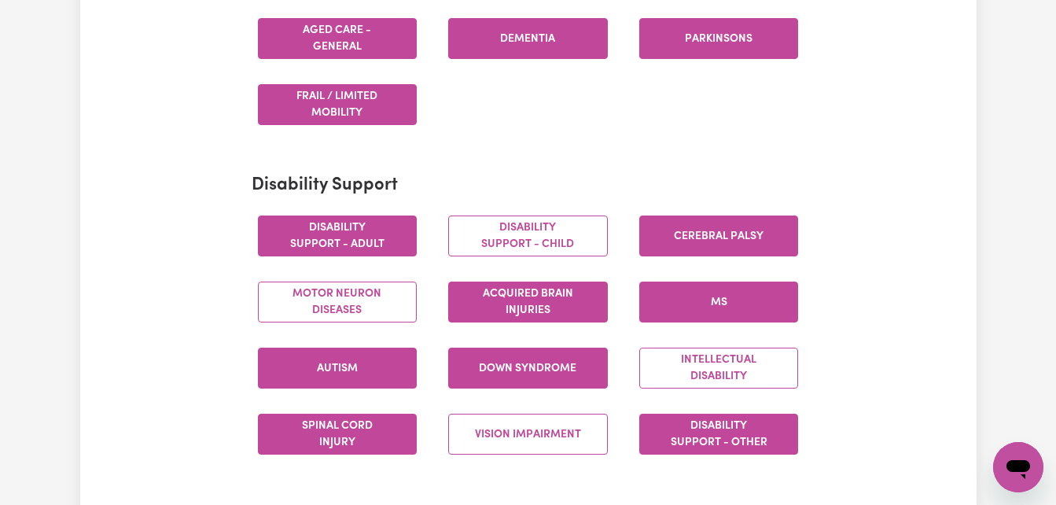
click at [747, 231] on button "Cerebral Palsy" at bounding box center [719, 235] width 160 height 41
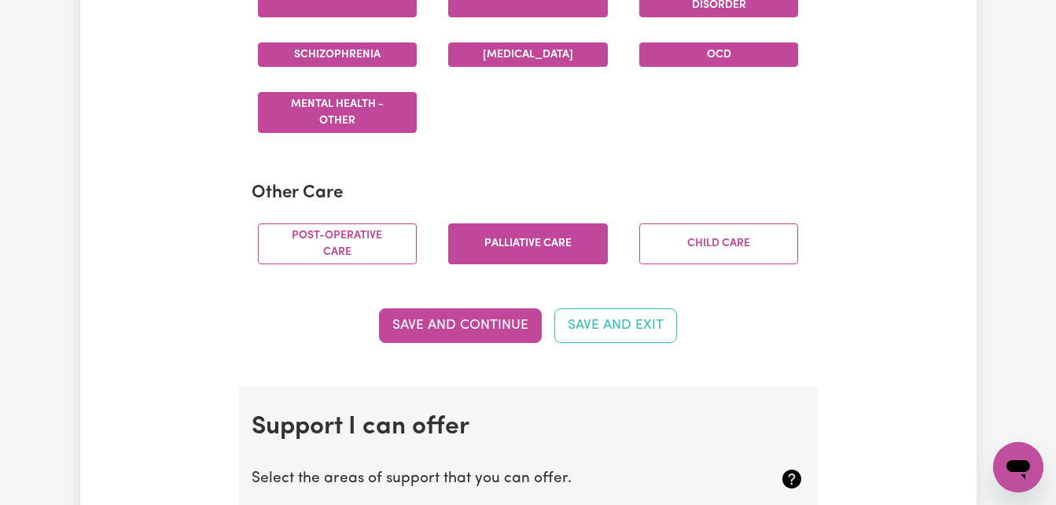
scroll to position [1132, 0]
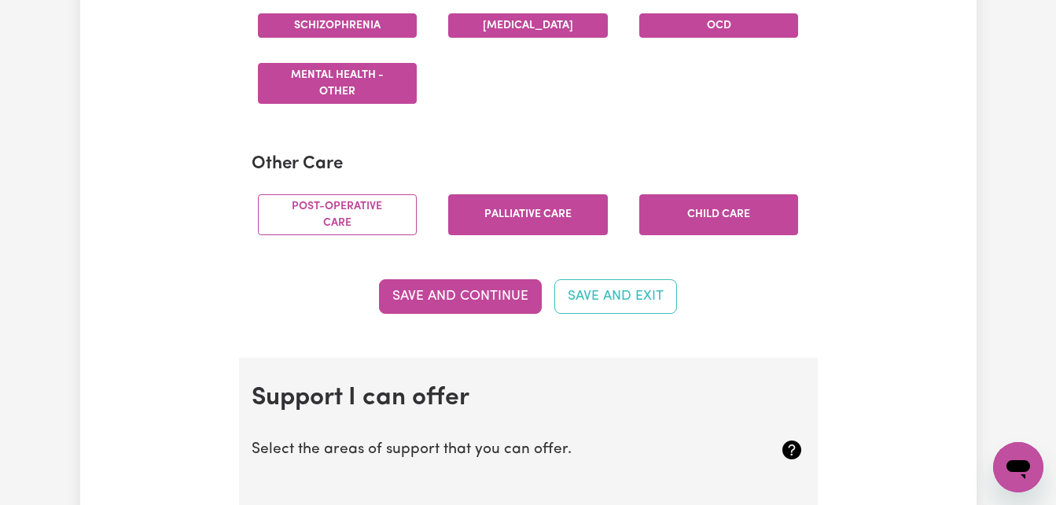
click at [701, 212] on button "Child care" at bounding box center [719, 214] width 160 height 41
click at [471, 296] on button "Save and Continue" at bounding box center [460, 296] width 163 height 35
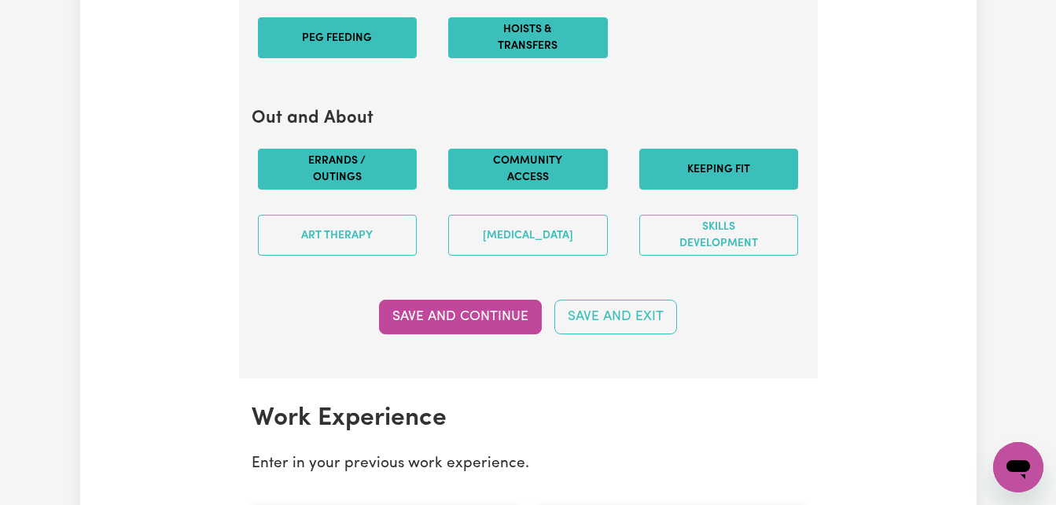
scroll to position [2025, 0]
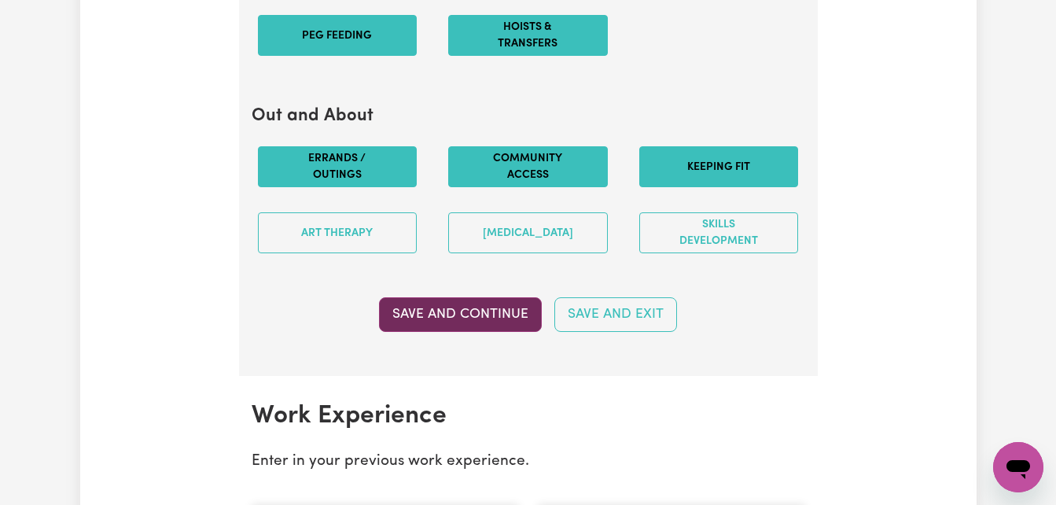
click at [469, 318] on button "Save and Continue" at bounding box center [460, 314] width 163 height 35
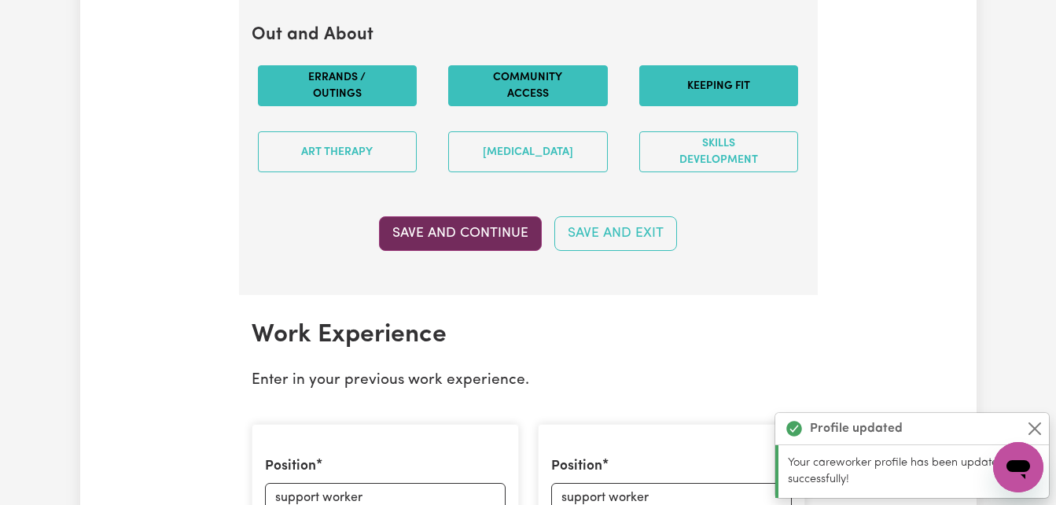
scroll to position [2401, 0]
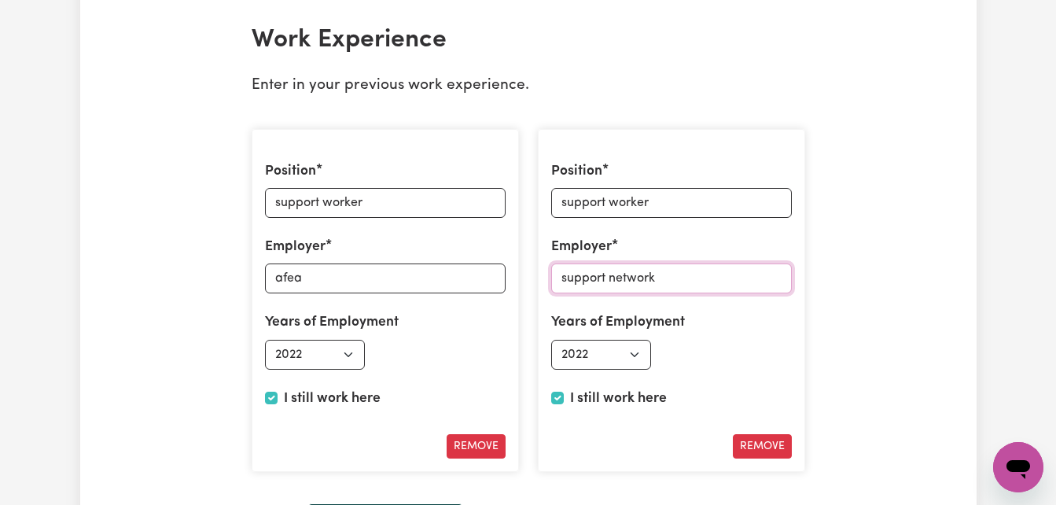
click at [658, 274] on input "support network" at bounding box center [671, 278] width 241 height 30
type input "s"
type input "ACHIEVE AUSTRALIA"
click at [630, 353] on select "Select start year 1951 1952 1953 1954 1955 1956 1957 1958 1959 1960 1961 1962 1…" at bounding box center [601, 355] width 101 height 30
select select "2024"
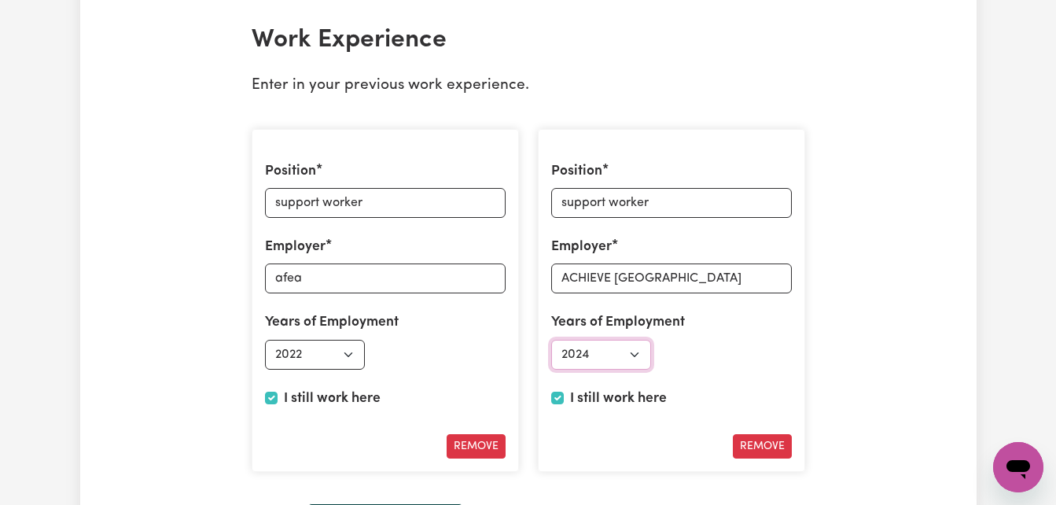
click at [551, 340] on select "Select start year 1951 1952 1953 1954 1955 1956 1957 1958 1959 1960 1961 1962 1…" at bounding box center [601, 355] width 101 height 30
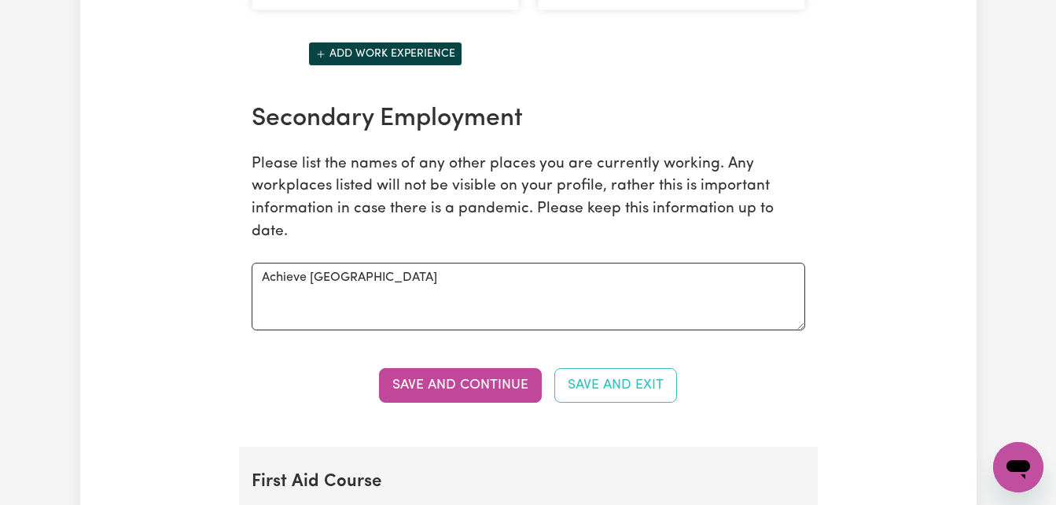
scroll to position [2873, 0]
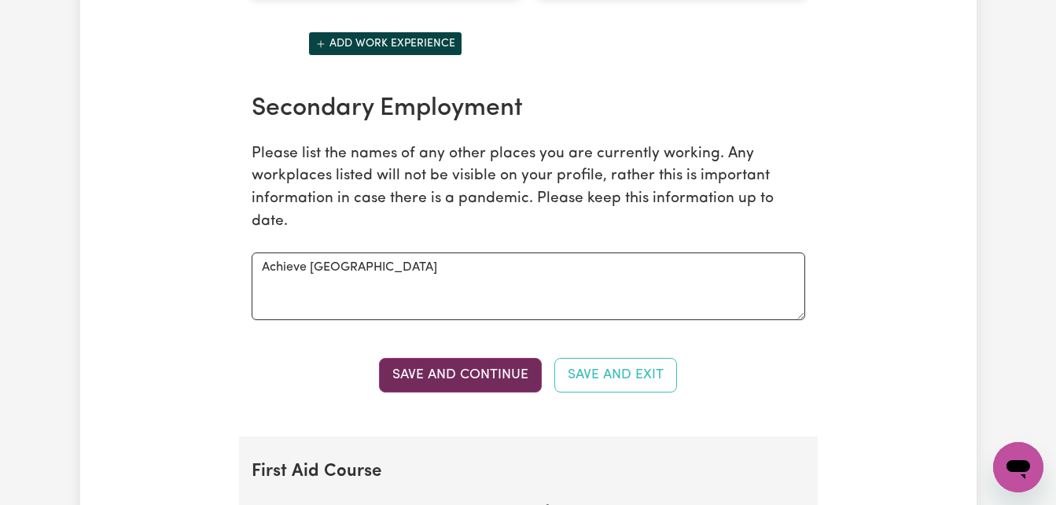
click at [473, 367] on button "Save and Continue" at bounding box center [460, 375] width 163 height 35
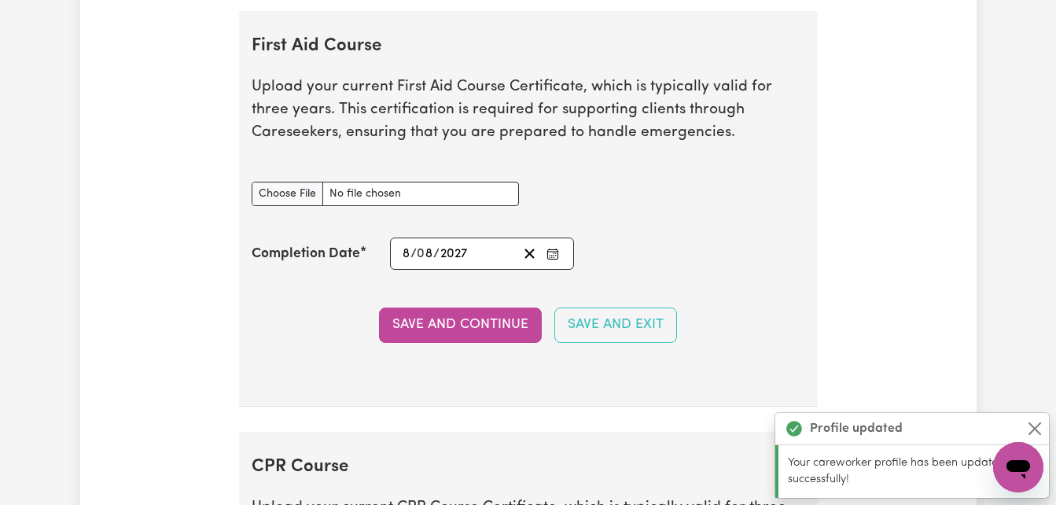
scroll to position [3309, 0]
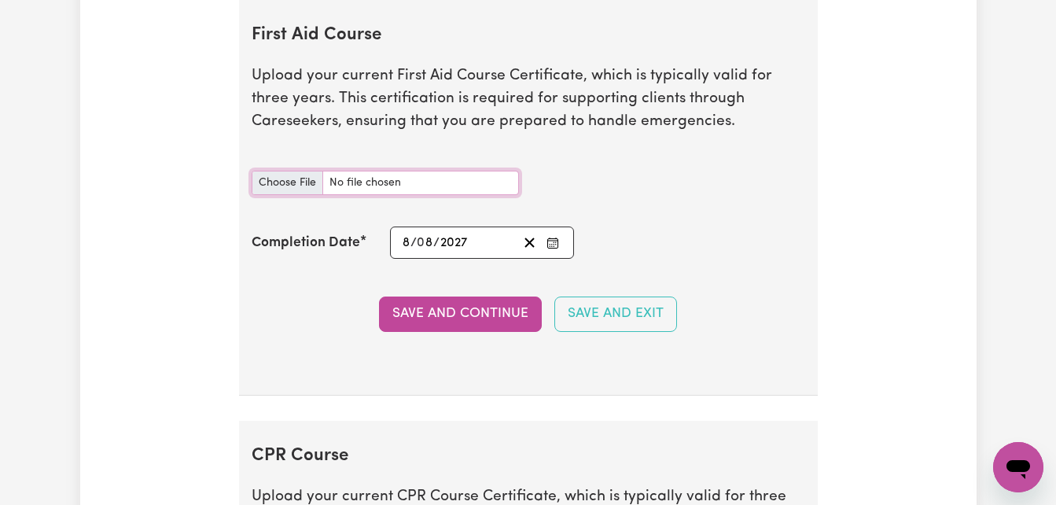
click at [409, 177] on input "First Aid Course document" at bounding box center [385, 183] width 267 height 24
type input "C:\fakepath\2539f0e0210459515f86-Gilbert_Chumba_HLTAID011___Provide_First_Aid_C…"
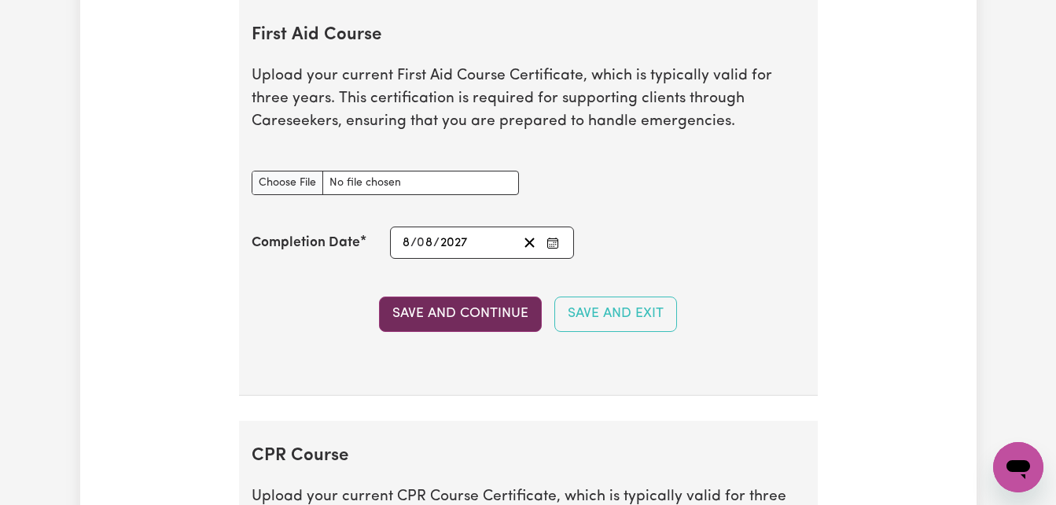
click at [438, 311] on button "Save and Continue" at bounding box center [460, 313] width 163 height 35
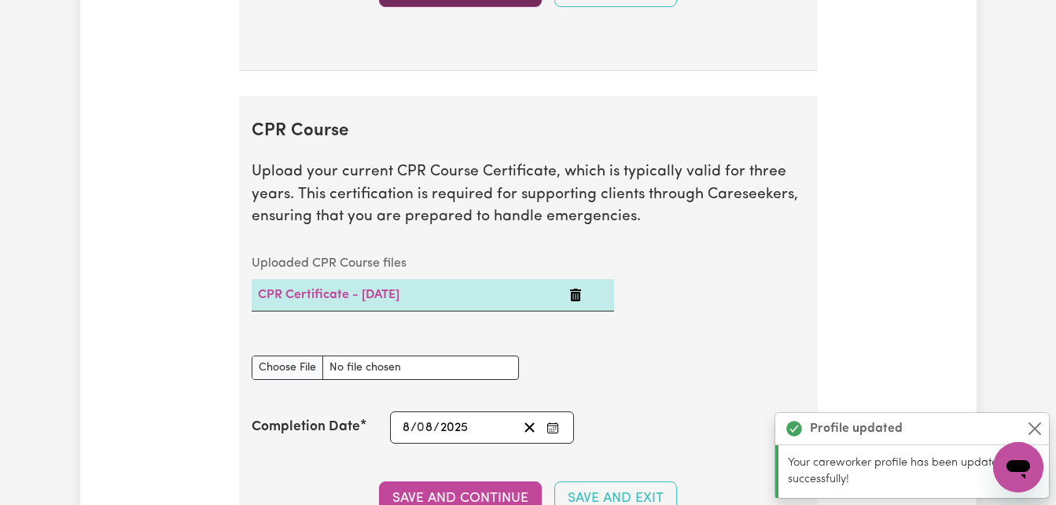
scroll to position [3730, 0]
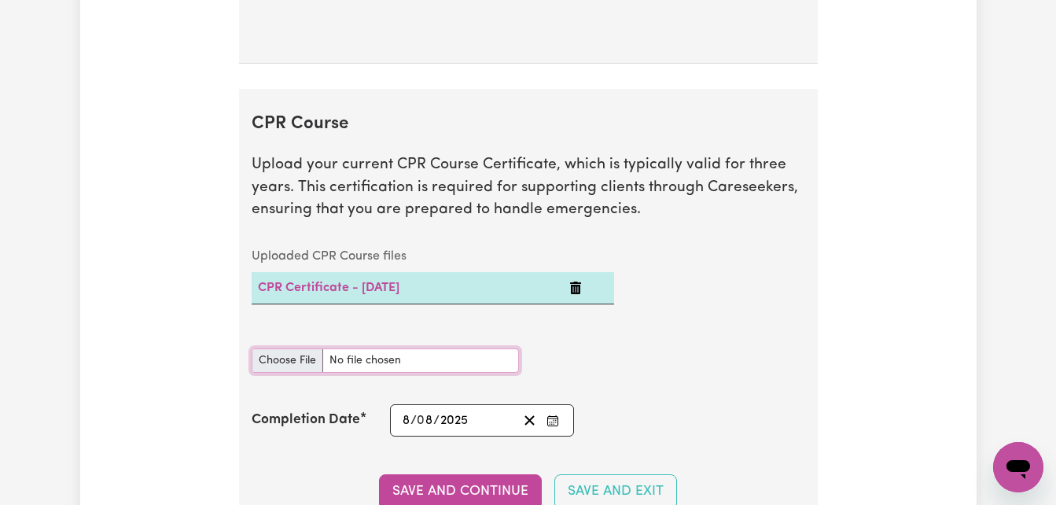
click at [375, 363] on input "CPR Course document" at bounding box center [385, 360] width 267 height 24
type input "C:\fakepath\2539f0e0210459515f86-Gilbert_Chumba_HLTAID011___Provide_First_Aid_C…"
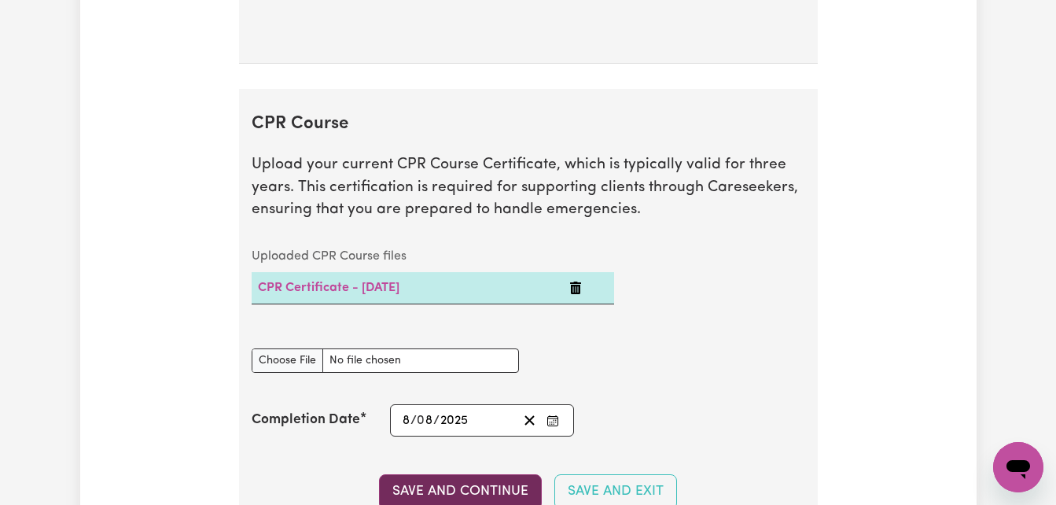
click at [493, 482] on button "Save and Continue" at bounding box center [460, 491] width 163 height 35
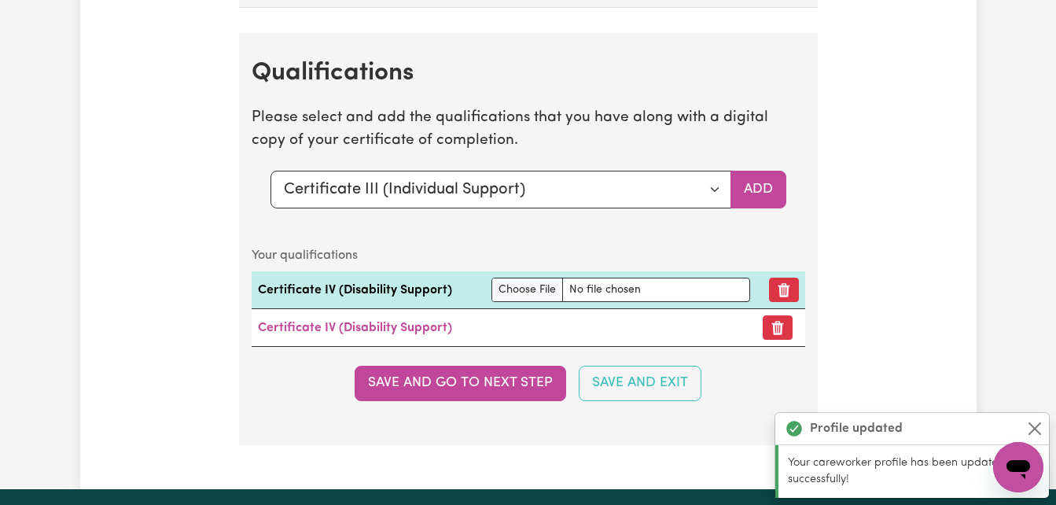
scroll to position [4328, 0]
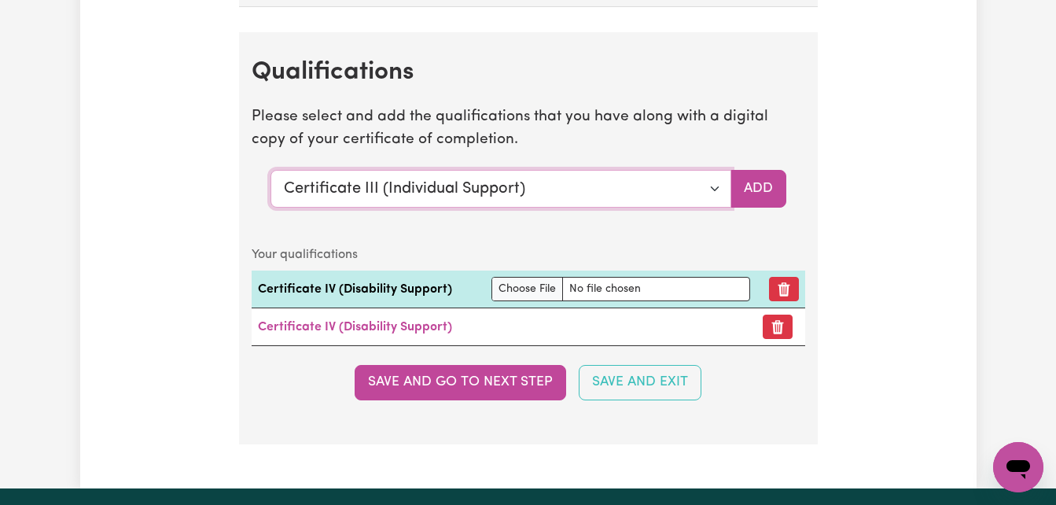
click at [717, 188] on select "Select a qualification to add... Certificate III (Individual Support) Certifica…" at bounding box center [501, 189] width 461 height 38
select select "Certificate IV (Disability Support)"
click at [271, 170] on select "Select a qualification to add... Certificate III (Individual Support) Certifica…" at bounding box center [501, 189] width 461 height 38
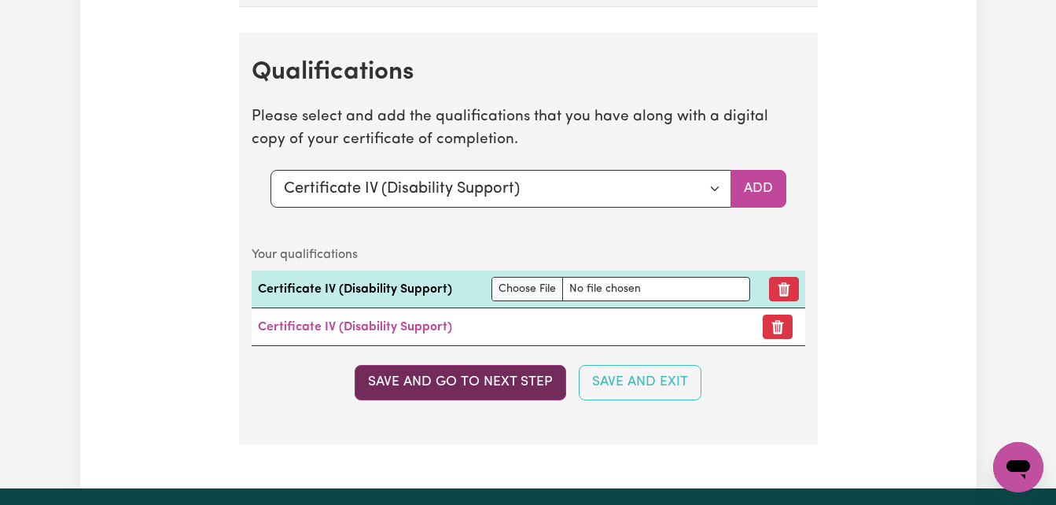
click at [483, 388] on button "Save and go to next step" at bounding box center [461, 382] width 212 height 35
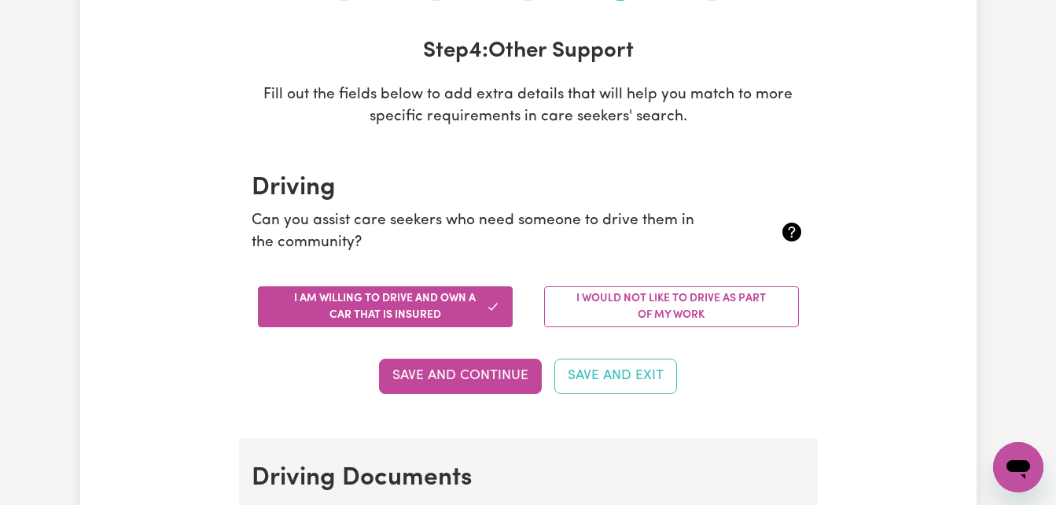
scroll to position [220, 0]
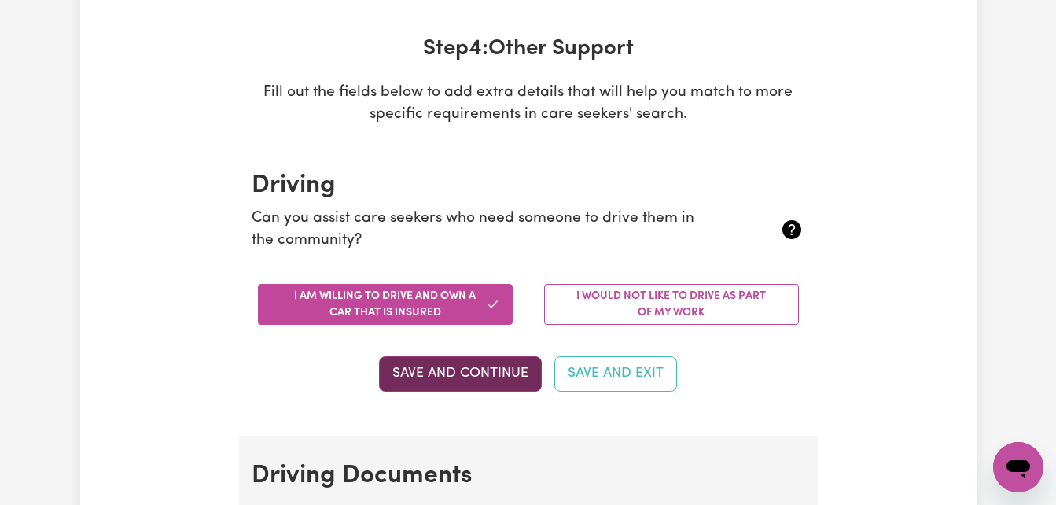
click at [478, 374] on button "Save and Continue" at bounding box center [460, 373] width 163 height 35
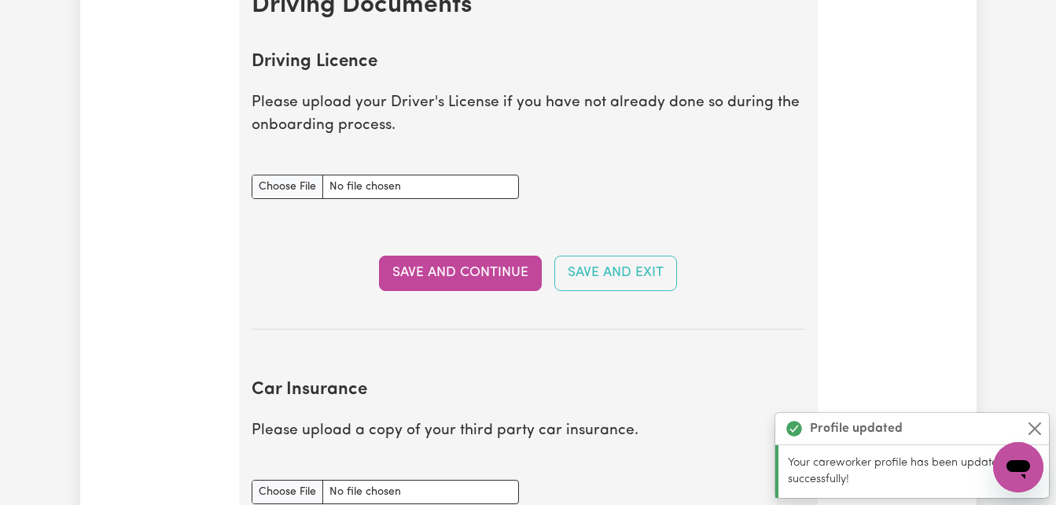
scroll to position [717, 0]
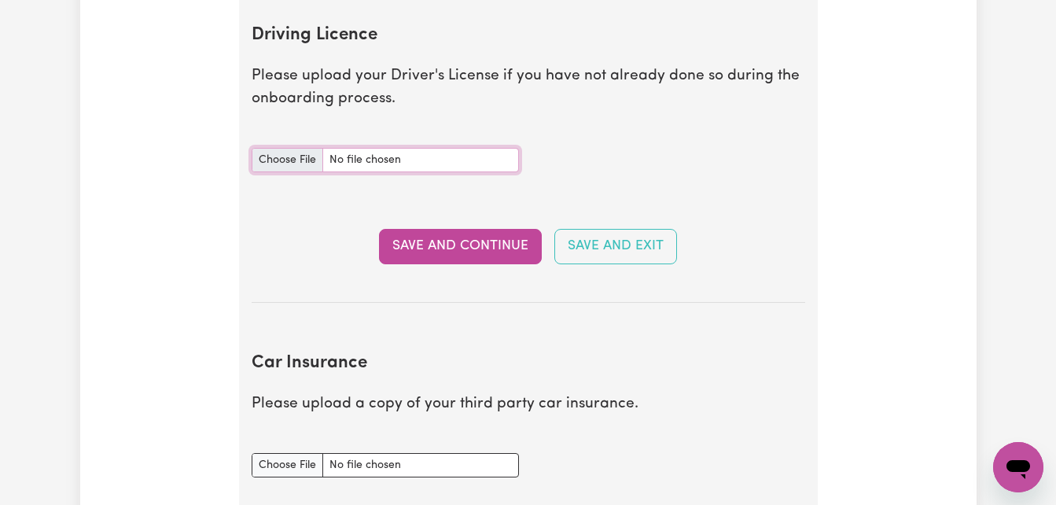
click at [388, 166] on input "Driving Licence document" at bounding box center [385, 160] width 267 height 24
type input "C:\fakepath\Driving lic gilly.jpg"
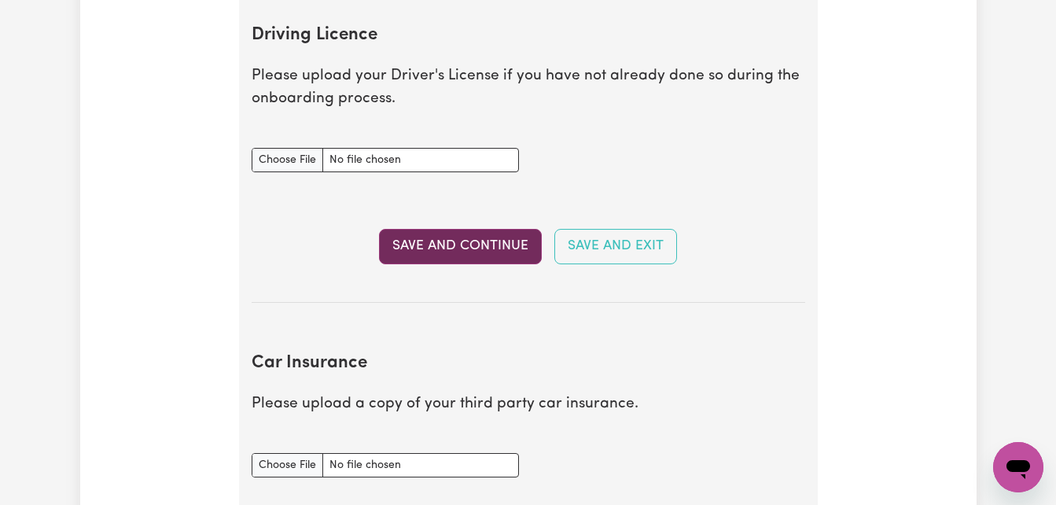
click at [443, 243] on button "Save and Continue" at bounding box center [460, 246] width 163 height 35
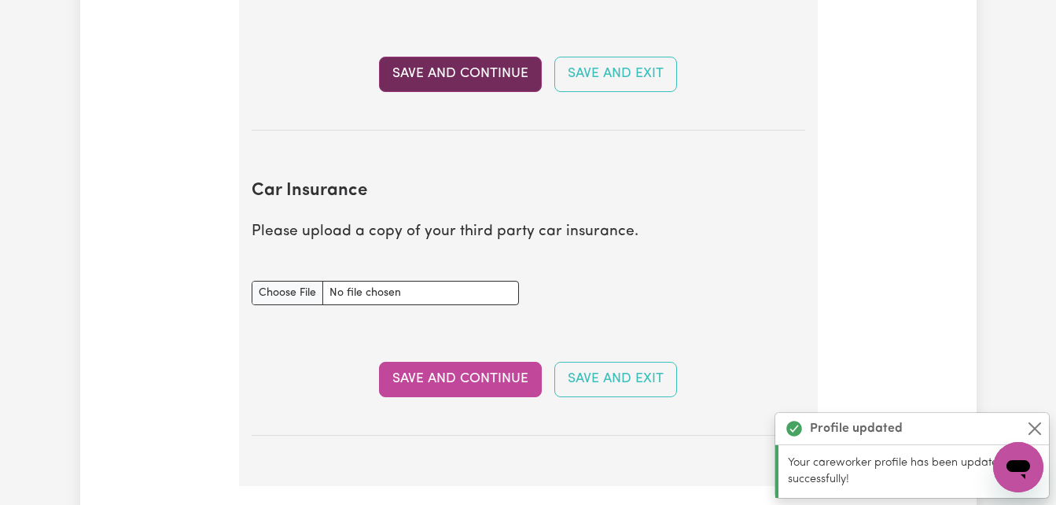
scroll to position [1045, 0]
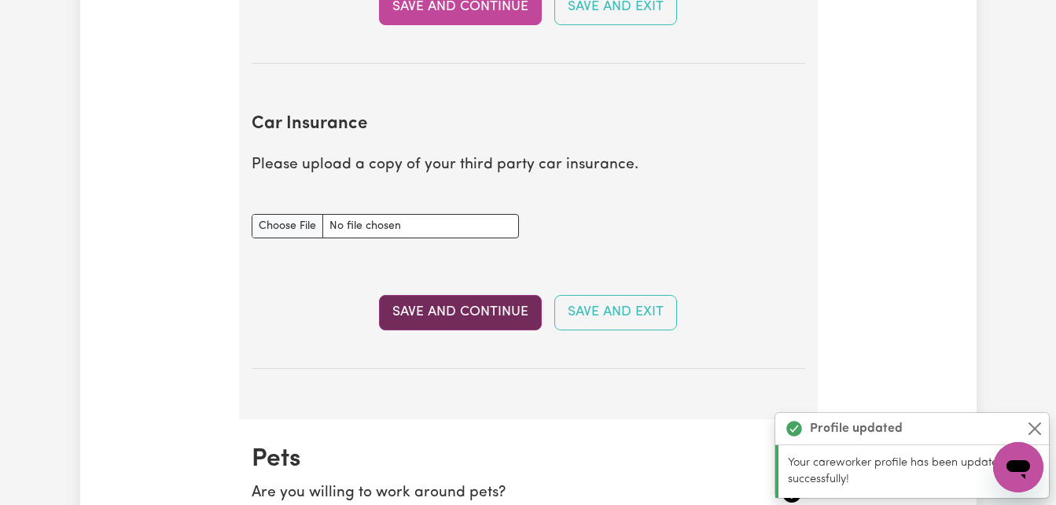
click at [447, 312] on button "Save and Continue" at bounding box center [460, 312] width 163 height 35
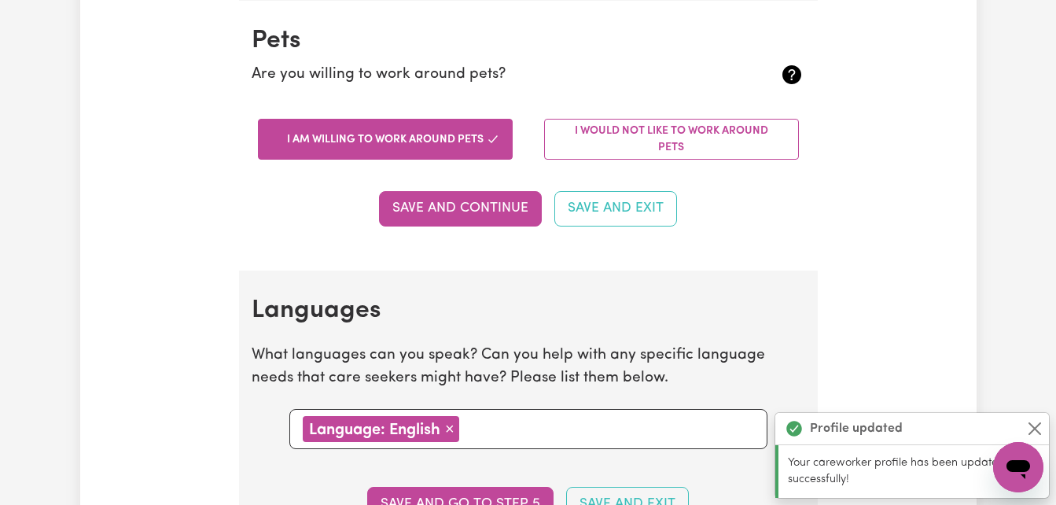
scroll to position [1464, 0]
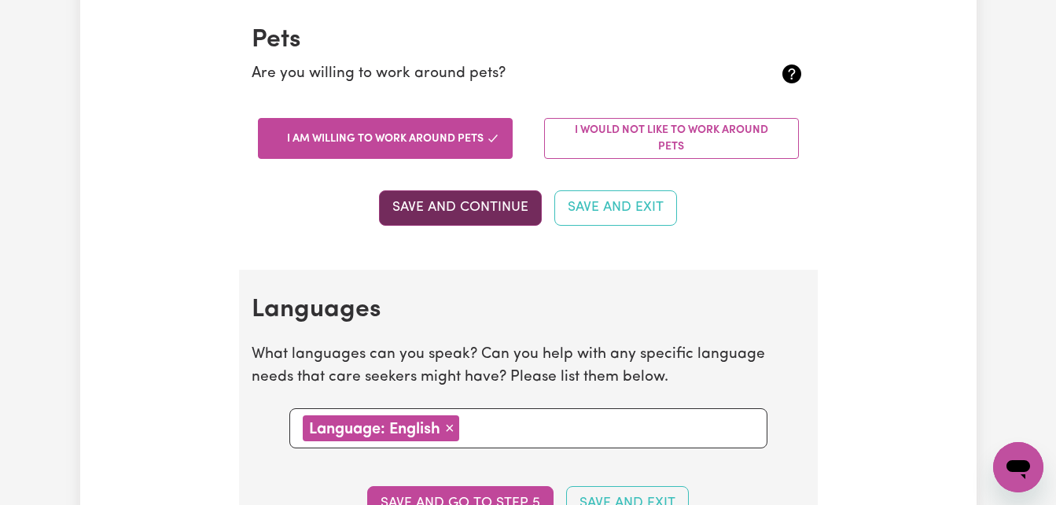
click at [451, 208] on button "Save and Continue" at bounding box center [460, 207] width 163 height 35
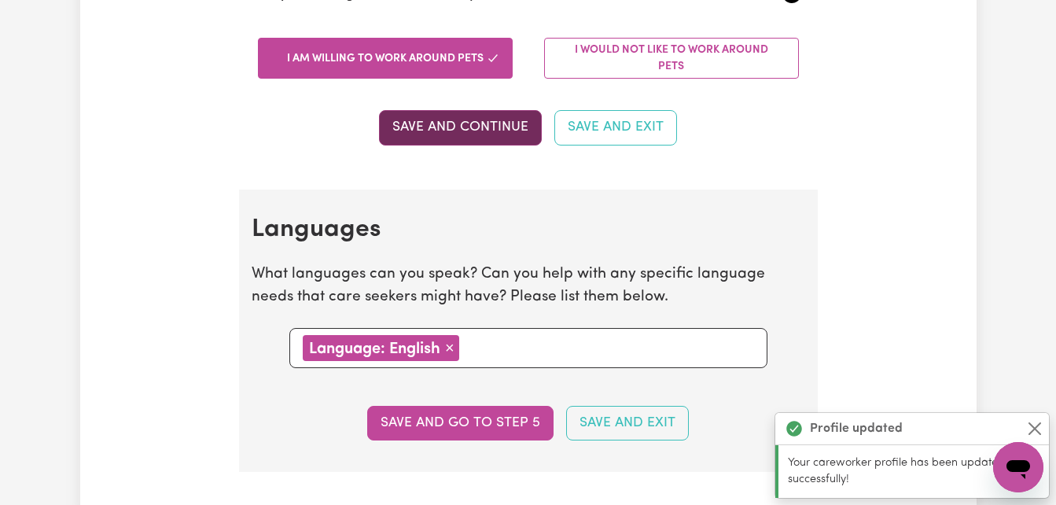
scroll to position [1734, 0]
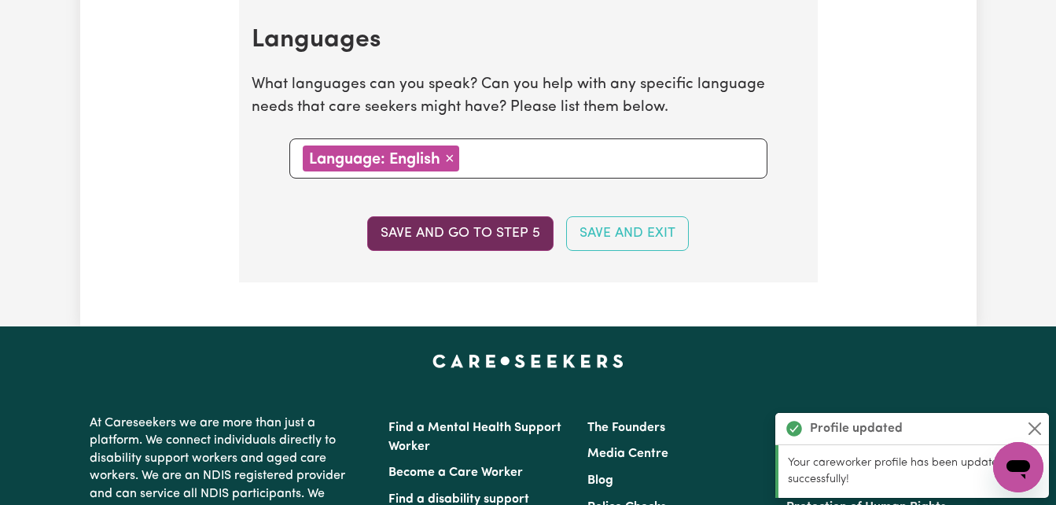
click at [458, 232] on button "Save and go to step 5" at bounding box center [460, 233] width 186 height 35
select select "I am providing services by being employed by an organisation"
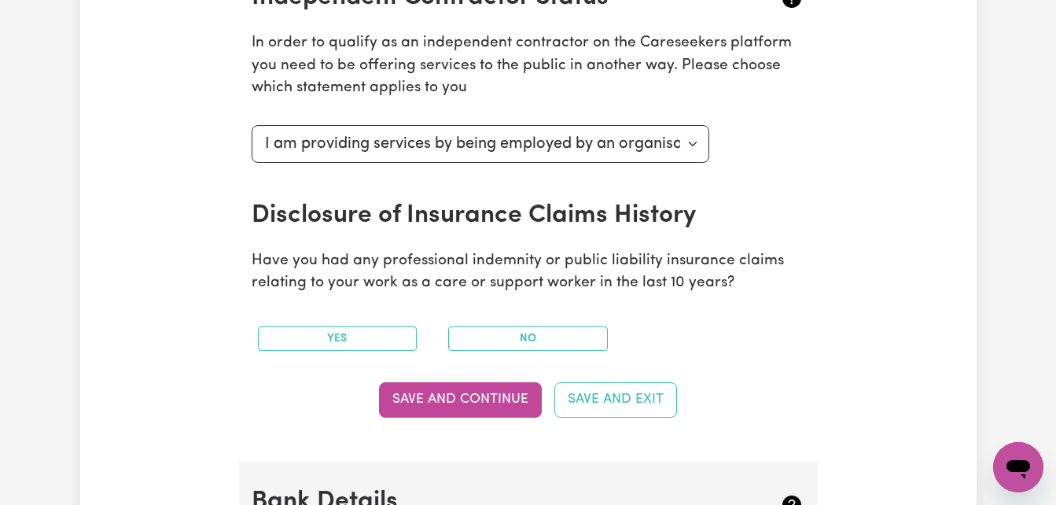
scroll to position [661, 0]
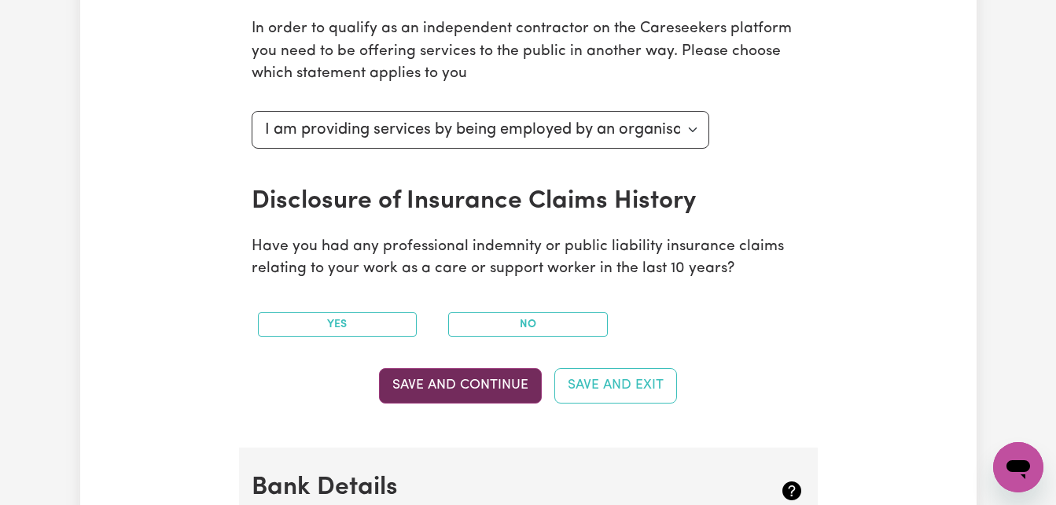
click at [463, 379] on button "Save and Continue" at bounding box center [460, 385] width 163 height 35
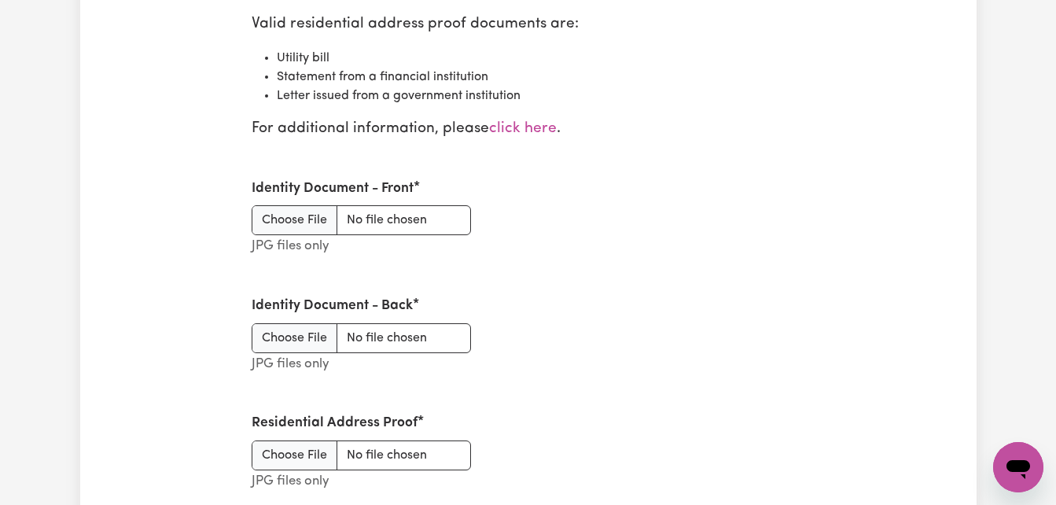
scroll to position [2020, 0]
click at [308, 219] on input "Identity Document - Front" at bounding box center [361, 219] width 219 height 30
type input "C:\fakepath\Driving lic gilly.jpg"
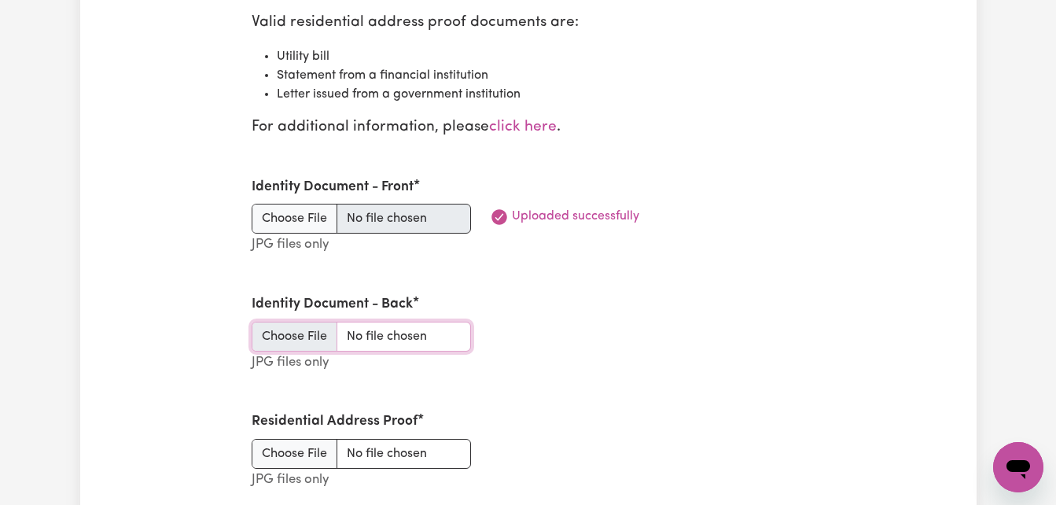
click at [379, 341] on input "Identity Document - Back" at bounding box center [361, 337] width 219 height 30
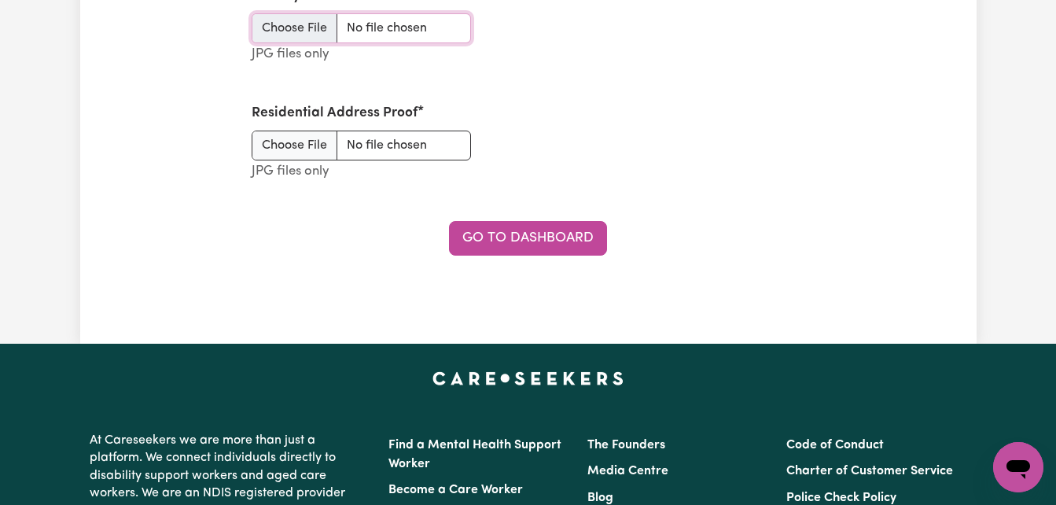
scroll to position [2335, 0]
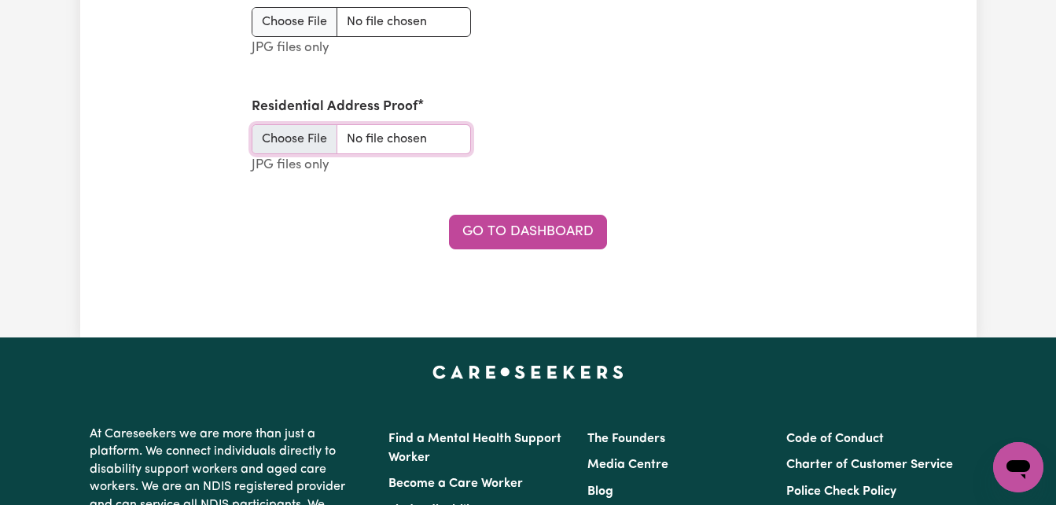
click at [319, 146] on input "Residential Address Proof" at bounding box center [361, 139] width 219 height 30
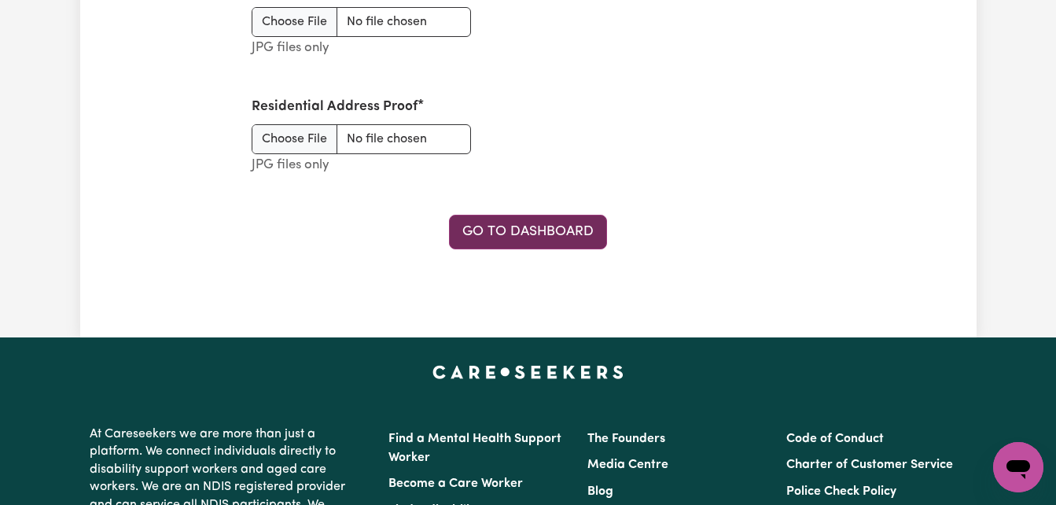
click at [554, 234] on link "Go to Dashboard" at bounding box center [528, 232] width 158 height 35
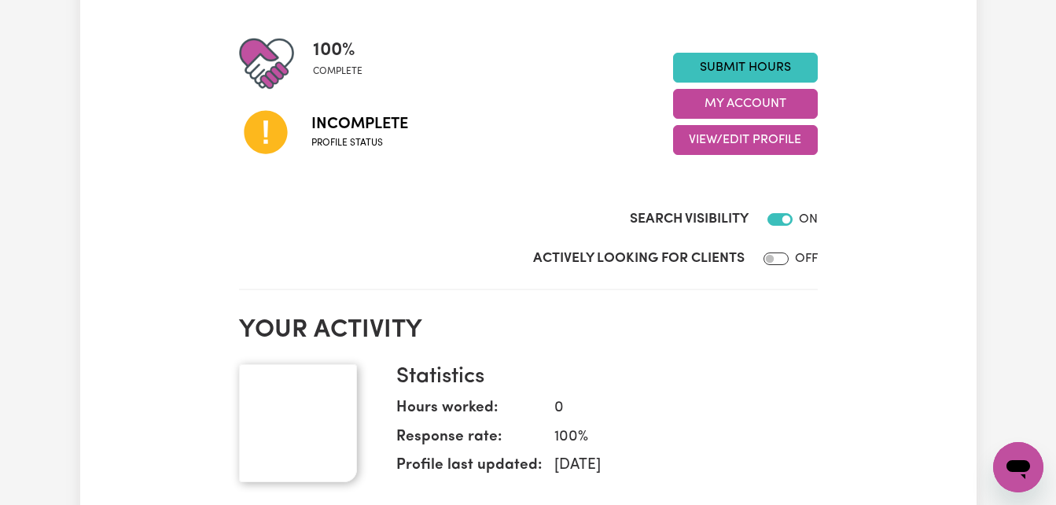
scroll to position [252, 0]
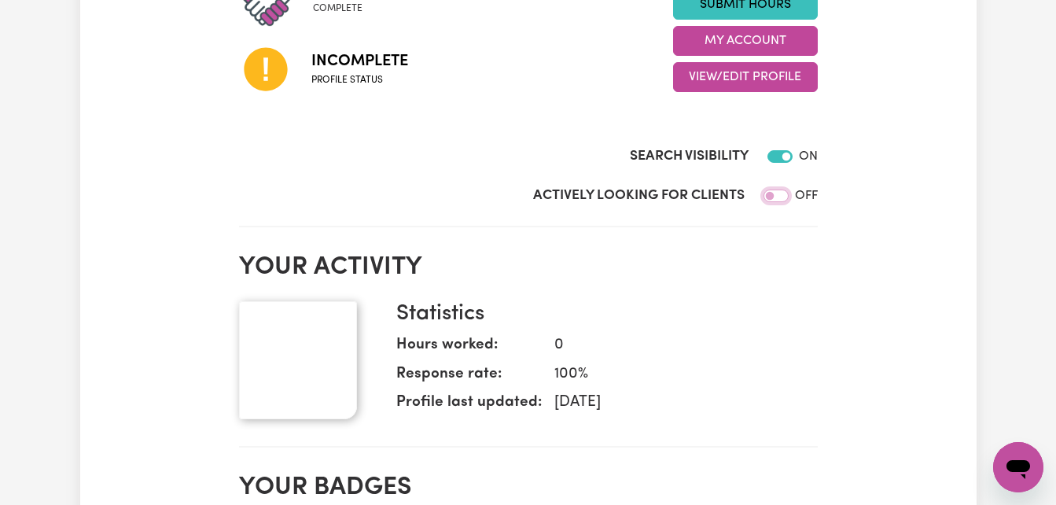
click at [777, 198] on input "Actively Looking for Clients" at bounding box center [776, 196] width 25 height 13
checkbox input "true"
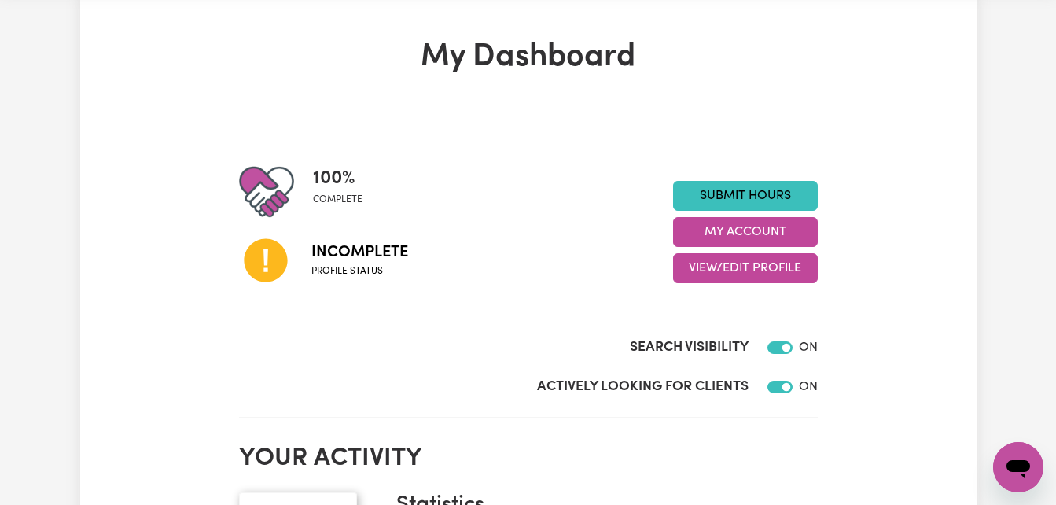
scroll to position [0, 0]
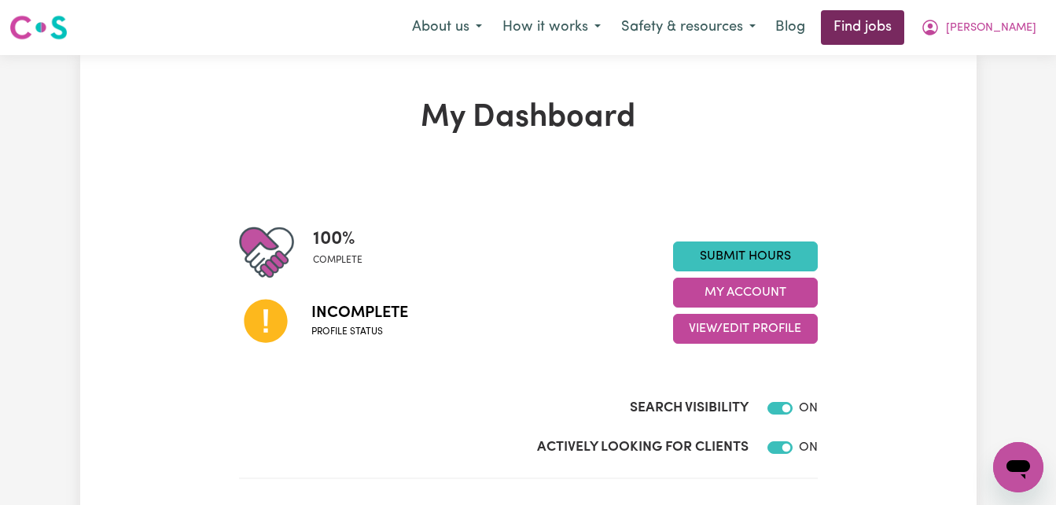
click at [904, 30] on link "Find jobs" at bounding box center [862, 27] width 83 height 35
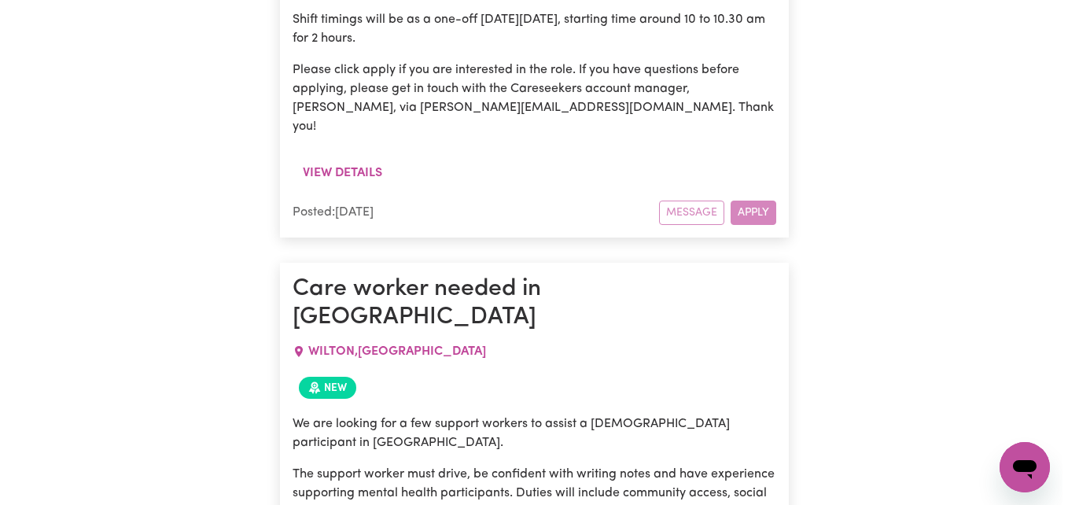
scroll to position [7932, 0]
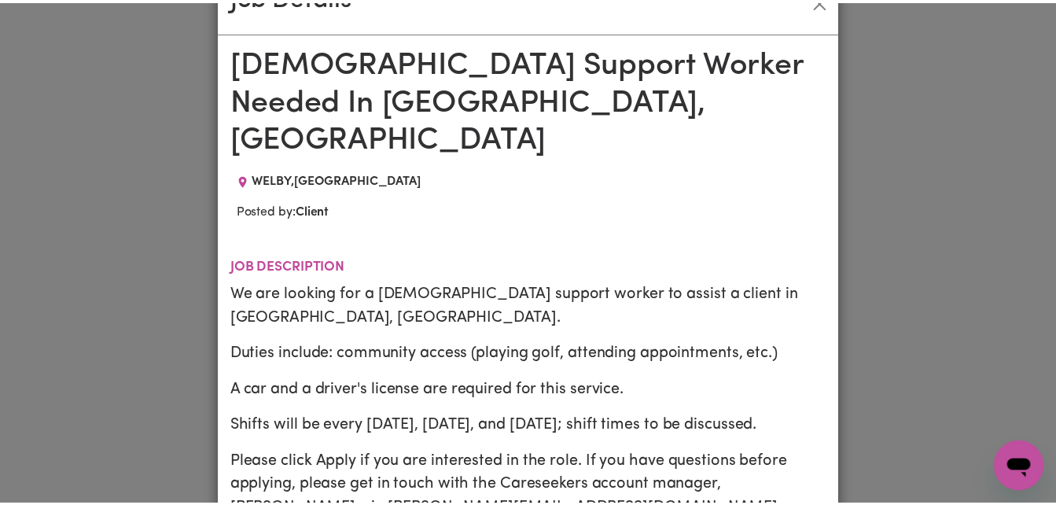
scroll to position [0, 0]
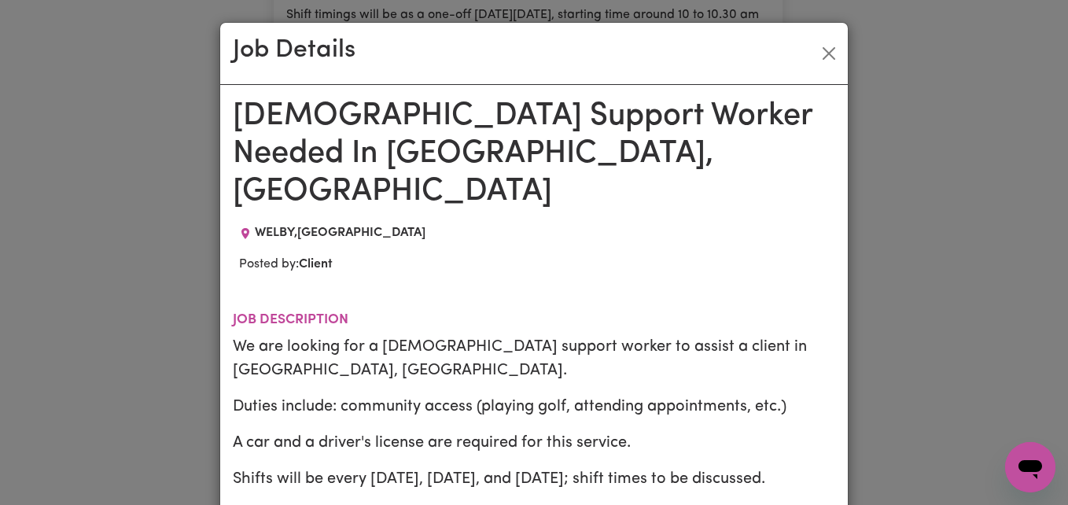
click at [882, 282] on div "Job Details Male Support Worker Needed In Welby, NSW WELBY , New South Wales Po…" at bounding box center [534, 252] width 1068 height 505
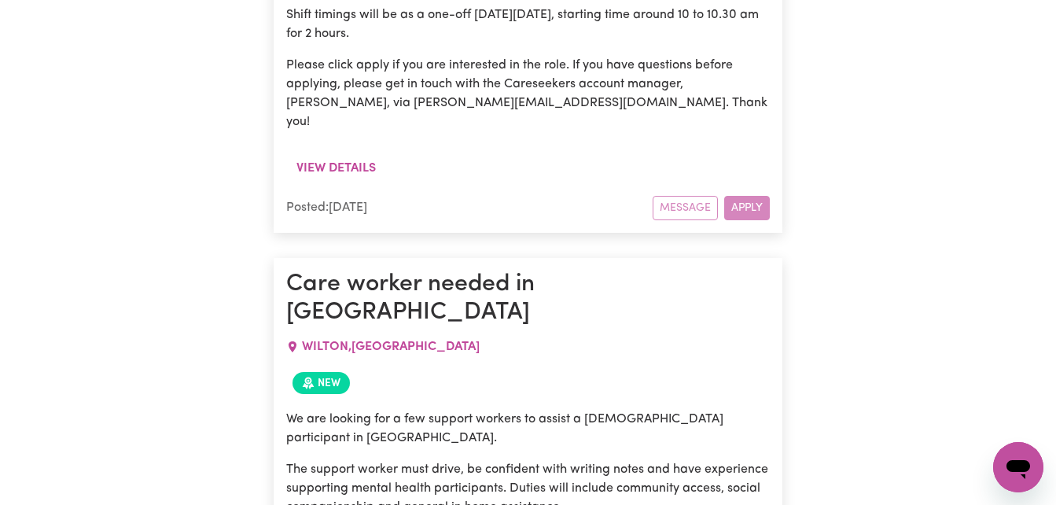
drag, startPoint x: 750, startPoint y: 303, endPoint x: 823, endPoint y: 351, distance: 86.8
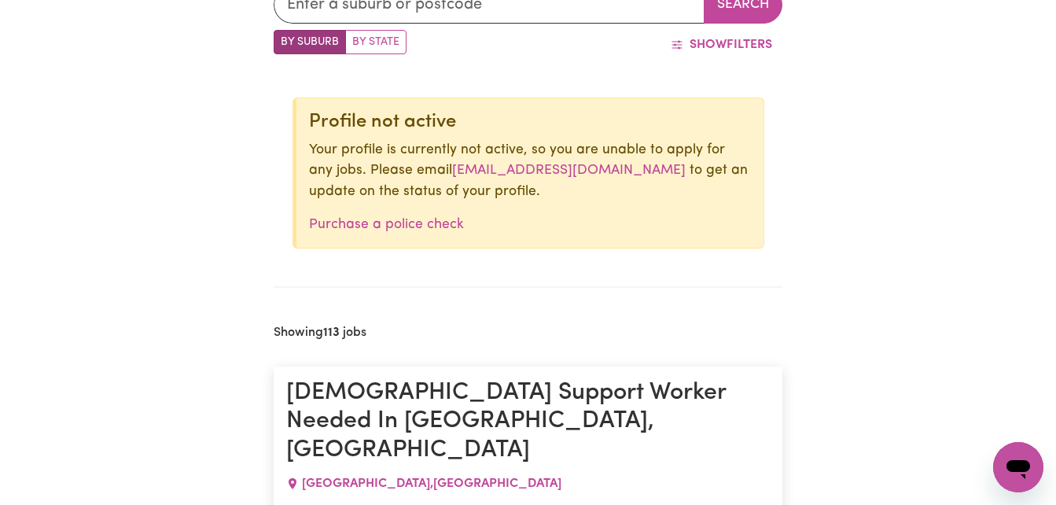
scroll to position [535, 0]
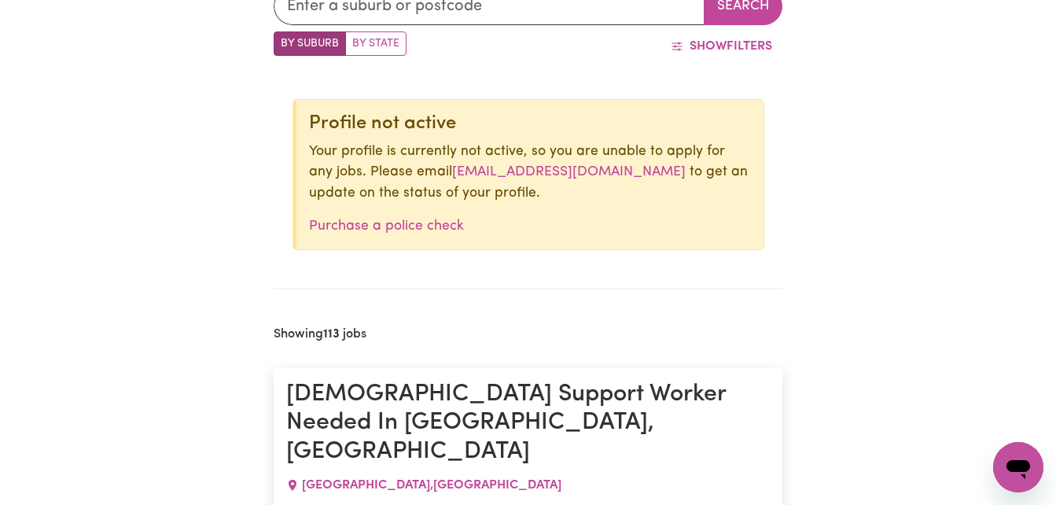
click at [547, 173] on link "onboarding@careseekers.com.au" at bounding box center [569, 171] width 234 height 13
drag, startPoint x: 436, startPoint y: 171, endPoint x: 867, endPoint y: 241, distance: 436.5
